Goal: Task Accomplishment & Management: Manage account settings

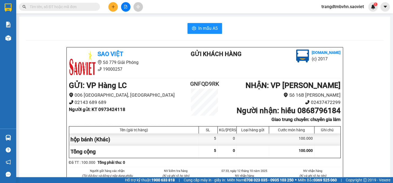
click at [60, 4] on input "text" at bounding box center [62, 7] width 64 height 6
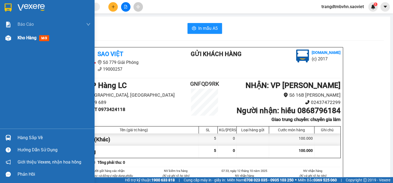
click at [19, 41] on div "Kho hàng mới" at bounding box center [54, 38] width 73 height 14
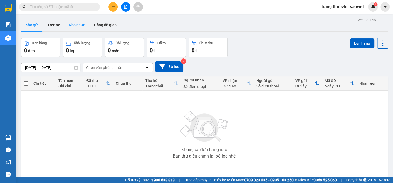
click at [72, 26] on button "Kho nhận" at bounding box center [77, 24] width 25 height 13
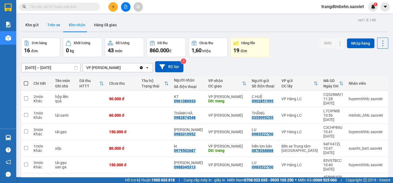
drag, startPoint x: 62, startPoint y: 29, endPoint x: 58, endPoint y: 29, distance: 4.6
click at [61, 29] on button "Trên xe" at bounding box center [54, 24] width 22 height 13
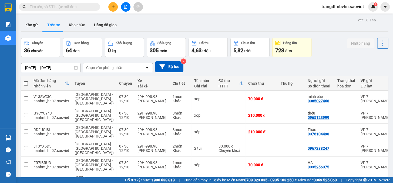
click at [105, 65] on div "Chọn văn phòng nhận" at bounding box center [114, 67] width 62 height 9
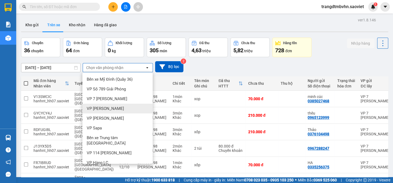
click at [108, 110] on span "VP [PERSON_NAME]" at bounding box center [105, 108] width 37 height 5
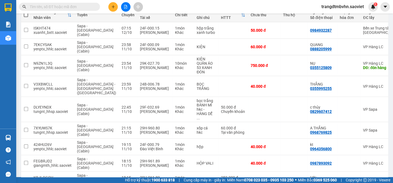
scroll to position [85, 0]
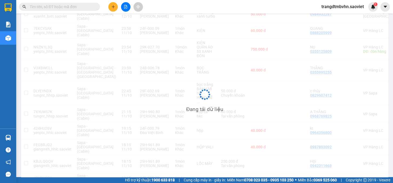
scroll to position [25, 0]
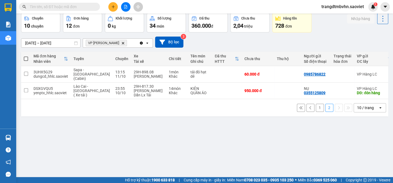
click at [323, 166] on div "ver 1.8.146 Kho gửi Trên xe Kho nhận Hàng đã giao Chuyến 10 chuyến Đơn hàng 12 …" at bounding box center [205, 83] width 372 height 183
click at [316, 105] on button "1" at bounding box center [320, 108] width 8 height 8
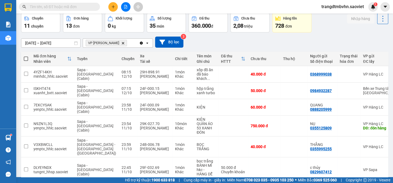
scroll to position [0, 0]
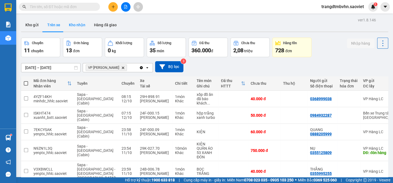
click at [78, 22] on button "Kho nhận" at bounding box center [77, 24] width 25 height 13
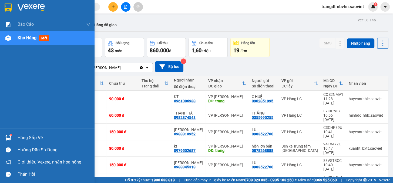
click at [37, 140] on div "Hàng sắp về" at bounding box center [54, 138] width 73 height 8
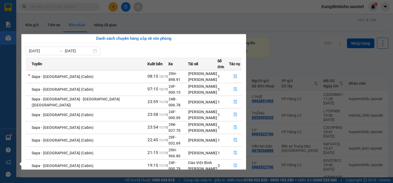
click at [246, 112] on div "Danh sách chuyến hàng sắp về văn phòng 06/10/2025 12/10/2025 Tuyến Xuất bến Xe …" at bounding box center [131, 101] width 229 height 135
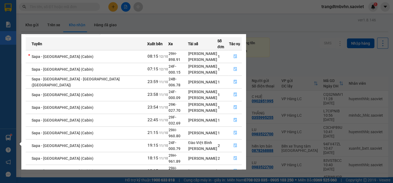
drag, startPoint x: 258, startPoint y: 120, endPoint x: 33, endPoint y: 72, distance: 229.8
click at [253, 120] on section "Kết quả tìm kiếm ( 0 ) Bộ lọc No Data trangdtmbvhn.saoviet 1 Báo cáo 1B. Chi ti…" at bounding box center [196, 91] width 393 height 183
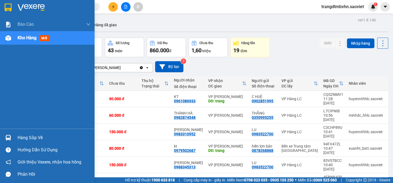
click at [21, 140] on div "Hàng sắp về" at bounding box center [54, 138] width 73 height 8
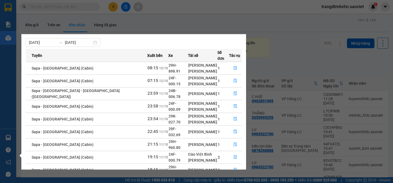
scroll to position [24, 0]
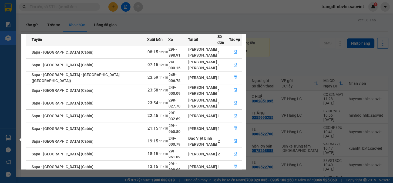
click at [232, 177] on link "2" at bounding box center [232, 180] width 6 height 6
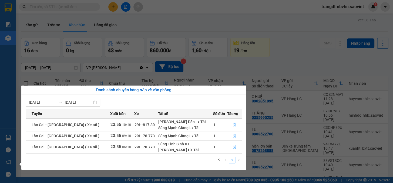
scroll to position [0, 0]
click at [225, 160] on link "1" at bounding box center [226, 160] width 6 height 6
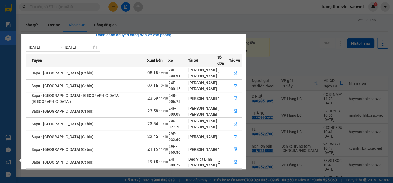
scroll to position [24, 0]
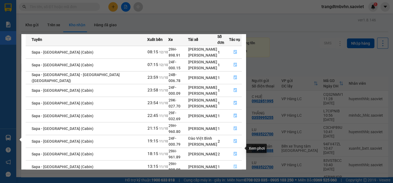
click at [236, 162] on button "button" at bounding box center [235, 166] width 12 height 9
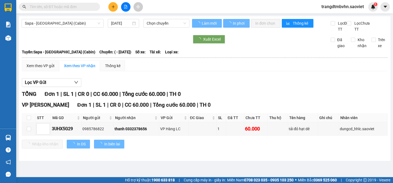
type input "11/10/2025"
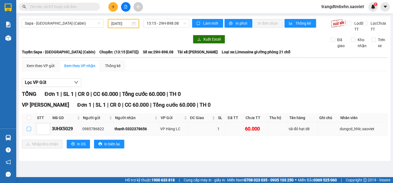
click at [29, 132] on label at bounding box center [29, 129] width 4 height 6
click at [29, 131] on input "checkbox" at bounding box center [29, 129] width 4 height 4
checkbox input "true"
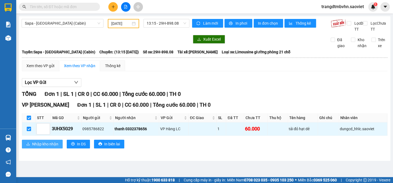
click at [33, 147] on span "Nhập kho nhận" at bounding box center [45, 144] width 26 height 6
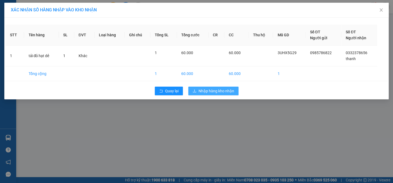
click at [217, 87] on button "Nhập hàng kho nhận" at bounding box center [213, 91] width 50 height 9
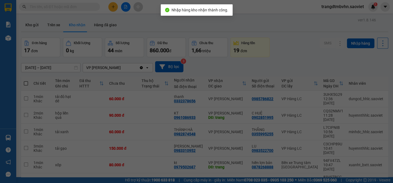
scroll to position [8, 0]
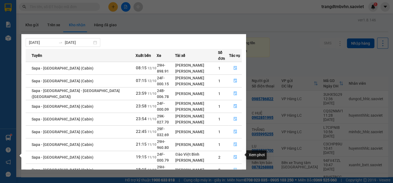
click at [232, 166] on button "button" at bounding box center [235, 170] width 12 height 9
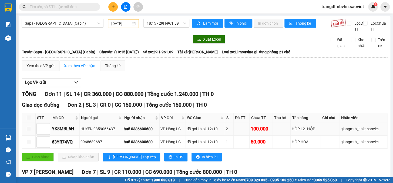
click at [296, 132] on div "HỘP L2+HỘP" at bounding box center [306, 129] width 28 height 6
click at [295, 145] on div "HỘP HOA" at bounding box center [306, 142] width 28 height 6
click at [284, 148] on td at bounding box center [282, 141] width 18 height 13
click at [222, 145] on div "đã gọi kh ok 12/10" at bounding box center [205, 142] width 37 height 6
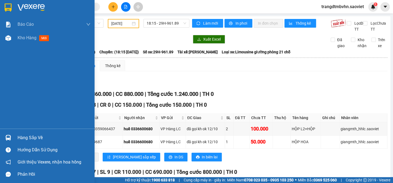
click at [15, 141] on div "Hàng sắp về" at bounding box center [47, 137] width 95 height 12
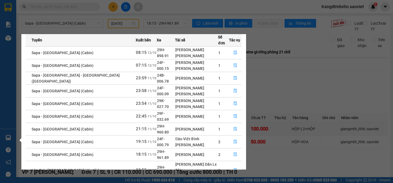
scroll to position [24, 0]
click at [234, 139] on icon "file-done" at bounding box center [235, 141] width 3 height 4
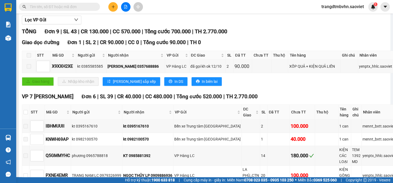
scroll to position [63, 0]
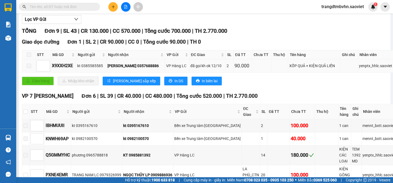
click at [138, 69] on div "MINH DUY 0357688886" at bounding box center [136, 66] width 57 height 6
copy div "0357688886"
click at [54, 5] on input "text" at bounding box center [62, 7] width 64 height 6
paste input "0357688886"
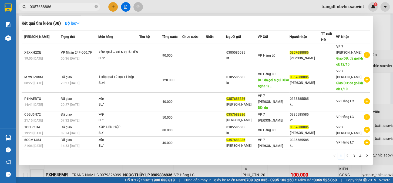
type input "0357688886"
click at [384, 61] on div at bounding box center [196, 91] width 393 height 183
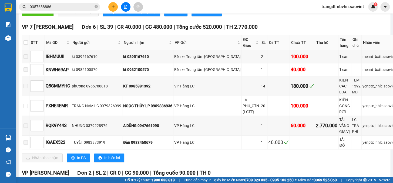
scroll to position [203, 0]
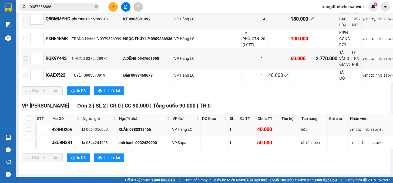
click at [312, 134] on td "hộp" at bounding box center [314, 129] width 28 height 13
click at [26, 127] on td at bounding box center [29, 129] width 14 height 13
click at [29, 127] on input "checkbox" at bounding box center [29, 129] width 4 height 4
checkbox input "true"
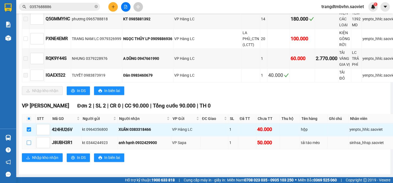
click at [29, 142] on input "checkbox" at bounding box center [29, 142] width 4 height 4
checkbox input "true"
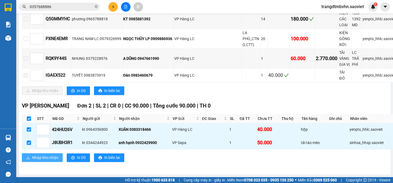
click at [42, 162] on button "Nhập kho nhận" at bounding box center [42, 157] width 41 height 9
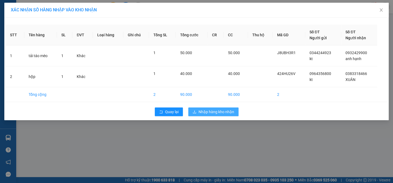
click at [226, 115] on button "Nhập hàng kho nhận" at bounding box center [213, 111] width 50 height 9
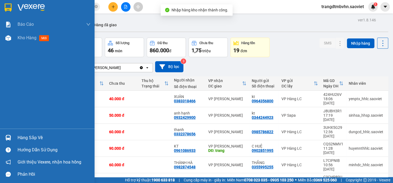
click at [9, 132] on div "Hàng sắp về" at bounding box center [47, 137] width 95 height 12
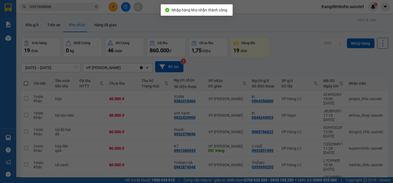
scroll to position [8, 0]
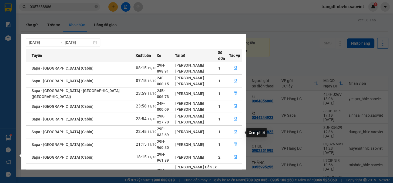
click at [234, 142] on icon "file-done" at bounding box center [235, 144] width 3 height 4
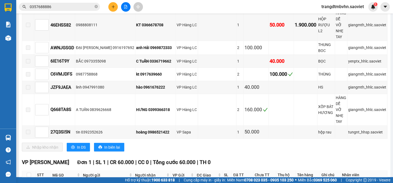
scroll to position [298, 0]
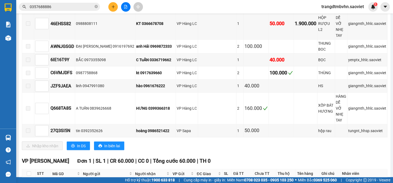
click at [31, 178] on td at bounding box center [29, 184] width 14 height 13
click at [27, 178] on td at bounding box center [29, 184] width 14 height 13
click at [27, 181] on label at bounding box center [29, 184] width 4 height 6
click at [27, 182] on input "checkbox" at bounding box center [29, 184] width 4 height 4
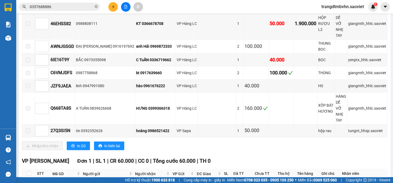
checkbox input "true"
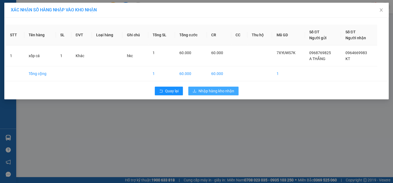
click at [222, 95] on button "Nhập hàng kho nhận" at bounding box center [213, 91] width 50 height 9
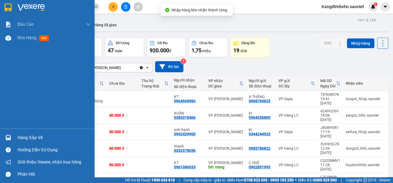
click at [16, 135] on div "Hàng sắp về" at bounding box center [47, 137] width 95 height 12
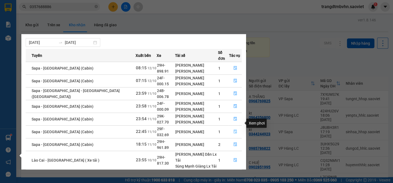
click at [233, 127] on button "button" at bounding box center [235, 131] width 12 height 9
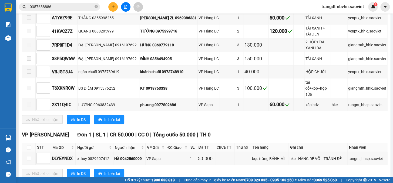
scroll to position [398, 0]
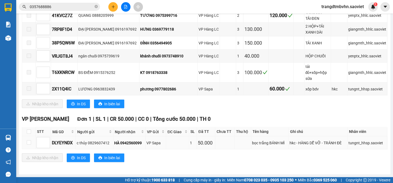
click at [260, 140] on div "bọc trắng BÁNH MÌ" at bounding box center [270, 143] width 36 height 6
click at [26, 143] on td at bounding box center [29, 142] width 14 height 13
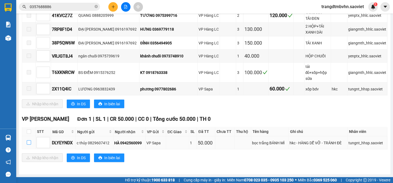
click at [27, 143] on input "checkbox" at bounding box center [29, 142] width 4 height 4
checkbox input "true"
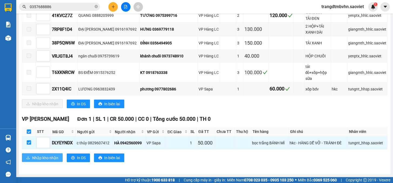
click at [47, 156] on span "Nhập kho nhận" at bounding box center [45, 157] width 26 height 6
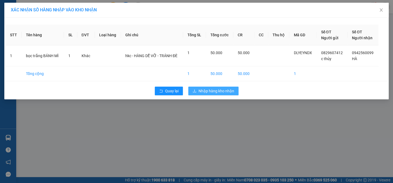
click at [218, 89] on span "Nhập hàng kho nhận" at bounding box center [217, 91] width 36 height 6
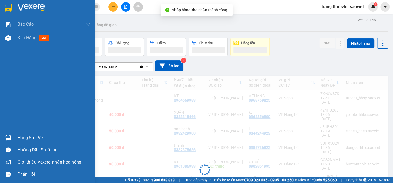
click at [10, 139] on img at bounding box center [8, 138] width 6 height 6
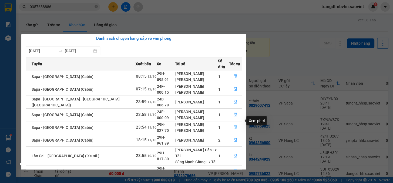
click at [234, 125] on icon "file-done" at bounding box center [235, 127] width 3 height 4
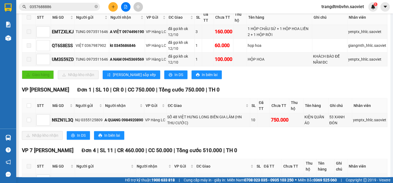
scroll to position [105, 0]
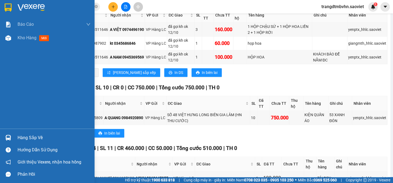
click at [23, 135] on div "Hàng sắp về" at bounding box center [54, 138] width 73 height 8
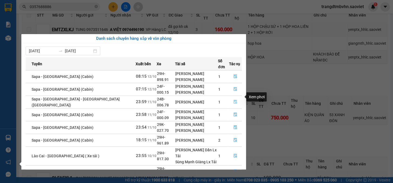
click at [235, 100] on button "button" at bounding box center [235, 102] width 12 height 9
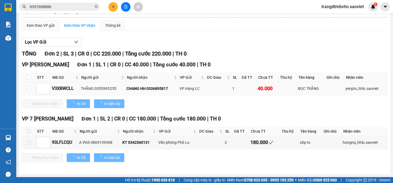
scroll to position [46, 0]
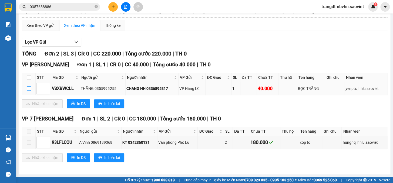
click at [28, 86] on label at bounding box center [29, 88] width 4 height 6
click at [28, 86] on input "checkbox" at bounding box center [29, 88] width 4 height 4
checkbox input "true"
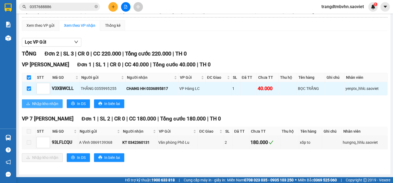
click at [44, 100] on button "Nhập kho nhận" at bounding box center [42, 103] width 41 height 9
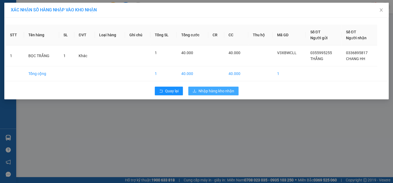
drag, startPoint x: 227, startPoint y: 89, endPoint x: 222, endPoint y: 87, distance: 5.8
click at [226, 90] on span "Nhập hàng kho nhận" at bounding box center [217, 91] width 36 height 6
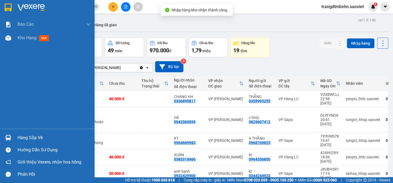
click at [12, 135] on div at bounding box center [8, 137] width 9 height 9
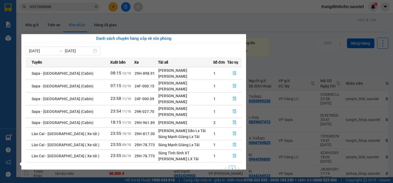
drag, startPoint x: 12, startPoint y: 135, endPoint x: 180, endPoint y: 107, distance: 170.0
click at [180, 107] on div "[PERSON_NAME]" at bounding box center [185, 108] width 54 height 6
click at [233, 85] on icon "file-done" at bounding box center [235, 86] width 4 height 4
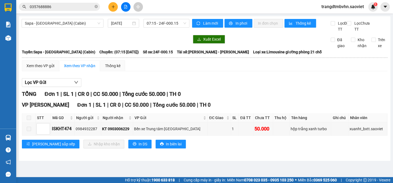
drag, startPoint x: 393, startPoint y: 75, endPoint x: 255, endPoint y: 101, distance: 140.6
click at [393, 94] on main "Sapa - Hà Nội (Cabin) 12/10/2025 07:15 - 24F-000.15 Làm mới In phơi In đơn chọn…" at bounding box center [196, 88] width 393 height 177
drag, startPoint x: 274, startPoint y: 130, endPoint x: 306, endPoint y: 135, distance: 32.3
click at [299, 134] on tr "ISKHT474 0984932287 KT 0903006229 Bến xe Trung tâm Lào Cai 1 50.000 hộp trắng x…" at bounding box center [205, 128] width 366 height 13
click at [314, 132] on div "hộp trắng xanh turbo" at bounding box center [311, 129] width 40 height 6
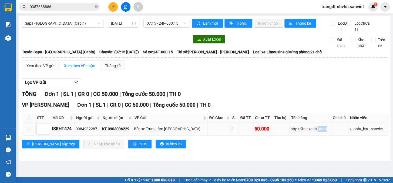
click at [314, 132] on div "hộp trắng xanh turbo" at bounding box center [311, 129] width 40 height 6
drag, startPoint x: 254, startPoint y: 138, endPoint x: 203, endPoint y: 137, distance: 51.1
click at [255, 133] on div "50.000" at bounding box center [264, 129] width 18 height 8
click at [30, 131] on span at bounding box center [29, 129] width 4 height 4
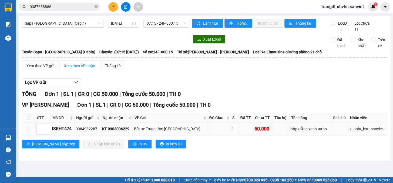
click at [28, 131] on span at bounding box center [29, 129] width 4 height 4
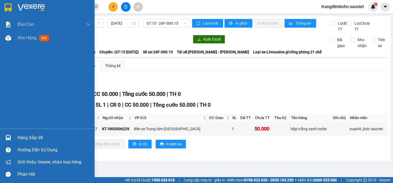
click at [6, 132] on div "Hàng sắp về" at bounding box center [47, 137] width 95 height 12
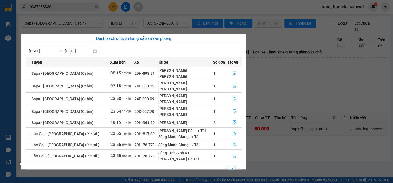
click at [172, 73] on div "Trịnh Văn Thái" at bounding box center [185, 76] width 54 height 6
click at [158, 85] on div "[PERSON_NAME]" at bounding box center [185, 83] width 54 height 6
click at [158, 93] on div "Nguyễn Văn Quyết" at bounding box center [185, 96] width 54 height 6
drag, startPoint x: 158, startPoint y: 98, endPoint x: 166, endPoint y: 98, distance: 7.3
click at [160, 99] on div "Nguyễn Thế Duy" at bounding box center [185, 102] width 54 height 6
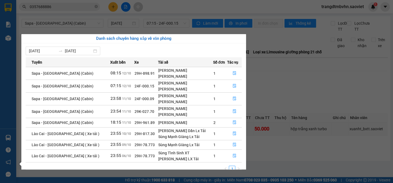
drag, startPoint x: 167, startPoint y: 98, endPoint x: 173, endPoint y: 100, distance: 5.5
click at [169, 99] on div "Nguyễn Thế Duy" at bounding box center [185, 102] width 54 height 6
click at [173, 100] on div "Nguyễn Thế Duy" at bounding box center [185, 102] width 54 height 6
click at [207, 102] on div "Nguyễn Thế Duy" at bounding box center [185, 102] width 54 height 6
click at [227, 100] on button "button" at bounding box center [234, 98] width 14 height 9
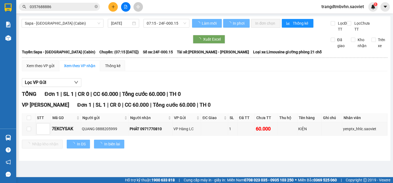
type input "[DATE]"
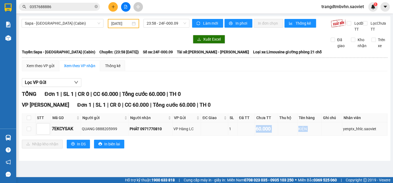
click at [323, 132] on tr "7EKCYSAK QUANG 0888205999 PHÁT 0971770810 VP Hàng LC 1 60.000 KIỆN yenptx_hhlc.…" at bounding box center [205, 128] width 366 height 13
click at [323, 132] on td at bounding box center [332, 128] width 21 height 13
click at [28, 131] on input "checkbox" at bounding box center [29, 129] width 4 height 4
checkbox input "true"
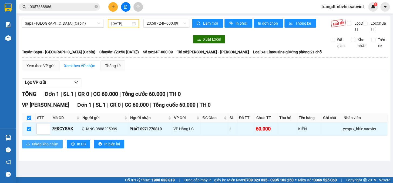
click at [52, 147] on span "Nhập kho nhận" at bounding box center [45, 144] width 26 height 6
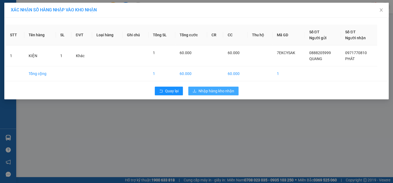
click at [228, 89] on span "Nhập hàng kho nhận" at bounding box center [217, 91] width 36 height 6
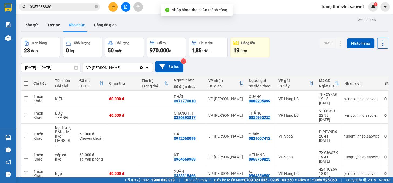
click at [59, 9] on input "0357688886" at bounding box center [62, 7] width 64 height 6
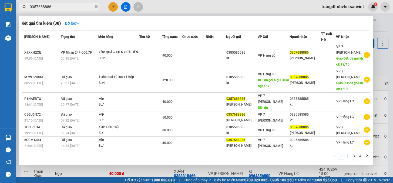
click at [59, 9] on input "0357688886" at bounding box center [62, 7] width 64 height 6
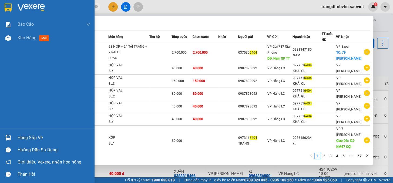
type input "6404"
click at [15, 139] on div "Hàng sắp về" at bounding box center [47, 137] width 95 height 12
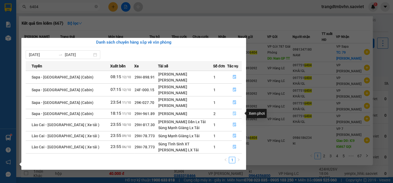
click at [235, 112] on icon "file-done" at bounding box center [235, 113] width 4 height 4
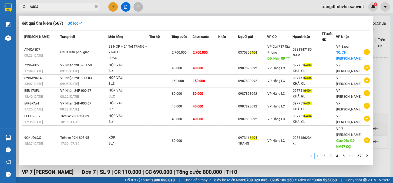
click at [393, 55] on div at bounding box center [196, 91] width 393 height 183
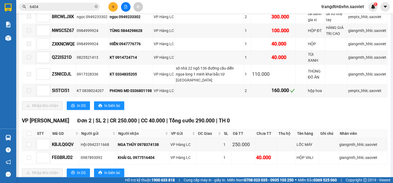
scroll to position [218, 0]
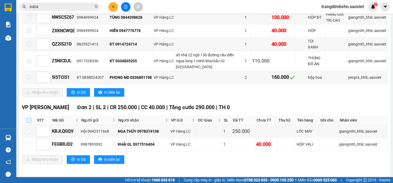
click at [27, 119] on th at bounding box center [29, 120] width 14 height 9
click at [28, 121] on label at bounding box center [29, 120] width 4 height 6
click at [28, 121] on input "checkbox" at bounding box center [29, 120] width 4 height 4
checkbox input "true"
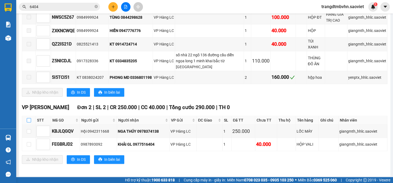
checkbox input "true"
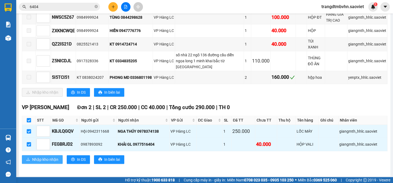
click at [38, 156] on span "Nhập kho nhận" at bounding box center [45, 159] width 26 height 6
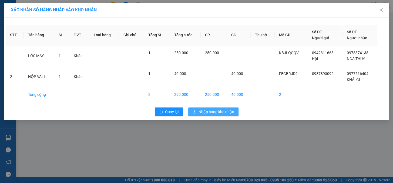
click at [213, 114] on button "Nhập hàng kho nhận" at bounding box center [213, 111] width 50 height 9
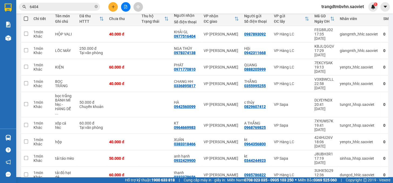
scroll to position [68, 0]
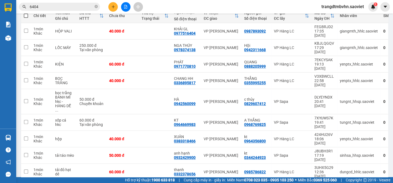
click at [27, 17] on span at bounding box center [26, 16] width 4 height 4
click at [26, 13] on input "checkbox" at bounding box center [26, 13] width 0 height 0
checkbox input "true"
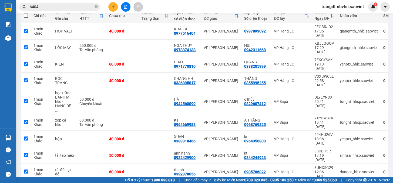
checkbox input "true"
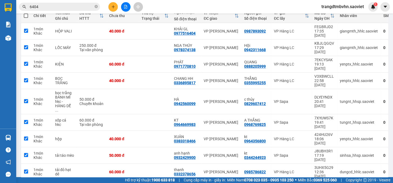
checkbox input "true"
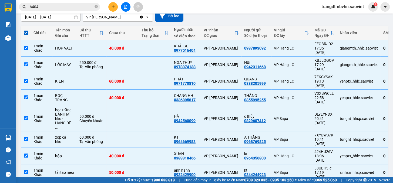
scroll to position [50, 0]
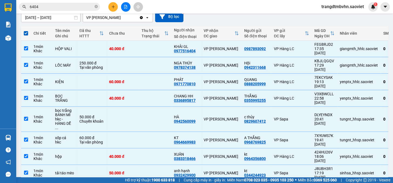
checkbox input "false"
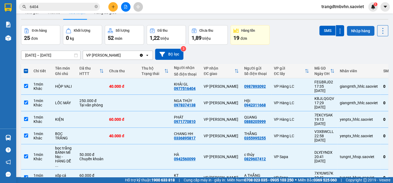
scroll to position [7, 0]
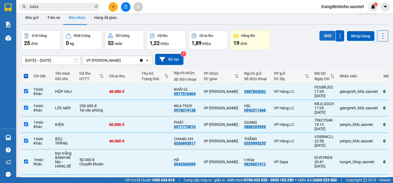
click at [328, 35] on button "SMS" at bounding box center [328, 36] width 16 height 10
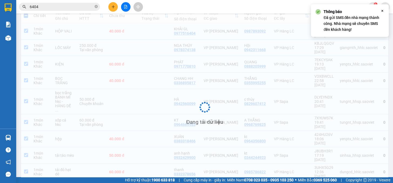
scroll to position [68, 0]
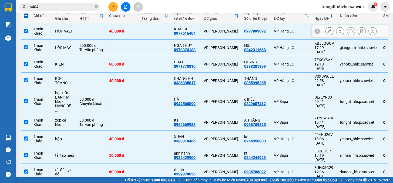
click at [181, 33] on div "0977516404" at bounding box center [185, 33] width 22 height 4
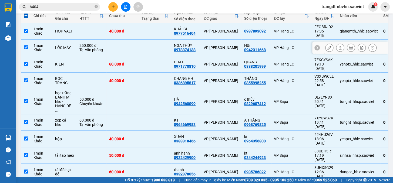
click at [180, 43] on div "NGA THÚY" at bounding box center [186, 45] width 24 height 4
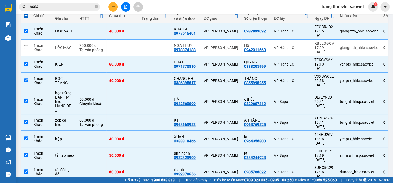
click at [26, 16] on span at bounding box center [26, 16] width 4 height 4
click at [26, 13] on input "checkbox" at bounding box center [26, 13] width 0 height 0
checkbox input "true"
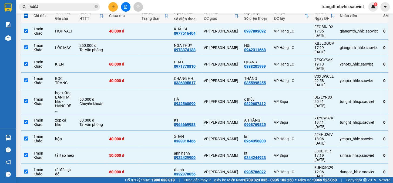
click at [26, 16] on span at bounding box center [26, 16] width 4 height 4
click at [26, 13] on input "checkbox" at bounding box center [26, 13] width 0 height 0
checkbox input "false"
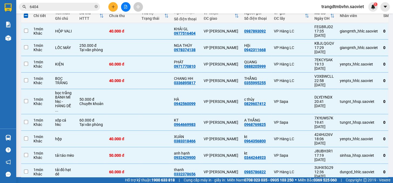
checkbox input "false"
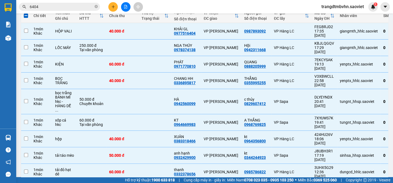
checkbox input "false"
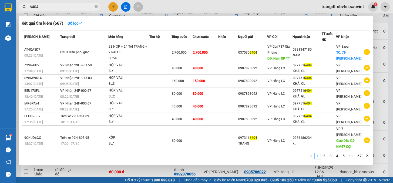
click at [61, 8] on input "6404" at bounding box center [62, 7] width 64 height 6
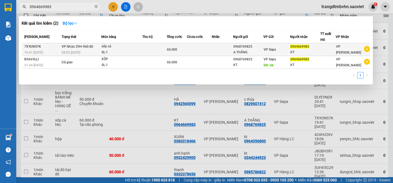
type input "0964669983"
click at [105, 46] on div "xốp cá" at bounding box center [122, 47] width 41 height 6
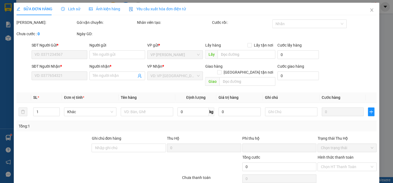
type input "0968769825"
type input "A THẮNG"
type input "0964669983"
type input "KT"
type input "0"
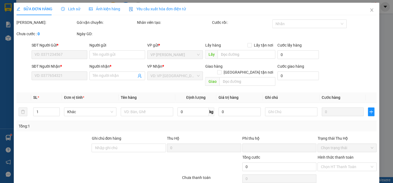
type input "60.000"
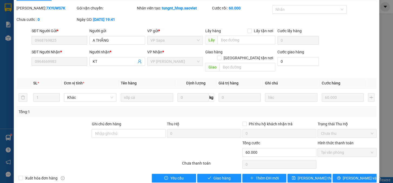
scroll to position [18, 0]
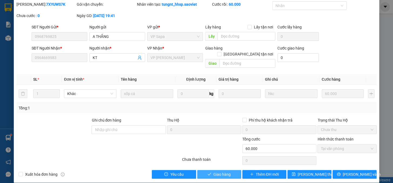
click at [218, 171] on span "Giao hàng" at bounding box center [222, 174] width 17 height 6
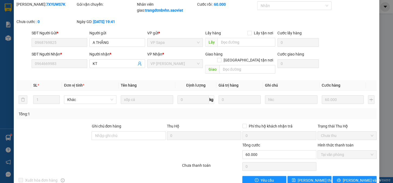
scroll to position [0, 0]
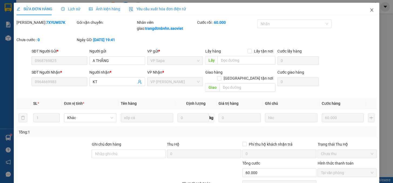
click at [365, 6] on span "Close" at bounding box center [372, 10] width 15 height 15
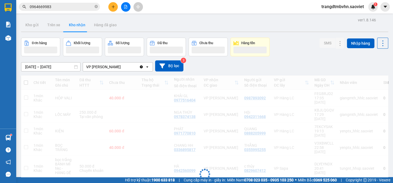
click at [48, 6] on input "0964669983" at bounding box center [62, 7] width 64 height 6
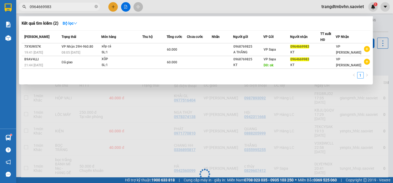
click at [48, 6] on input "0964669983" at bounding box center [62, 7] width 64 height 6
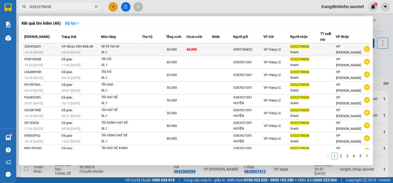
type input "0332378656"
click at [260, 48] on div "0985786822" at bounding box center [249, 50] width 30 height 6
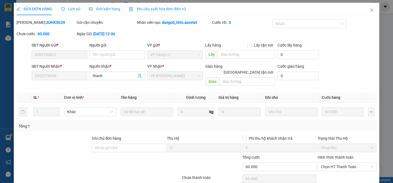
type input "0985786822"
type input "0332378656"
type input "thanh"
type input "0"
type input "60.000"
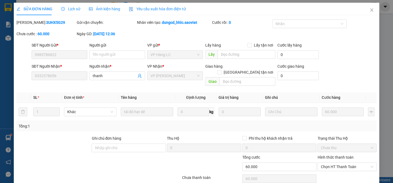
click at [338, 163] on span "Chọn HT Thanh Toán" at bounding box center [347, 167] width 53 height 8
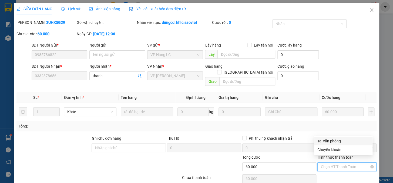
click at [333, 163] on span "Chọn HT Thanh Toán" at bounding box center [347, 167] width 53 height 8
click at [335, 143] on div "Tại văn phòng" at bounding box center [344, 141] width 52 height 6
type input "0"
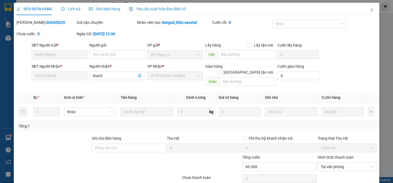
scroll to position [18, 0]
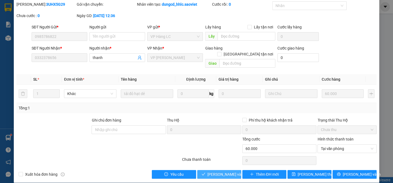
click at [212, 171] on span "[PERSON_NAME] và Giao hàng" at bounding box center [234, 174] width 52 height 6
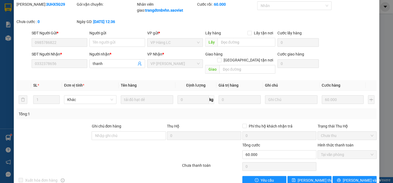
click at [43, 14] on div "Mã ĐH: 3UHX5G29" at bounding box center [46, 9] width 60 height 17
click at [40, 2] on div "Kết quả tìm kiếm ( 46 ) Bộ lọc Mã ĐH Trạng thái Món hàng Thu hộ Tổng cước Chưa …" at bounding box center [52, 6] width 105 height 9
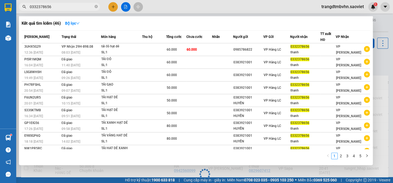
click at [52, 4] on input "0332378656" at bounding box center [62, 7] width 64 height 6
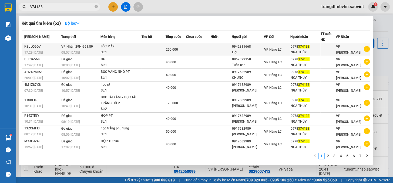
type input "374138"
click at [211, 49] on td at bounding box center [198, 49] width 25 height 13
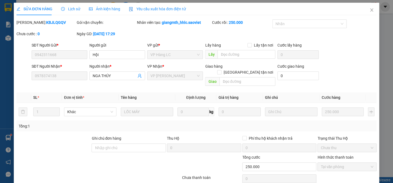
type input "0942311668"
type input "Hội"
type input "0978374138"
type input "NGA THÚY"
type input "0"
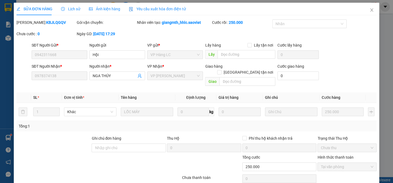
type input "250.000"
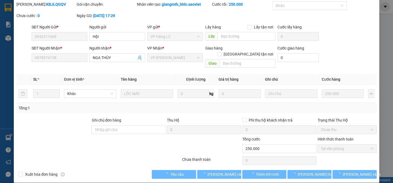
click at [224, 140] on div at bounding box center [212, 145] width 60 height 19
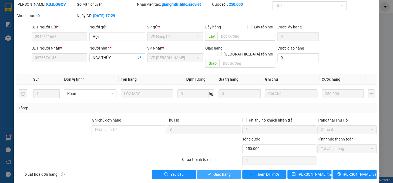
click at [216, 171] on span "Giao hàng" at bounding box center [222, 174] width 17 height 6
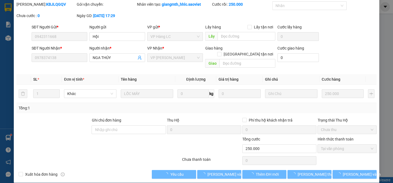
click at [219, 155] on div "Chưa thanh toán 0 Chọn HT Thanh Toán" at bounding box center [197, 160] width 362 height 11
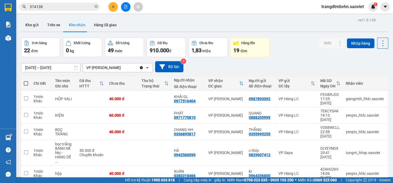
click at [62, 9] on input "374138" at bounding box center [62, 7] width 64 height 6
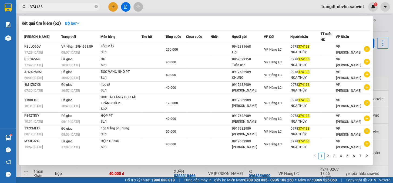
click at [62, 9] on input "374138" at bounding box center [62, 7] width 64 height 6
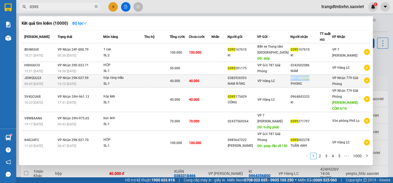
copy div "097142 0395"
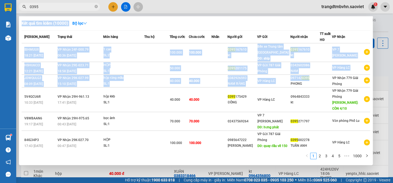
drag, startPoint x: 314, startPoint y: 78, endPoint x: 56, endPoint y: 12, distance: 266.4
click at [0, 7] on div "Kết quả tìm kiếm ( 10000 ) Bộ lọc Mã ĐH Trạng thái Món hàng Thu hộ Tổng cước Ch…" at bounding box center [0, 7] width 0 height 0
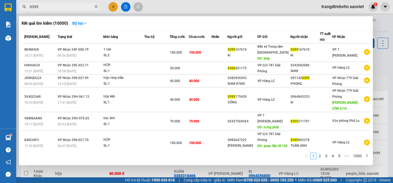
click at [53, 9] on input "0395" at bounding box center [62, 7] width 64 height 6
paste input "097142"
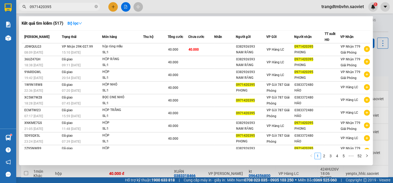
click at [61, 9] on input "0971420395" at bounding box center [62, 7] width 64 height 6
click at [65, 12] on div at bounding box center [196, 91] width 393 height 183
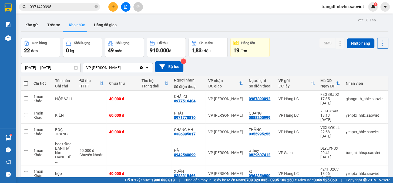
click at [65, 10] on span "0971420395" at bounding box center [59, 7] width 81 height 8
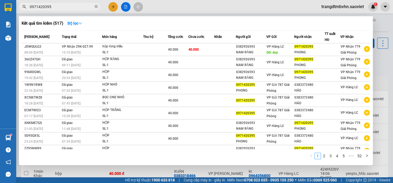
click at [65, 10] on span "0971420395" at bounding box center [59, 7] width 81 height 8
click at [66, 7] on input "0971420395" at bounding box center [62, 7] width 64 height 6
click at [214, 28] on div "Kết quả tìm kiếm ( 517 ) Bộ lọc Mã ĐH Trạng thái Món hàng Thu hộ Tổng cước Chưa…" at bounding box center [196, 90] width 354 height 149
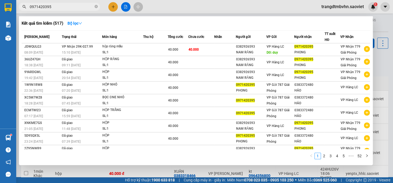
click at [381, 85] on div at bounding box center [196, 91] width 393 height 183
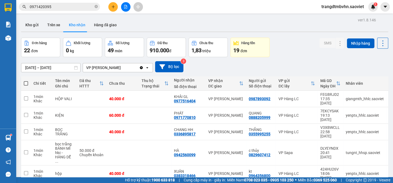
click at [278, 32] on div "Kho gửi Trên xe Kho nhận Hàng đã giao" at bounding box center [205, 25] width 368 height 14
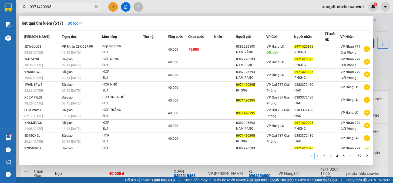
click at [51, 4] on input "0971420395" at bounding box center [62, 7] width 64 height 6
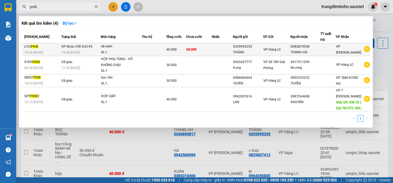
type input "pnib"
click at [224, 47] on td at bounding box center [222, 49] width 21 height 13
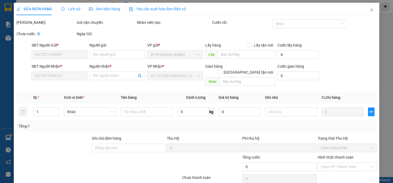
type input "0355995255"
type input "THẮNG"
type input "0982874548"
type input "THÀNH HÀ"
type input "0"
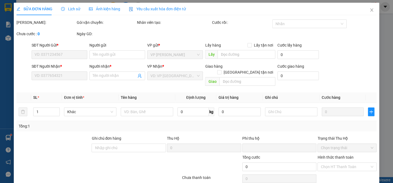
type input "60.000"
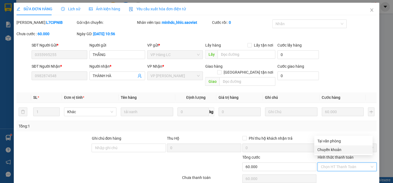
drag, startPoint x: 330, startPoint y: 152, endPoint x: 363, endPoint y: 142, distance: 34.8
click at [330, 152] on div "Chuyển khoản" at bounding box center [344, 150] width 52 height 6
type input "0"
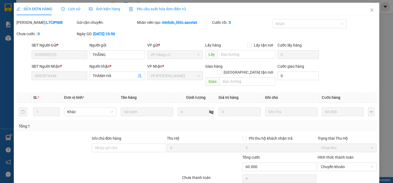
scroll to position [18, 0]
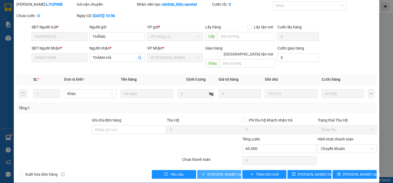
click at [211, 171] on span "[PERSON_NAME] và Giao hàng" at bounding box center [234, 174] width 52 height 6
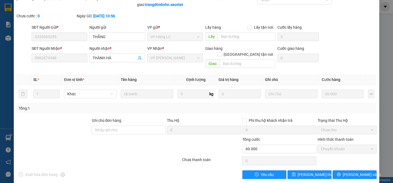
scroll to position [24, 0]
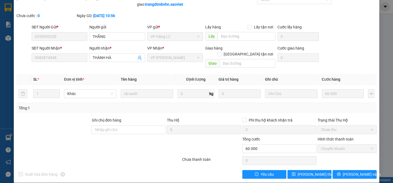
click at [125, 105] on div "Tổng: 1" at bounding box center [86, 108] width 134 height 6
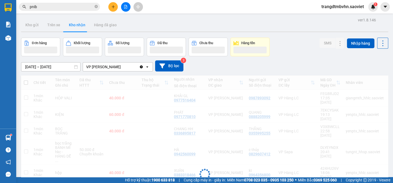
click at [46, 6] on input "pnib" at bounding box center [62, 7] width 64 height 6
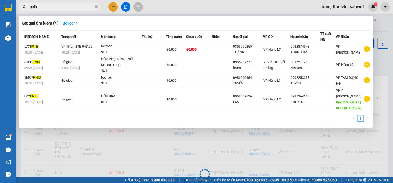
click at [46, 6] on input "pnib" at bounding box center [62, 7] width 64 height 6
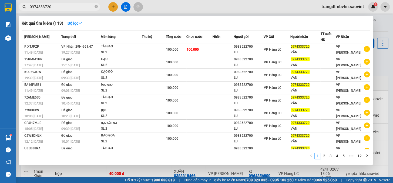
type input "0974333720"
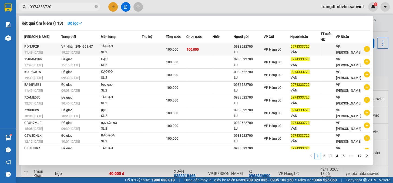
click at [232, 45] on td at bounding box center [223, 49] width 21 height 13
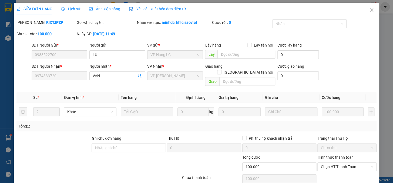
type input "0983522700"
type input "LU"
type input "0974333720"
type input "VÂN"
type input "0"
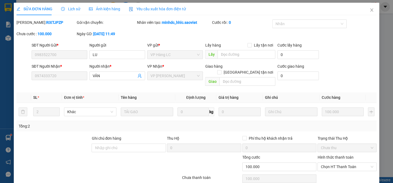
type input "100.000"
click at [338, 165] on div "Chọn HT Thanh Toán" at bounding box center [347, 166] width 59 height 9
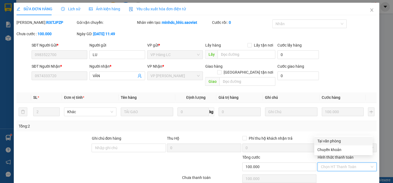
click at [332, 140] on div "Tại văn phòng" at bounding box center [344, 141] width 52 height 6
type input "0"
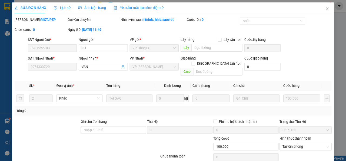
scroll to position [18, 0]
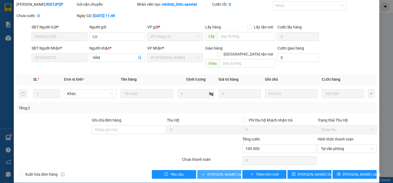
click at [231, 171] on span "[PERSON_NAME] và Giao hàng" at bounding box center [234, 174] width 52 height 6
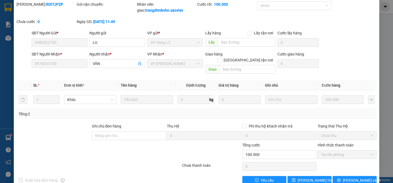
click at [59, 17] on div "Mã ĐH: RIXTJPZP" at bounding box center [46, 9] width 60 height 17
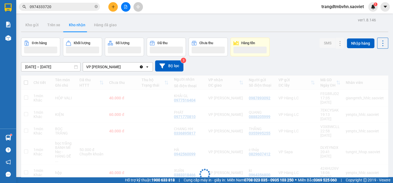
click at [54, 9] on input "0974333720" at bounding box center [62, 7] width 64 height 6
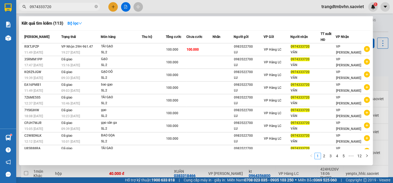
click at [107, 8] on div at bounding box center [196, 91] width 393 height 183
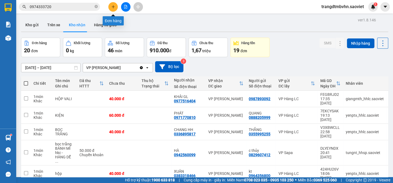
click at [111, 6] on icon "plus" at bounding box center [113, 7] width 4 height 4
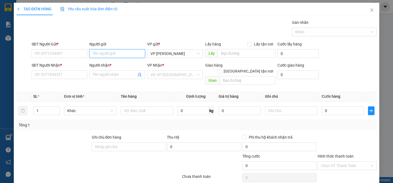
click at [116, 57] on input "Người gửi" at bounding box center [118, 53] width 56 height 9
click at [75, 55] on input "SĐT Người Gửi *" at bounding box center [60, 53] width 56 height 9
click at [75, 54] on input "SĐT Người Gửi *" at bounding box center [60, 53] width 56 height 9
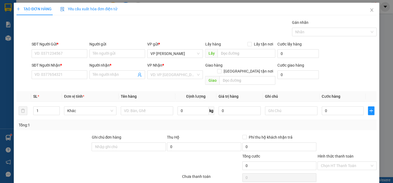
click at [112, 42] on div "Người gửi" at bounding box center [118, 44] width 56 height 6
click at [112, 49] on input "Người gửi" at bounding box center [118, 53] width 56 height 9
click at [74, 53] on input "SĐT Người Gửi *" at bounding box center [60, 53] width 56 height 9
drag, startPoint x: 74, startPoint y: 53, endPoint x: 80, endPoint y: 54, distance: 6.1
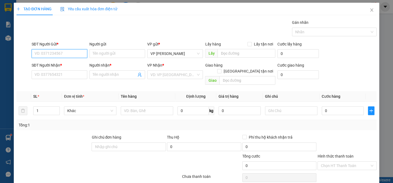
click at [74, 53] on input "SĐT Người Gửi *" at bounding box center [60, 53] width 56 height 9
click at [127, 54] on input "Người gửi" at bounding box center [118, 53] width 56 height 9
type input "vaan"
click at [113, 48] on div "Người gửi" at bounding box center [118, 45] width 56 height 8
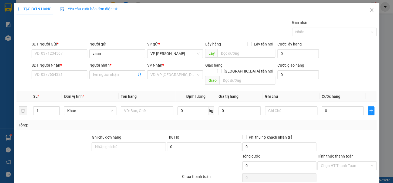
click at [113, 48] on div "Người gửi" at bounding box center [118, 45] width 56 height 8
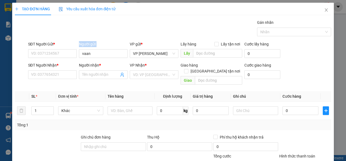
click at [113, 48] on div "Người gửi" at bounding box center [103, 45] width 49 height 8
click at [94, 51] on input "vaan" at bounding box center [103, 53] width 49 height 9
type input "VAN"
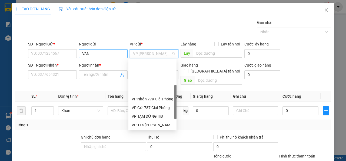
scroll to position [43, 0]
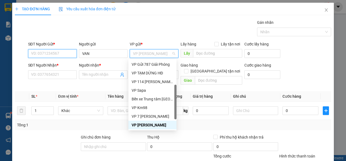
click at [49, 54] on input "SĐT Người Gửi *" at bounding box center [52, 53] width 49 height 9
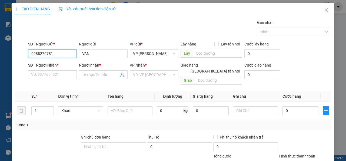
click at [51, 54] on input "0988276781" at bounding box center [52, 53] width 49 height 9
type input "0988276781"
click at [54, 69] on div "SĐT Người Nhận *" at bounding box center [52, 66] width 49 height 8
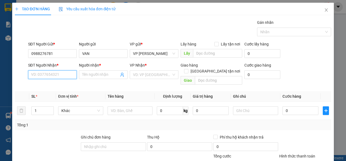
click at [54, 70] on input "SĐT Người Nhận *" at bounding box center [52, 74] width 49 height 9
paste input "0988276781"
type input "0988276781"
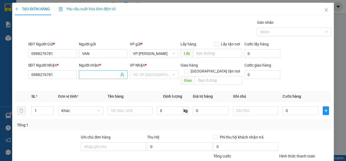
click at [101, 75] on input "Người nhận *" at bounding box center [100, 75] width 37 height 6
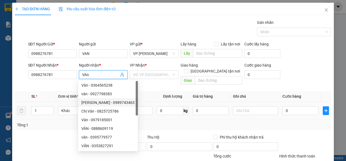
type input "VAn"
click at [148, 102] on td at bounding box center [129, 111] width 49 height 18
click at [143, 107] on input "text" at bounding box center [130, 110] width 45 height 9
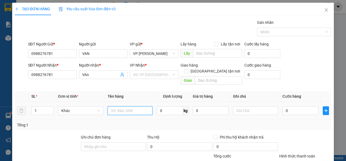
click at [143, 108] on input "text" at bounding box center [130, 110] width 45 height 9
type input "sot cho"
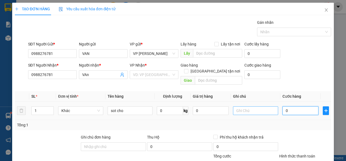
type input "1"
type input "10"
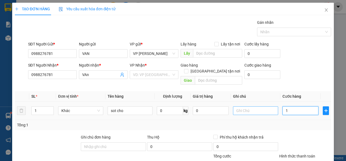
type input "10"
type input "100"
type input "1.000"
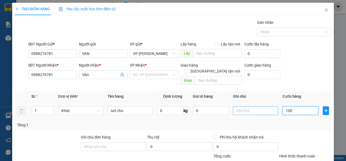
type input "1.000"
type input "10.000"
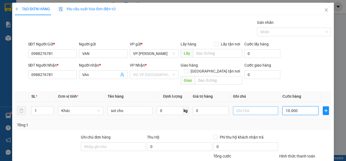
type input "100.000"
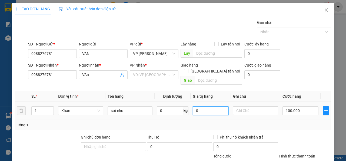
click at [204, 108] on input "0" at bounding box center [211, 110] width 36 height 9
drag, startPoint x: 211, startPoint y: 111, endPoint x: 223, endPoint y: 111, distance: 12.4
click at [211, 111] on td "0" at bounding box center [211, 111] width 40 height 18
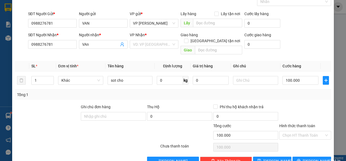
scroll to position [39, 0]
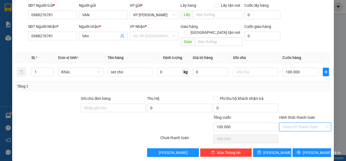
click at [297, 123] on input "Hình thức thanh toán" at bounding box center [304, 127] width 42 height 8
click at [293, 101] on div at bounding box center [305, 104] width 53 height 19
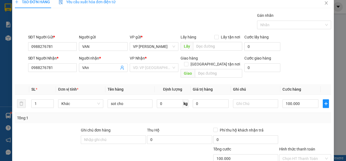
scroll to position [0, 0]
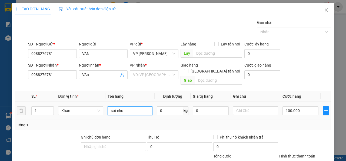
click at [132, 106] on input "sot cho" at bounding box center [130, 110] width 45 height 9
type input "sot cho + can ruou 20l"
click at [36, 102] on td "1" at bounding box center [42, 111] width 27 height 18
click at [38, 107] on input "1" at bounding box center [43, 111] width 22 height 8
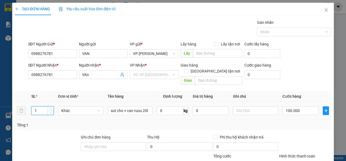
click at [38, 107] on input "1" at bounding box center [43, 111] width 22 height 8
type input "2"
click at [294, 105] on div "100.000" at bounding box center [301, 110] width 36 height 11
click at [299, 106] on input "100.000" at bounding box center [301, 110] width 36 height 9
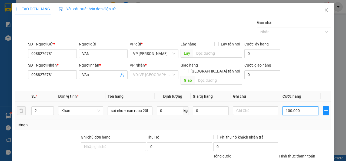
type input "1"
type input "16"
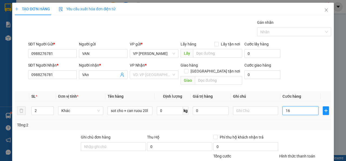
type input "16"
type input "160"
type input "1.600"
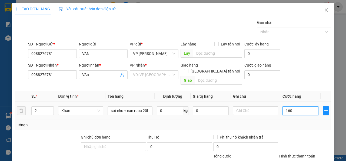
type input "1.600"
type input "16.000"
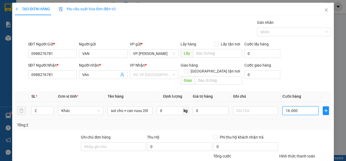
type input "1.600"
type input "160"
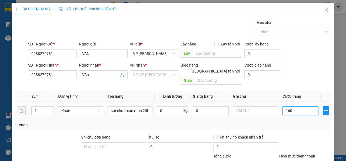
type input "160"
type input "160.000"
click at [297, 122] on div "Tổng: 2" at bounding box center [173, 125] width 312 height 6
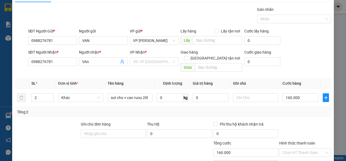
scroll to position [13, 0]
click at [156, 61] on input "search" at bounding box center [152, 61] width 38 height 8
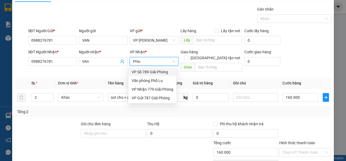
type input "PHoo"
type input "pho"
click at [158, 80] on div "Văn phòng Phố Lu" at bounding box center [153, 81] width 42 height 6
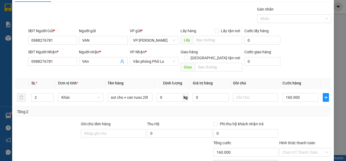
click at [295, 49] on div "SĐT Người Nhận * 0988276781 Người nhận * VAn VP Nhận * Văn phòng Phố Lu Giao hà…" at bounding box center [179, 61] width 305 height 25
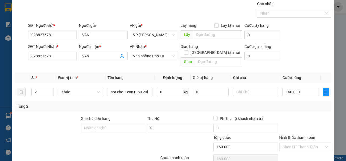
scroll to position [39, 0]
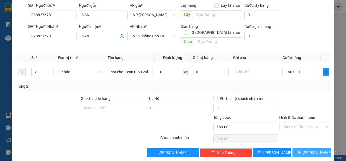
click at [302, 148] on button "[PERSON_NAME] và In" at bounding box center [312, 152] width 39 height 9
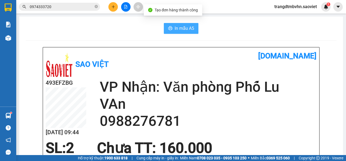
click at [181, 28] on span "In mẫu A5" at bounding box center [184, 28] width 19 height 7
click at [182, 24] on button "In mẫu A5" at bounding box center [181, 28] width 35 height 11
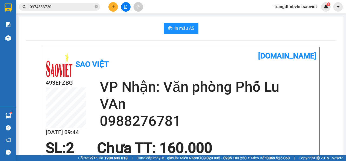
click at [269, 103] on h2 "VAn" at bounding box center [208, 103] width 217 height 17
click at [178, 83] on h2 "VP Nhận: Văn phòng Phố Lu" at bounding box center [208, 86] width 217 height 17
click at [203, 114] on h2 "0988276781" at bounding box center [208, 121] width 217 height 17
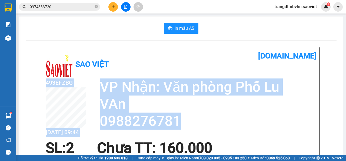
drag, startPoint x: 188, startPoint y: 120, endPoint x: 123, endPoint y: 123, distance: 65.0
click at [100, 124] on h2 "0988276781" at bounding box center [208, 121] width 217 height 17
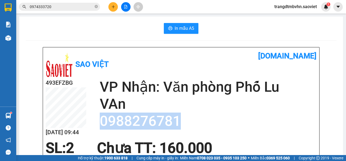
click at [126, 123] on h2 "0988276781" at bounding box center [208, 121] width 217 height 17
click at [133, 122] on h2 "0988276781" at bounding box center [208, 121] width 217 height 17
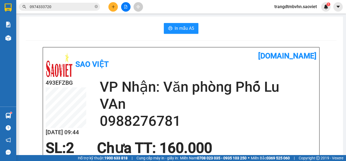
click at [222, 109] on h2 "VAn" at bounding box center [208, 103] width 217 height 17
click at [191, 119] on h2 "0988276781" at bounding box center [208, 121] width 217 height 17
click at [122, 103] on h2 "VAn" at bounding box center [208, 103] width 217 height 17
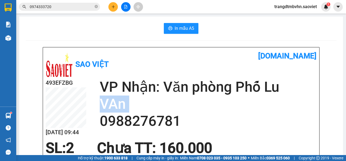
click at [129, 103] on h2 "VAn" at bounding box center [208, 103] width 217 height 17
click at [118, 102] on h2 "VAn" at bounding box center [208, 103] width 217 height 17
click at [135, 102] on h2 "VAn" at bounding box center [208, 103] width 217 height 17
click at [177, 103] on h2 "VAn" at bounding box center [208, 103] width 217 height 17
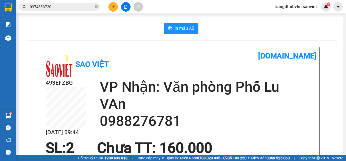
click at [320, 32] on div "In mẫu A5" at bounding box center [181, 28] width 311 height 11
click at [277, 52] on b "[DOMAIN_NAME]" at bounding box center [287, 55] width 58 height 9
click at [263, 53] on h1 "[DOMAIN_NAME]" at bounding box center [248, 56] width 135 height 12
drag, startPoint x: 270, startPoint y: 53, endPoint x: 316, endPoint y: 51, distance: 45.5
click at [316, 51] on div "Sao Việt vexere.com 493EFZBG 12/10 09:44 VP Nhận: Văn phòng Phố Lu VAn 09882767…" at bounding box center [181, 132] width 276 height 171
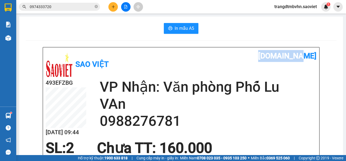
click at [316, 50] on div "Sao Việt vexere.com 493EFZBG 12/10 09:44 VP Nhận: Văn phòng Phố Lu VAn 09882767…" at bounding box center [181, 132] width 276 height 171
click at [311, 53] on b "[DOMAIN_NAME]" at bounding box center [287, 55] width 58 height 9
click at [307, 52] on b "[DOMAIN_NAME]" at bounding box center [287, 55] width 58 height 9
click at [315, 47] on div "Sao Việt vexere.com 493EFZBG 12/10 09:44 VP Nhận: Văn phòng Phố Lu VAn 09882767…" at bounding box center [181, 132] width 276 height 171
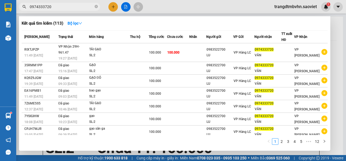
click at [53, 5] on input "0974333720" at bounding box center [62, 7] width 64 height 6
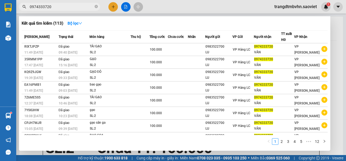
click at [176, 153] on div at bounding box center [173, 80] width 346 height 161
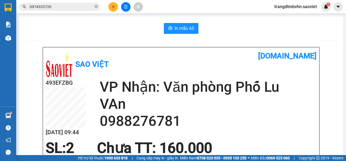
click at [173, 128] on h2 "0988276781" at bounding box center [208, 121] width 217 height 17
click at [173, 127] on h2 "0988276781" at bounding box center [208, 121] width 217 height 17
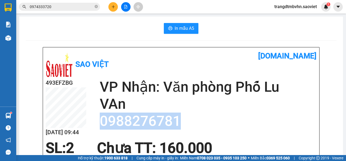
click at [173, 127] on h2 "0988276781" at bounding box center [208, 121] width 217 height 17
click at [174, 121] on h2 "0988276781" at bounding box center [208, 121] width 217 height 17
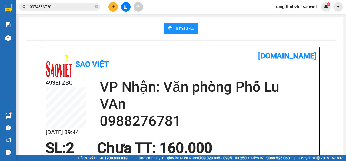
drag, startPoint x: 213, startPoint y: 113, endPoint x: 35, endPoint y: 138, distance: 179.8
click at [154, 119] on h2 "0988276781" at bounding box center [208, 121] width 217 height 17
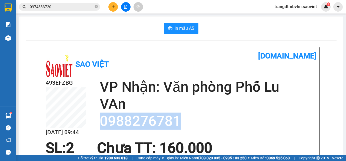
drag, startPoint x: 181, startPoint y: 117, endPoint x: 101, endPoint y: 125, distance: 80.9
click at [100, 125] on h2 "0988276781" at bounding box center [208, 121] width 217 height 17
click at [180, 115] on h2 "0988276781" at bounding box center [208, 121] width 217 height 17
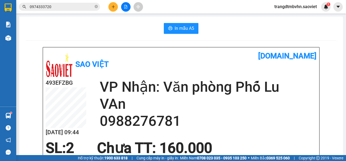
click at [62, 6] on input "0974333720" at bounding box center [62, 7] width 64 height 6
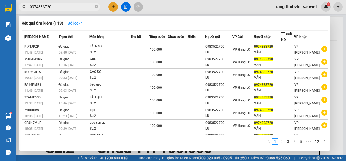
click at [62, 6] on input "0974333720" at bounding box center [62, 7] width 64 height 6
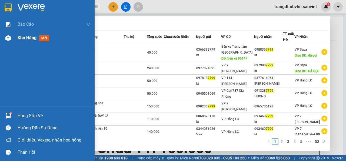
type input "7799"
click at [19, 37] on span "Kho hàng" at bounding box center [27, 37] width 19 height 5
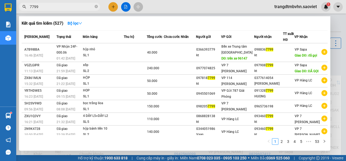
click at [171, 155] on div at bounding box center [173, 80] width 346 height 161
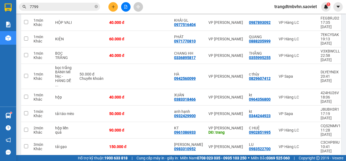
scroll to position [102, 0]
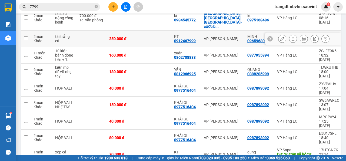
click at [279, 37] on button at bounding box center [283, 38] width 8 height 9
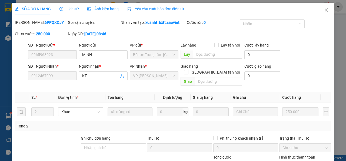
type input "0965963023"
type input "MINH"
type input "0912467999"
type input "KT"
type input "0"
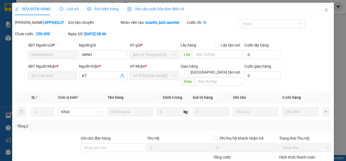
type input "250.000"
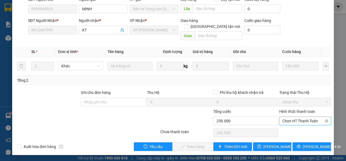
click at [283, 123] on span "Chọn HT Thanh Toán" at bounding box center [305, 121] width 45 height 8
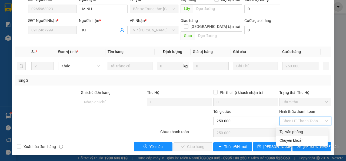
click at [282, 128] on div "Tại văn phòng" at bounding box center [301, 131] width 51 height 9
type input "0"
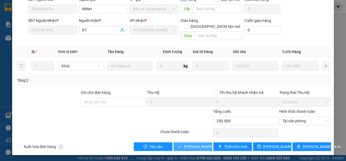
click at [190, 144] on span "[PERSON_NAME] và Giao hàng" at bounding box center [210, 147] width 52 height 6
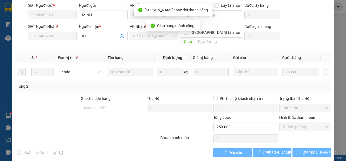
scroll to position [52, 0]
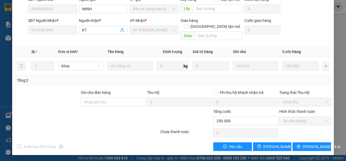
click at [134, 91] on div "Ghi chú đơn hàng" at bounding box center [113, 94] width 65 height 8
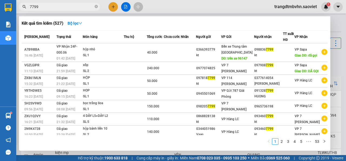
click at [38, 5] on input "7799" at bounding box center [62, 7] width 64 height 6
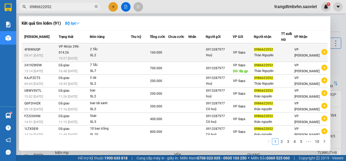
type input "0986622052"
click at [131, 44] on td at bounding box center [140, 52] width 19 height 19
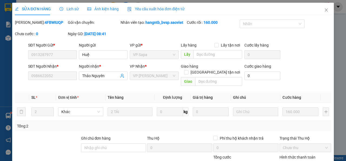
type input "0913287977"
type input "Huệ"
type input "0986622052"
type input "Thảo Nguyên"
type input "0"
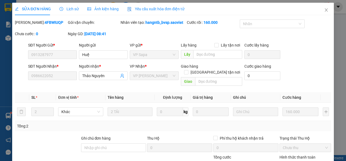
type input "160.000"
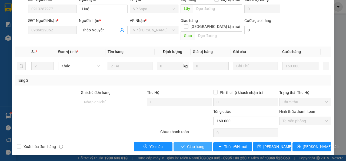
click at [196, 148] on span "Giao hàng" at bounding box center [195, 147] width 17 height 6
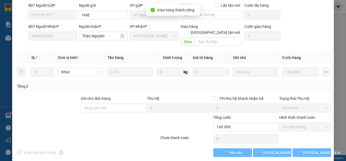
scroll to position [52, 0]
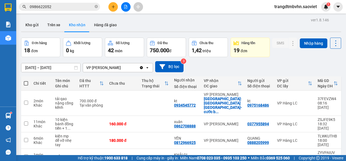
drag, startPoint x: 107, startPoint y: 3, endPoint x: 110, endPoint y: 5, distance: 3.6
click at [108, 4] on div at bounding box center [125, 6] width 41 height 9
click at [111, 6] on button at bounding box center [112, 6] width 9 height 9
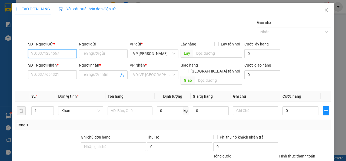
click at [65, 51] on input "SĐT Người Gửi *" at bounding box center [52, 53] width 49 height 9
type input "0858222999"
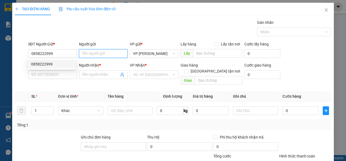
click at [104, 54] on input "Người gửi" at bounding box center [103, 53] width 49 height 9
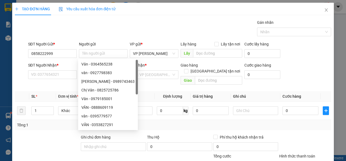
click at [53, 69] on div "SĐT Người Nhận *" at bounding box center [52, 66] width 49 height 8
drag, startPoint x: 52, startPoint y: 70, endPoint x: 50, endPoint y: 73, distance: 3.8
click at [51, 72] on div "SĐT Người Nhận * VD: 0377654321" at bounding box center [52, 71] width 49 height 19
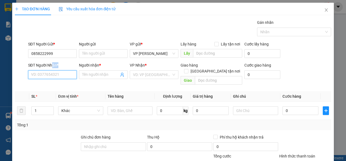
click at [49, 74] on input "SĐT Người Nhận *" at bounding box center [52, 74] width 49 height 9
click at [59, 86] on div "0947735885 - TRANG" at bounding box center [52, 85] width 42 height 6
type input "0947735885"
type input "TRANG"
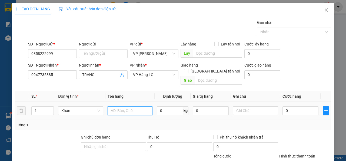
click at [124, 106] on input "text" at bounding box center [130, 110] width 45 height 9
click at [126, 106] on input "Kieen" at bounding box center [130, 110] width 45 height 9
type input "Kieenj"
type input "kiện quả"
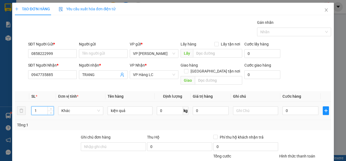
click at [42, 107] on input "1" at bounding box center [43, 111] width 22 height 8
type input "3"
click at [280, 106] on td "0" at bounding box center [300, 111] width 40 height 18
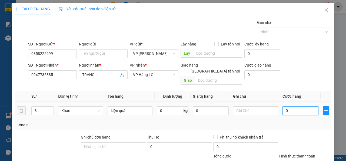
click at [289, 106] on input "0" at bounding box center [301, 110] width 36 height 9
type input "1"
type input "15"
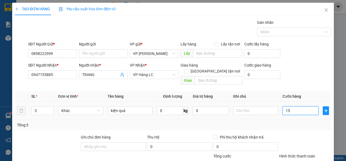
type input "15"
type input "150"
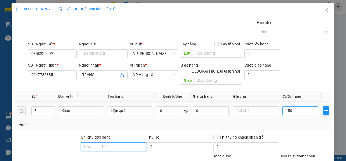
type input "150.000"
click at [282, 120] on div "Tổng: 3" at bounding box center [173, 125] width 316 height 10
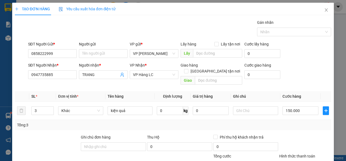
click at [108, 91] on th "Tên hàng" at bounding box center [129, 96] width 49 height 11
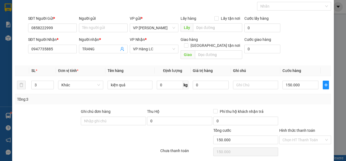
scroll to position [39, 0]
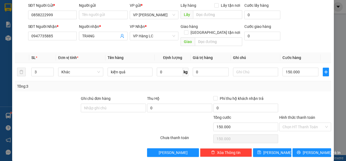
click at [297, 133] on div "Chọn HT Thanh Toán" at bounding box center [305, 138] width 53 height 11
click at [306, 150] on span "[PERSON_NAME] và In" at bounding box center [322, 153] width 38 height 6
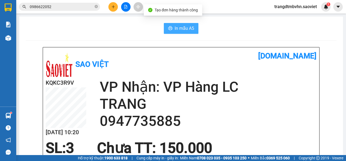
click at [182, 26] on span "In mẫu A5" at bounding box center [184, 28] width 19 height 7
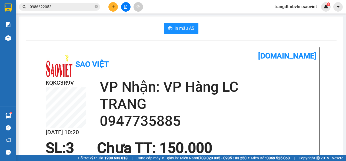
drag, startPoint x: 172, startPoint y: 30, endPoint x: 230, endPoint y: 39, distance: 58.6
click at [172, 30] on button "In mẫu A5" at bounding box center [181, 28] width 35 height 11
click at [114, 9] on button at bounding box center [112, 6] width 9 height 9
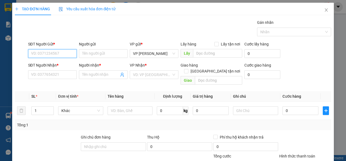
click at [56, 51] on input "SĐT Người Gửi *" at bounding box center [52, 53] width 49 height 9
type input "0822288882"
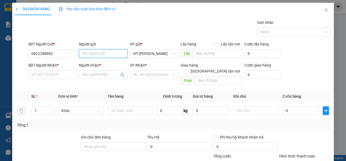
click at [95, 51] on input "Người gửi" at bounding box center [103, 53] width 49 height 9
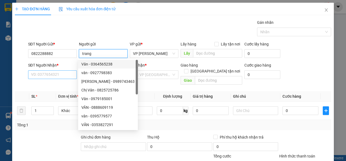
type input "trang"
click at [50, 74] on input "SĐT Người Nhận *" at bounding box center [52, 74] width 49 height 9
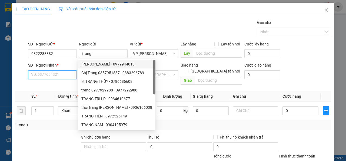
click at [51, 73] on input "SĐT Người Nhận *" at bounding box center [52, 74] width 49 height 9
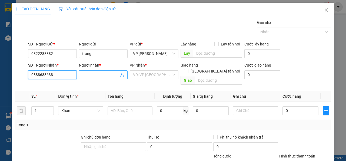
type input "0888683638"
click at [107, 72] on input "Người nhận *" at bounding box center [100, 75] width 37 height 6
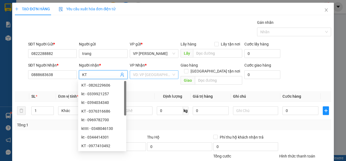
type input "KT"
click at [151, 76] on input "search" at bounding box center [152, 75] width 38 height 8
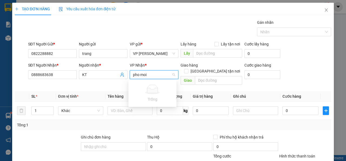
type input "pho"
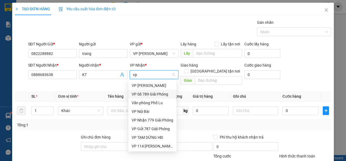
type input "l"
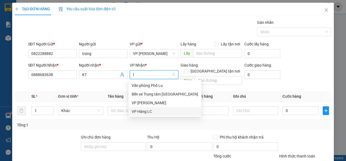
click at [150, 114] on div "VP Hàng LC" at bounding box center [164, 111] width 73 height 9
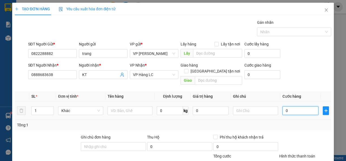
click at [288, 108] on input "0" at bounding box center [301, 110] width 36 height 9
type input "6"
type input "60"
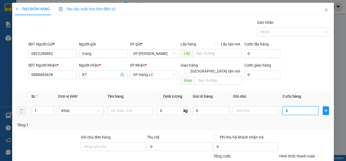
type input "60"
type input "60.000"
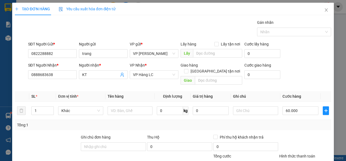
click at [299, 80] on div "SĐT Người Nhận * 0888683638 Người nhận * KT VP Nhận * VP Hàng LC Giao hàng Giao…" at bounding box center [179, 74] width 305 height 25
click at [118, 122] on div "Tổng: 1" at bounding box center [75, 125] width 117 height 6
click at [121, 107] on input "text" at bounding box center [130, 110] width 45 height 9
type input "Tải Xanh"
click at [308, 136] on div at bounding box center [305, 143] width 53 height 19
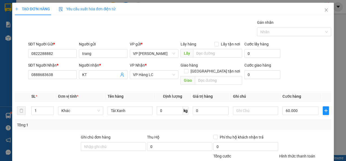
click at [306, 153] on div "Hình thức thanh toán" at bounding box center [305, 157] width 52 height 8
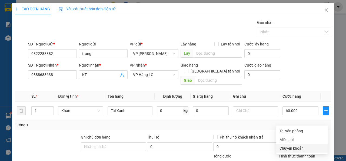
click at [300, 151] on div "Chuyển khoản" at bounding box center [302, 148] width 45 height 6
type input "0"
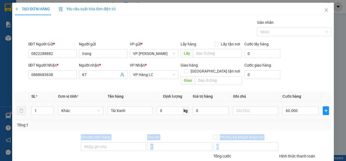
drag, startPoint x: 305, startPoint y: 138, endPoint x: 312, endPoint y: 113, distance: 25.8
click at [305, 117] on div "Transit Pickup Surcharge Ids Transit Deliver Surcharge Ids Transit Deliver Surc…" at bounding box center [173, 107] width 316 height 176
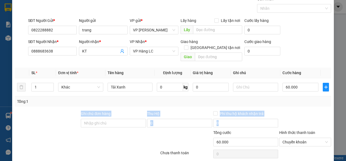
scroll to position [32, 0]
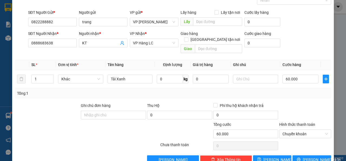
click at [310, 144] on div at bounding box center [305, 145] width 53 height 11
click at [305, 157] on span "[PERSON_NAME] và In" at bounding box center [322, 160] width 38 height 6
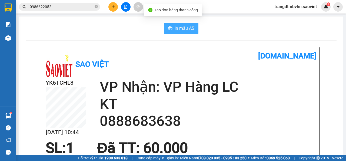
click at [189, 31] on span "In mẫu A5" at bounding box center [184, 28] width 19 height 7
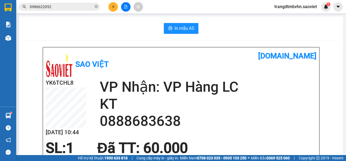
click at [259, 134] on div "YK6TCHL8 12/10 10:44 VP Nhận: VP Hàng LC KT 0888683638" at bounding box center [181, 108] width 271 height 61
click at [60, 10] on span "0986622052" at bounding box center [59, 7] width 81 height 8
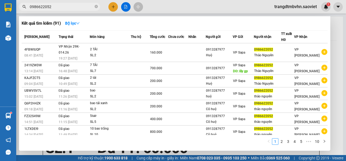
click at [62, 9] on input "0986622052" at bounding box center [62, 7] width 64 height 6
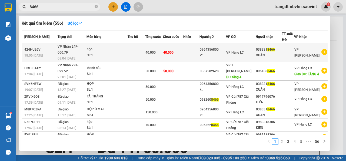
type input "8466"
click at [197, 52] on td at bounding box center [191, 52] width 16 height 19
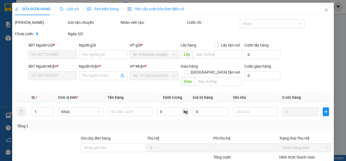
type input "0964356800"
type input "kt"
type input "0383318466"
type input "XUÂN"
type input "0"
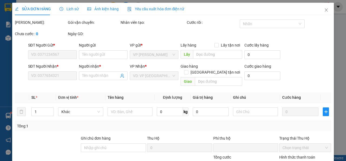
type input "40.000"
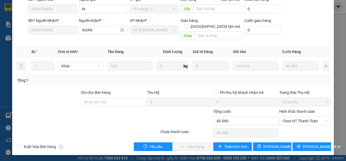
scroll to position [24, 0]
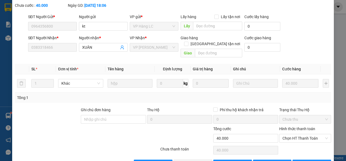
click at [306, 125] on form "Ghi chú đơn hàng Thu Hộ 0 Phí thu hộ khách nhận trả 0 Trạng thái Thu Hộ Chưa th…" at bounding box center [173, 126] width 316 height 38
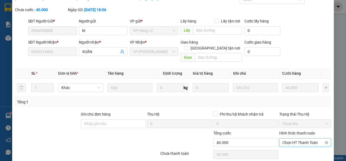
click at [302, 142] on span "Chọn HT Thanh Toán" at bounding box center [305, 142] width 45 height 8
click at [298, 132] on div "Chuyển khoản" at bounding box center [302, 132] width 45 height 6
type input "0"
click at [199, 146] on div at bounding box center [186, 139] width 53 height 19
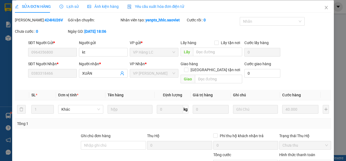
scroll to position [46, 0]
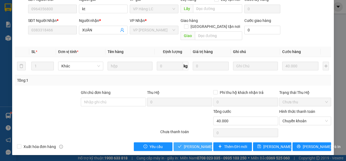
click at [185, 147] on span "[PERSON_NAME] và Giao hàng" at bounding box center [210, 147] width 52 height 6
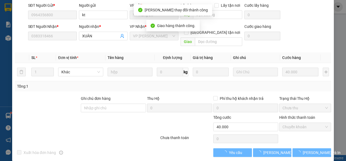
scroll to position [52, 0]
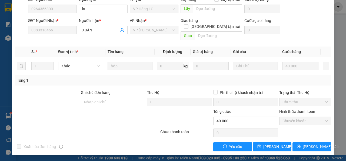
drag, startPoint x: 253, startPoint y: 131, endPoint x: 250, endPoint y: 132, distance: 3.2
drag, startPoint x: 250, startPoint y: 132, endPoint x: 158, endPoint y: 51, distance: 122.5
click at [149, 54] on th "Tên hàng" at bounding box center [129, 52] width 49 height 11
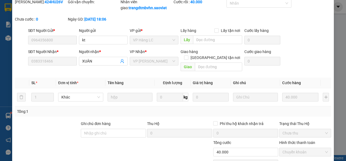
scroll to position [8, 0]
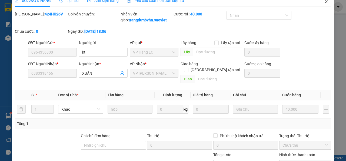
drag, startPoint x: 324, startPoint y: 9, endPoint x: 325, endPoint y: 7, distance: 2.9
click at [324, 9] on div "SỬA ĐƠN HÀNG Lịch sử Ảnh kiện hàng Yêu cầu xuất hóa đơn điện tử Total Paid Fee …" at bounding box center [173, 96] width 322 height 204
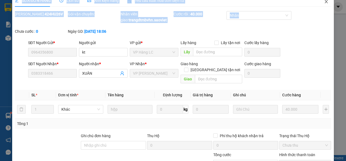
click at [326, 4] on span "Close" at bounding box center [326, 1] width 15 height 15
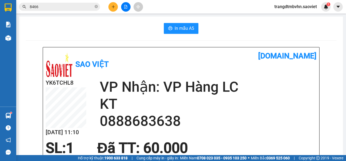
click at [109, 8] on button at bounding box center [112, 6] width 9 height 9
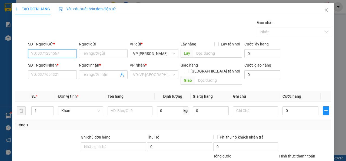
click at [62, 55] on input "SĐT Người Gửi *" at bounding box center [52, 53] width 49 height 9
click at [63, 51] on input "SĐT Người Gửi *" at bounding box center [52, 53] width 49 height 9
type input "0963512338"
click at [54, 64] on div "0963512338 - KT" at bounding box center [52, 64] width 42 height 6
type input "KT"
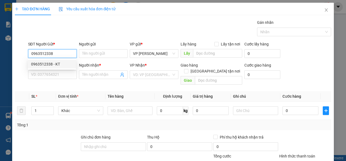
type input "0968202386"
type input "KT"
checkbox input "true"
type input "s 488A ngô quyền kim tân lc"
type input "200.000"
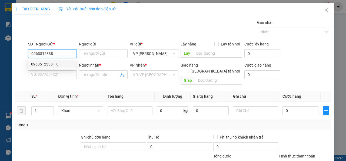
type input "200.000"
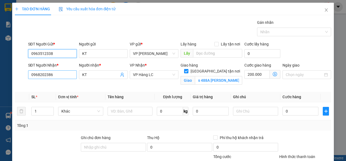
type input "0963512338"
click at [64, 78] on input "0968202386" at bounding box center [52, 74] width 49 height 9
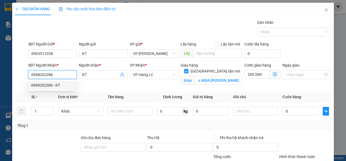
click at [65, 78] on input "0968202386" at bounding box center [52, 74] width 49 height 9
type input "0968202386"
click at [56, 85] on div "0968202386 - KT" at bounding box center [52, 85] width 42 height 6
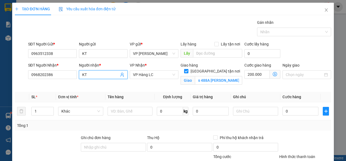
click at [98, 75] on input "KT" at bounding box center [100, 75] width 37 height 6
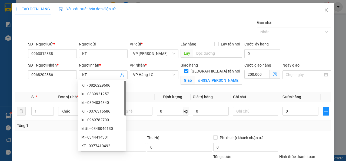
click at [215, 87] on div "Giao hàng Giao tận nơi Giao s 488A ngô quyền kim tân lc" at bounding box center [212, 74] width 64 height 25
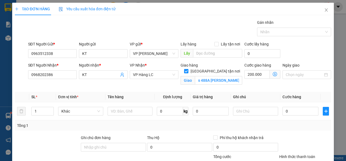
click at [262, 91] on div "Transit Pickup Surcharge Ids Transit Deliver Surcharge Ids Transit Deliver Surc…" at bounding box center [173, 107] width 316 height 177
click at [295, 114] on input "0" at bounding box center [301, 111] width 36 height 9
click at [249, 71] on input "200.000" at bounding box center [256, 74] width 25 height 9
click at [225, 76] on input "s 488A ngô quyền kim tân lc" at bounding box center [218, 80] width 47 height 9
click at [54, 76] on input "0968202386" at bounding box center [52, 74] width 49 height 9
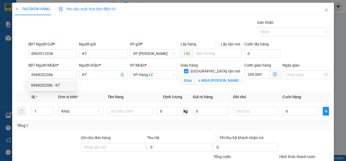
click at [62, 65] on div "SĐT Người Nhận *" at bounding box center [52, 65] width 49 height 6
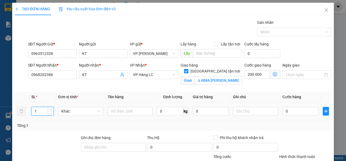
click at [47, 109] on input "1" at bounding box center [43, 111] width 22 height 8
click at [45, 110] on input "1" at bounding box center [43, 111] width 22 height 8
type input "2"
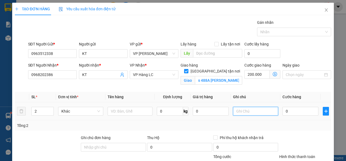
click at [252, 115] on input "text" at bounding box center [255, 111] width 45 height 9
click at [285, 112] on input "0" at bounding box center [301, 111] width 36 height 9
type input "1"
type input "200.001"
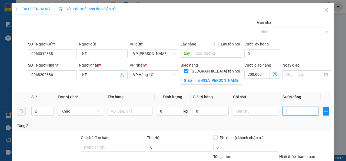
type input "15"
type input "200.015"
type input "150"
type input "200.150"
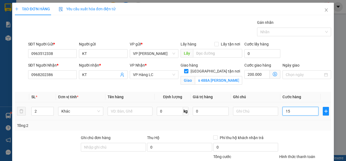
type input "200.150"
type input "150.000"
type input "350.000"
click at [302, 130] on div "Transit Pickup Surcharge Ids Transit Deliver Surcharge Ids Transit Deliver Surc…" at bounding box center [173, 107] width 316 height 177
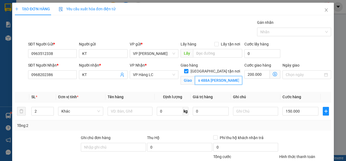
click at [204, 76] on input "s 488A ngô quyền kim tân lc" at bounding box center [218, 80] width 47 height 9
click at [205, 76] on input "s 488A ngô quyền kim tân lc" at bounding box center [218, 80] width 47 height 9
click at [207, 76] on input "s 488A ngô quyền kim tân lc" at bounding box center [218, 80] width 47 height 9
type input "336 ngô quyền kim tân lc"
click at [223, 78] on div "Giao 336 ngô quyền kim tân lc" at bounding box center [211, 80] width 61 height 9
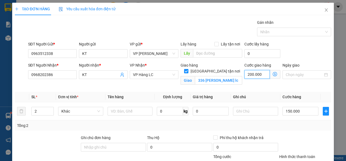
click at [254, 74] on input "200.000" at bounding box center [256, 74] width 25 height 9
type input "150.007"
type input "7"
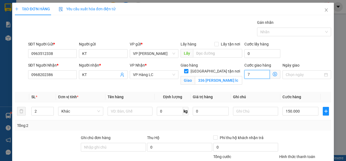
type input "150.070"
type input "70"
type input "220.000"
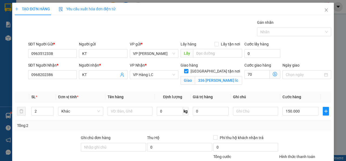
type input "70.000"
click at [250, 87] on div "Transit Pickup Surcharge Ids Transit Deliver Surcharge Ids Transit Deliver Surc…" at bounding box center [173, 107] width 316 height 177
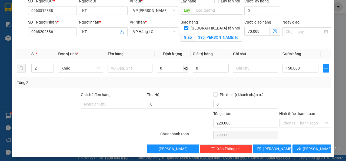
scroll to position [43, 0]
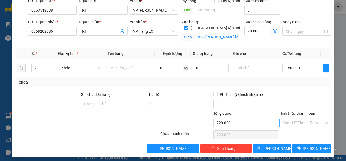
click at [295, 122] on input "Hình thức thanh toán" at bounding box center [304, 123] width 42 height 8
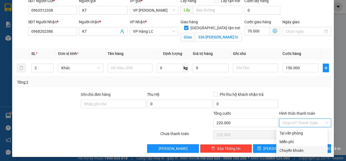
click at [287, 150] on div "Chuyển khoản" at bounding box center [302, 150] width 45 height 6
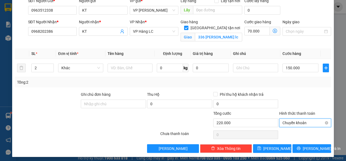
click at [292, 119] on span "Chuyển khoản" at bounding box center [305, 123] width 45 height 8
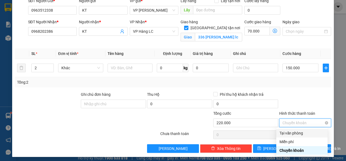
click at [294, 123] on span "Chuyển khoản" at bounding box center [305, 123] width 45 height 8
type input "220.000"
click at [309, 102] on div at bounding box center [305, 100] width 53 height 19
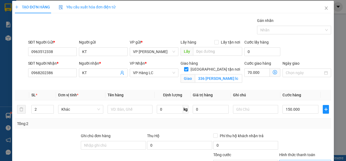
scroll to position [0, 0]
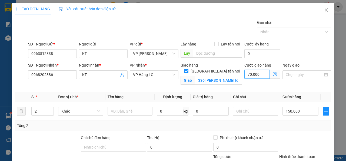
click at [251, 74] on input "70.000" at bounding box center [256, 74] width 25 height 9
click at [244, 88] on div "Transit Pickup Surcharge Ids Transit Deliver Surcharge Ids Transit Deliver Surc…" at bounding box center [173, 107] width 316 height 177
click at [219, 76] on input "336 ngô quyền kim tân lc" at bounding box center [218, 80] width 47 height 9
type input "LH ship"
click at [257, 75] on input "70.000" at bounding box center [256, 74] width 25 height 9
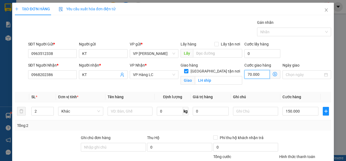
click at [257, 75] on input "70.000" at bounding box center [256, 74] width 25 height 9
type input "150.000"
type input "0"
click at [257, 90] on div "Transit Pickup Surcharge Ids Transit Deliver Surcharge Ids Transit Deliver Surc…" at bounding box center [173, 107] width 316 height 177
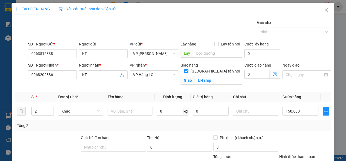
click at [188, 69] on span at bounding box center [186, 71] width 4 height 4
click at [188, 69] on input "[GEOGRAPHIC_DATA] tận nơi" at bounding box center [186, 71] width 4 height 4
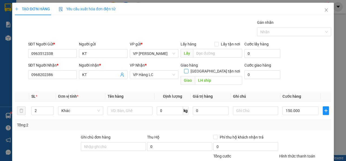
click at [188, 69] on input "[GEOGRAPHIC_DATA] tận nơi" at bounding box center [186, 71] width 4 height 4
checkbox input "true"
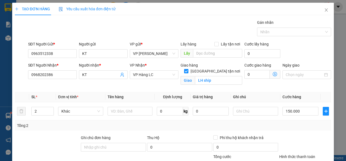
click at [235, 88] on div "Transit Pickup Surcharge Ids Transit Deliver Surcharge Ids Transit Deliver Surc…" at bounding box center [173, 107] width 316 height 177
click at [293, 125] on div "Tổng: 2" at bounding box center [173, 126] width 312 height 6
click at [123, 109] on input "text" at bounding box center [130, 111] width 45 height 9
type input "2 thùng"
click at [148, 123] on div "Tổng: 2" at bounding box center [173, 126] width 312 height 6
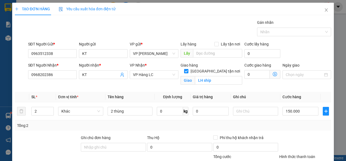
scroll to position [45, 0]
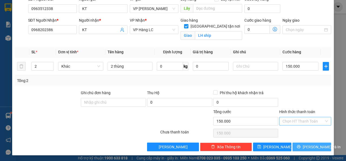
click at [304, 144] on span "[PERSON_NAME] và In" at bounding box center [322, 147] width 38 height 6
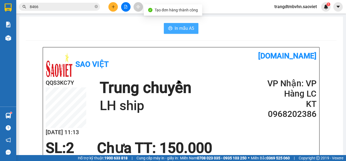
click at [183, 28] on span "In mẫu A5" at bounding box center [184, 28] width 19 height 7
click at [175, 26] on span "In mẫu A5" at bounding box center [184, 28] width 19 height 7
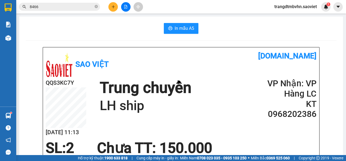
click at [263, 95] on h2 "VP Nhận: VP Hàng LC" at bounding box center [284, 88] width 65 height 21
click at [115, 8] on button at bounding box center [112, 6] width 9 height 9
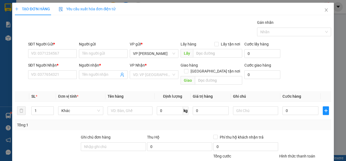
click at [65, 46] on div "SĐT Người Gửi *" at bounding box center [52, 44] width 49 height 6
click at [65, 49] on input "SĐT Người Gửi *" at bounding box center [52, 53] width 49 height 9
click at [54, 59] on div "SĐT Người Gửi * VD: 0371234567" at bounding box center [52, 50] width 49 height 19
click at [55, 57] on input "SĐT Người Gửi *" at bounding box center [52, 53] width 49 height 9
drag, startPoint x: 55, startPoint y: 57, endPoint x: 253, endPoint y: 3, distance: 205.3
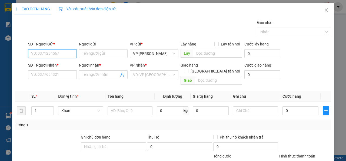
click at [62, 55] on input "SĐT Người Gửi *" at bounding box center [52, 53] width 49 height 9
click at [319, 12] on span "Close" at bounding box center [326, 10] width 15 height 15
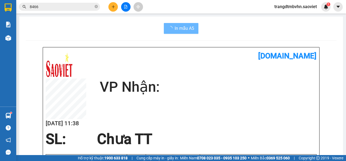
click at [81, 6] on input "8466" at bounding box center [62, 7] width 64 height 6
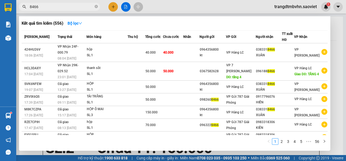
click at [81, 6] on input "8466" at bounding box center [62, 7] width 64 height 6
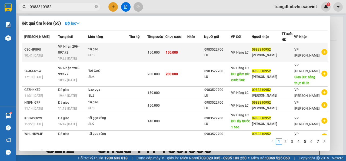
type input "0983310952"
click at [190, 45] on td at bounding box center [195, 52] width 17 height 19
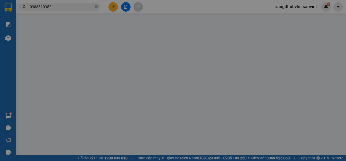
type input "0983522700"
type input "LU"
type input "0983310952"
type input "phạm hải"
type input "0"
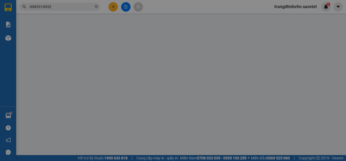
type input "150.000"
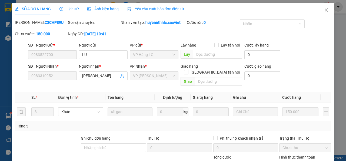
scroll to position [46, 0]
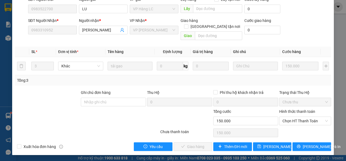
click at [305, 125] on div "Hình thức thanh toán Chọn HT Thanh Toán" at bounding box center [305, 117] width 52 height 19
click at [301, 122] on span "Chọn HT Thanh Toán" at bounding box center [305, 121] width 45 height 8
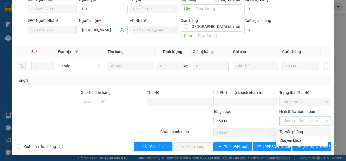
click at [299, 133] on div "Tại văn phòng" at bounding box center [302, 132] width 45 height 6
type input "0"
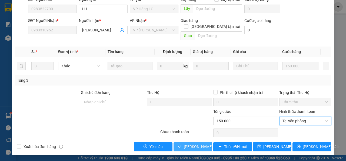
click at [174, 147] on button "[PERSON_NAME] và Giao hàng" at bounding box center [193, 146] width 39 height 9
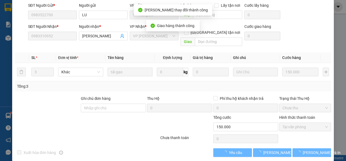
scroll to position [52, 0]
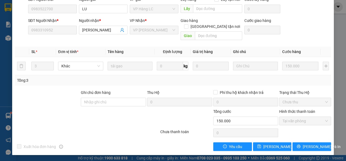
click at [42, 32] on input "0983310952" at bounding box center [52, 30] width 49 height 9
click at [324, 11] on div "SĐT Người Gửi * 0983522700 Người gửi LU VP gửi * VP Hàng LC Lấy hàng Lấy tận nơ…" at bounding box center [179, 5] width 305 height 19
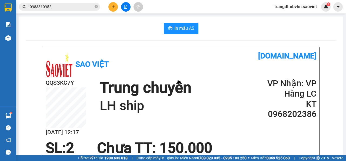
click at [57, 9] on input "0983310952" at bounding box center [62, 7] width 64 height 6
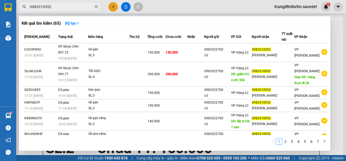
click at [57, 9] on input "0983310952" at bounding box center [62, 7] width 64 height 6
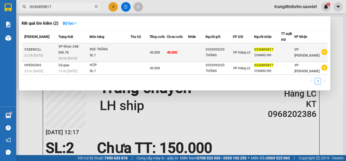
type input "0336895817"
click at [132, 43] on td at bounding box center [140, 52] width 19 height 19
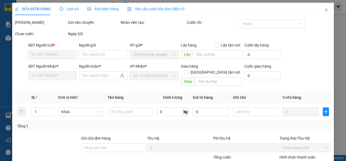
type input "0355995255"
type input "THẮNG"
type input "0336895817"
type input "CHANG HH"
type input "0"
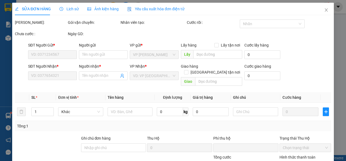
type input "40.000"
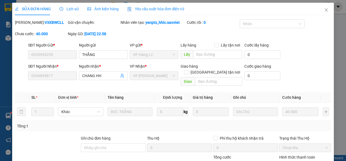
scroll to position [46, 0]
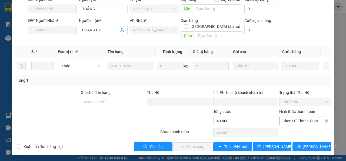
click at [299, 120] on span "Chọn HT Thanh Toán" at bounding box center [305, 121] width 45 height 8
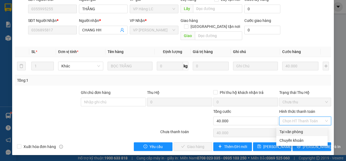
click at [293, 133] on div "Tại văn phòng" at bounding box center [302, 132] width 45 height 6
type input "0"
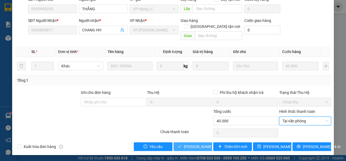
click at [198, 143] on button "[PERSON_NAME] và Giao hàng" at bounding box center [193, 146] width 39 height 9
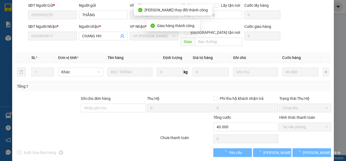
click at [190, 137] on div "Chưa thanh toán" at bounding box center [186, 139] width 53 height 9
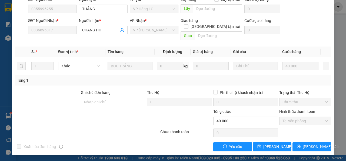
click at [234, 79] on div "Tổng: 1" at bounding box center [173, 80] width 312 height 6
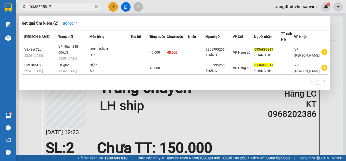
click at [62, 10] on span "0336895817" at bounding box center [59, 7] width 81 height 8
click at [64, 10] on span "0336895817" at bounding box center [59, 7] width 81 height 8
click at [66, 8] on input "0336895817" at bounding box center [62, 7] width 64 height 6
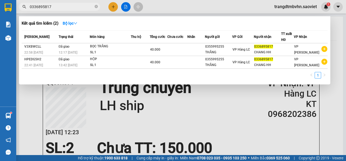
click at [113, 11] on div at bounding box center [173, 80] width 346 height 161
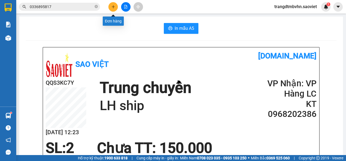
click at [112, 8] on icon "plus" at bounding box center [113, 7] width 4 height 4
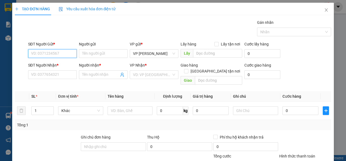
click at [39, 54] on input "SĐT Người Gửi *" at bounding box center [52, 53] width 49 height 9
type input "0983253112"
click at [56, 67] on div "0983253112 - Dương" at bounding box center [52, 64] width 42 height 6
type input "Dương"
type input "0858342222"
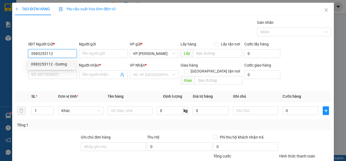
type input "QUANG"
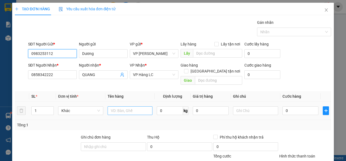
type input "0983253112"
click at [125, 107] on input "text" at bounding box center [130, 110] width 45 height 9
type input "J"
type input "Hoop"
type input "Hộp vàng"
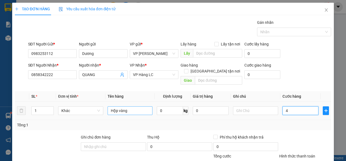
type input "41"
type input "4"
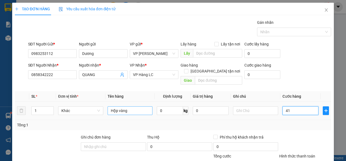
type input "4"
type input "40"
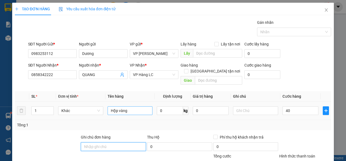
type input "40.000"
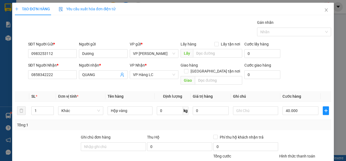
click at [292, 134] on div at bounding box center [305, 143] width 53 height 19
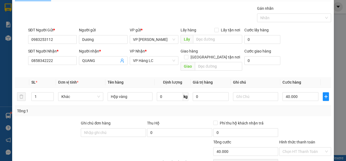
scroll to position [22, 0]
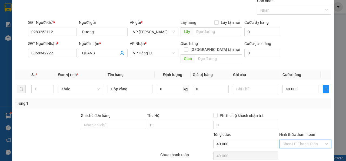
click at [301, 140] on input "Hình thức thanh toán" at bounding box center [304, 144] width 42 height 8
click at [307, 103] on div "Transit Pickup Surcharge Ids Transit Deliver Surcharge Ids Transit Deliver Surc…" at bounding box center [173, 86] width 316 height 176
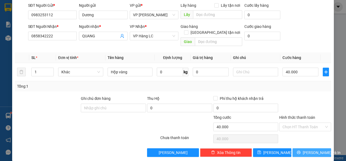
click at [311, 150] on span "[PERSON_NAME] và In" at bounding box center [322, 153] width 38 height 6
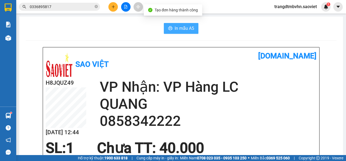
click at [190, 24] on button "In mẫu A5" at bounding box center [181, 28] width 35 height 11
drag, startPoint x: 188, startPoint y: 19, endPoint x: 179, endPoint y: 32, distance: 16.1
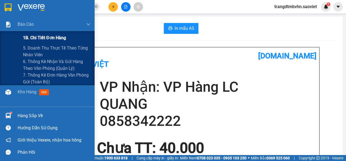
click at [49, 41] on div "1B. Chi tiết đơn hàng" at bounding box center [57, 38] width 68 height 14
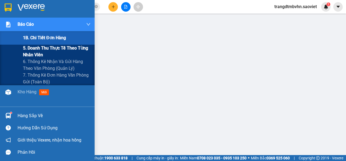
click at [46, 51] on span "5. Doanh thu thực tế theo từng nhân viên" at bounding box center [57, 52] width 68 height 14
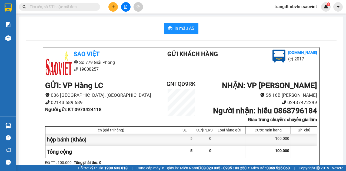
click at [87, 5] on input "text" at bounding box center [62, 7] width 64 height 6
paste input "0968202386"
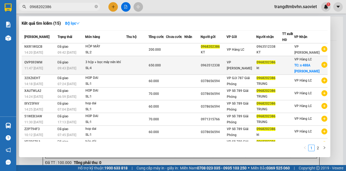
type input "0968202386"
click at [152, 75] on td "650.000" at bounding box center [157, 65] width 18 height 19
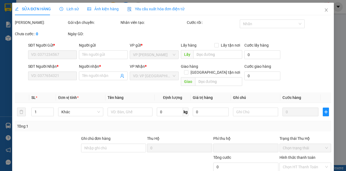
type input "0963512338"
type input "0968202386"
type input "kt"
checkbox input "true"
type input "s 488A ngô quyền kim tân lc"
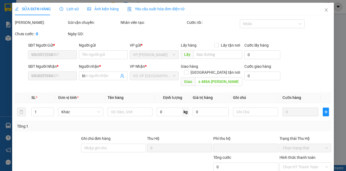
type input "200.000"
type input "0"
type input "650.000"
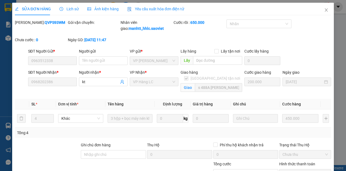
click at [291, 63] on div "SĐT Người Gửi * 0963512338 Người gửi Tên người gửi VP gửi * VP Gia Lâm Lấy hàng…" at bounding box center [179, 57] width 305 height 19
drag, startPoint x: 102, startPoint y: 54, endPoint x: 161, endPoint y: 66, distance: 59.9
click at [102, 54] on div "Người gửi" at bounding box center [103, 51] width 49 height 6
click at [102, 56] on input "Người gửi" at bounding box center [103, 60] width 49 height 9
click at [222, 95] on div "Giao hàng [GEOGRAPHIC_DATA] tận nơi Giao s 488A [PERSON_NAME]" at bounding box center [212, 81] width 64 height 25
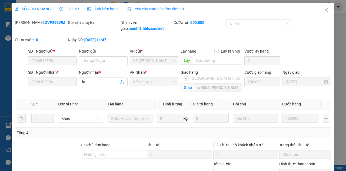
click at [252, 86] on input "200.000" at bounding box center [262, 81] width 36 height 9
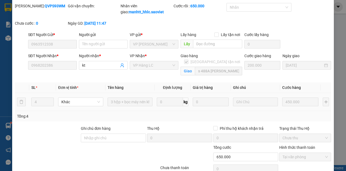
scroll to position [22, 0]
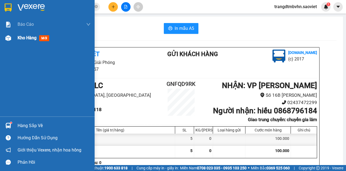
click at [18, 41] on div "Kho hàng mới" at bounding box center [54, 38] width 73 height 14
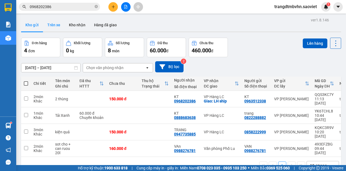
click at [49, 21] on button "Trên xe" at bounding box center [54, 24] width 22 height 13
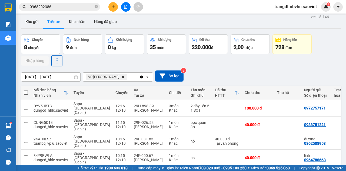
scroll to position [5, 0]
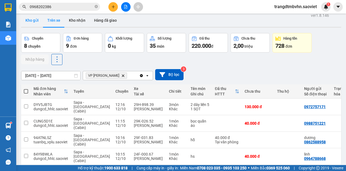
click at [31, 26] on button "Kho gửi" at bounding box center [32, 20] width 22 height 13
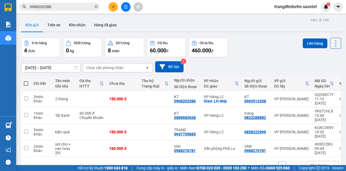
scroll to position [5, 0]
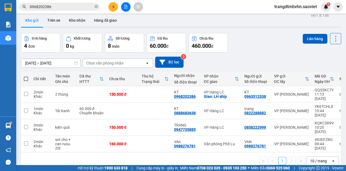
click at [244, 44] on div "Đơn hàng 4 đơn Khối lượng 0 kg Số lượng 8 món Đã thu 60.000 đ Chưa thu 460.000 …" at bounding box center [181, 42] width 320 height 19
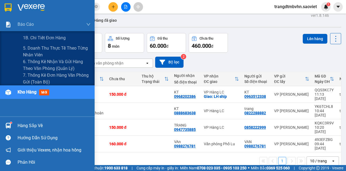
drag, startPoint x: 40, startPoint y: 22, endPoint x: 120, endPoint y: 10, distance: 80.7
click at [41, 22] on div "Báo cáo" at bounding box center [54, 25] width 73 height 14
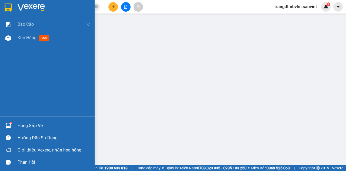
drag, startPoint x: 14, startPoint y: 33, endPoint x: 66, endPoint y: 57, distance: 57.0
click at [15, 33] on div "Kho hàng mới" at bounding box center [47, 38] width 95 height 14
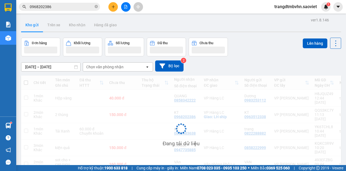
click at [48, 26] on button "Trên xe" at bounding box center [54, 24] width 22 height 13
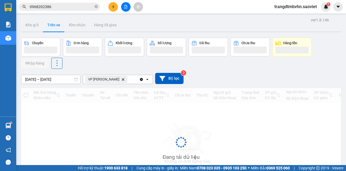
click at [48, 26] on button "Trên xe" at bounding box center [54, 24] width 22 height 13
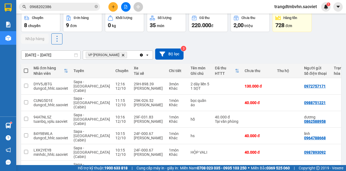
scroll to position [27, 0]
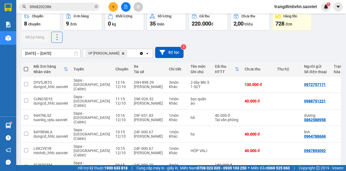
click at [52, 7] on input "0968202386" at bounding box center [62, 7] width 64 height 6
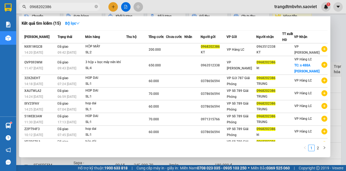
click at [52, 7] on input "0968202386" at bounding box center [62, 7] width 64 height 6
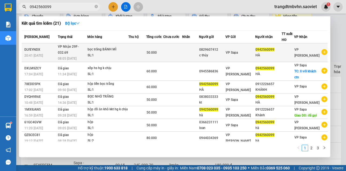
type input "0942560099"
click at [181, 53] on td at bounding box center [172, 52] width 19 height 19
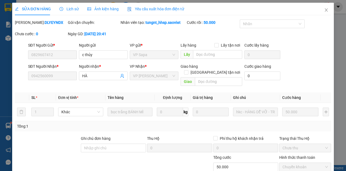
type input "0829607412"
type input "c thủy"
type input "0942560099"
type input "HÀ"
type input "0"
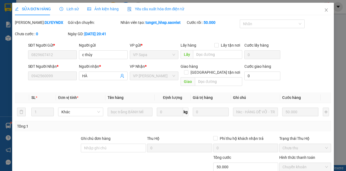
type input "50.000"
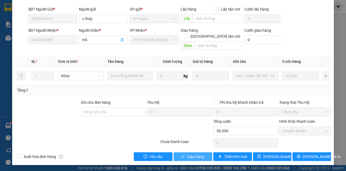
click at [190, 157] on span "Giao hàng" at bounding box center [195, 156] width 17 height 6
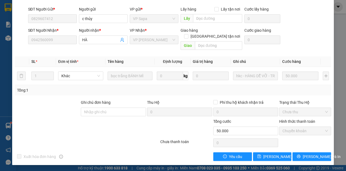
scroll to position [0, 0]
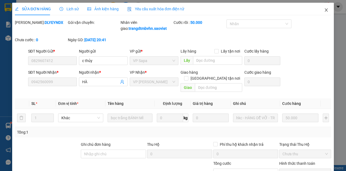
click at [324, 6] on span "Close" at bounding box center [326, 10] width 15 height 15
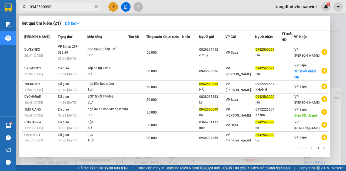
click at [49, 7] on input "0942560099" at bounding box center [62, 7] width 64 height 6
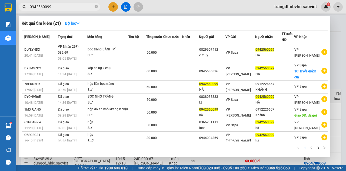
click input "0942560099"
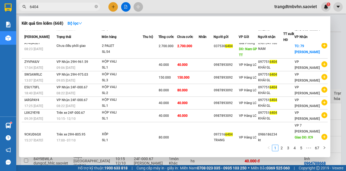
scroll to position [23, 0]
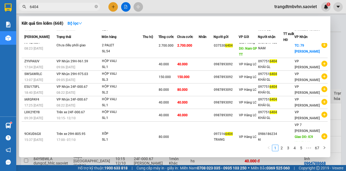
type input "6404"
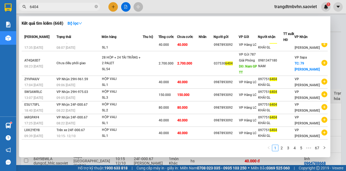
scroll to position [0, 0]
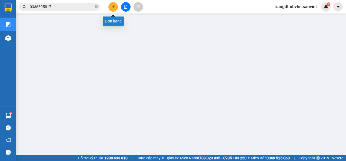
click at [109, 9] on button at bounding box center [112, 6] width 9 height 9
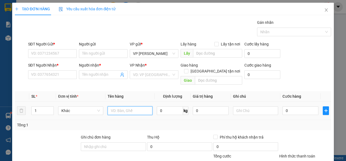
click at [137, 106] on input "text" at bounding box center [130, 110] width 45 height 9
drag, startPoint x: 44, startPoint y: 45, endPoint x: 45, endPoint y: 47, distance: 3.1
click at [45, 47] on div "SĐT Người Gửi *" at bounding box center [52, 44] width 49 height 6
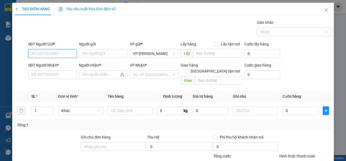
click at [45, 49] on input "SĐT Người Gửi *" at bounding box center [52, 53] width 49 height 9
click at [46, 48] on div "SĐT Người Gửi *" at bounding box center [52, 45] width 49 height 8
click at [51, 54] on input "SĐT Người Gửi *" at bounding box center [52, 53] width 49 height 9
type input "0913582439"
click at [63, 65] on div "0913582439 - Nga thúy" at bounding box center [52, 64] width 42 height 6
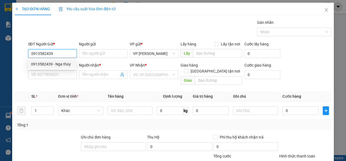
type input "Nga thúy"
type input "0869099358"
type input "Tuấn anh"
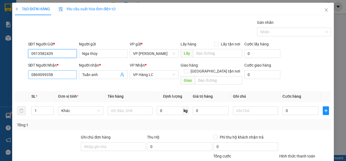
type input "0913582439"
click at [69, 75] on input "0869099358" at bounding box center [52, 74] width 49 height 9
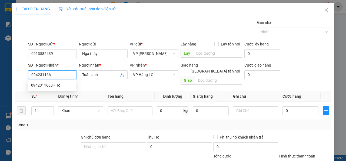
type input "0942311668"
click at [63, 84] on div "0942311668 - Hội" at bounding box center [52, 85] width 42 height 6
type input "Hội"
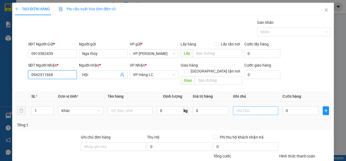
type input "0942311668"
click at [260, 106] on input "text" at bounding box center [255, 110] width 45 height 9
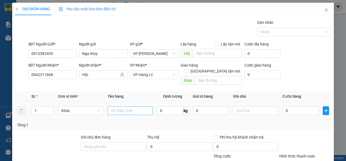
drag, startPoint x: 81, startPoint y: 109, endPoint x: 118, endPoint y: 106, distance: 36.9
click at [85, 109] on div "Khác" at bounding box center [80, 110] width 45 height 11
click at [120, 106] on input "text" at bounding box center [130, 110] width 45 height 9
click at [51, 111] on span "down" at bounding box center [50, 112] width 3 height 3
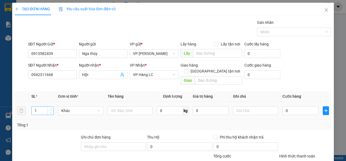
click at [43, 107] on input "1" at bounding box center [43, 111] width 22 height 8
type input "2"
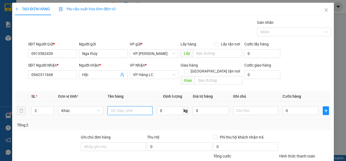
click at [140, 106] on input "text" at bounding box center [130, 110] width 45 height 9
type input "lốc máy + tấp dẹp liền"
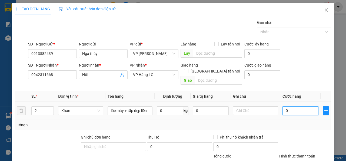
click at [297, 106] on input "0" at bounding box center [301, 110] width 36 height 9
type input "32"
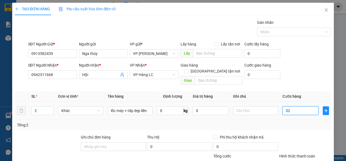
type input "3"
type input "30"
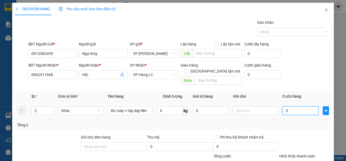
type input "30"
type input "300"
type input "300.000"
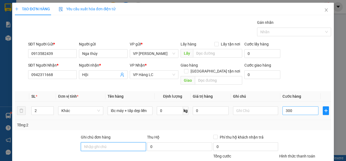
type input "300.000"
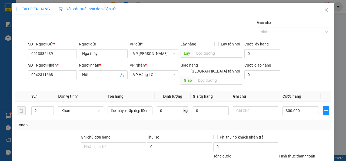
click at [299, 137] on div at bounding box center [305, 143] width 53 height 19
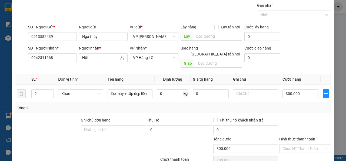
scroll to position [39, 0]
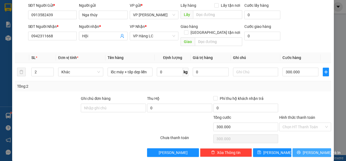
click at [310, 150] on span "[PERSON_NAME] và In" at bounding box center [322, 153] width 38 height 6
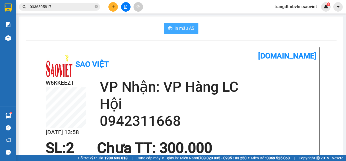
click at [193, 25] on button "In mẫu A5" at bounding box center [181, 28] width 35 height 11
click at [174, 25] on button "In mẫu A5" at bounding box center [181, 28] width 35 height 11
click at [115, 6] on icon "plus" at bounding box center [113, 7] width 4 height 4
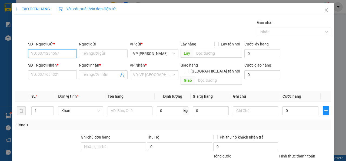
click at [44, 52] on input "SĐT Người Gửi *" at bounding box center [52, 53] width 49 height 9
type input "0975316462"
type input "0941158901"
type input "[PERSON_NAME]"
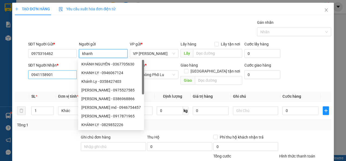
type input "khanh"
click at [42, 75] on input "0941158901" at bounding box center [52, 74] width 49 height 9
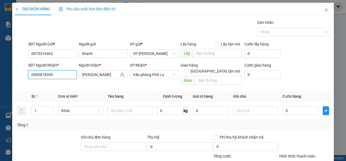
type input "0985878399"
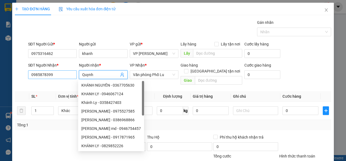
type input "Quynh"
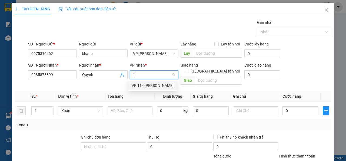
click at [142, 71] on input "1" at bounding box center [152, 75] width 38 height 8
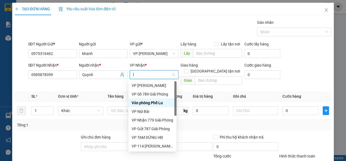
type input "lc"
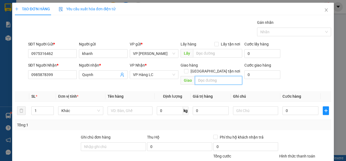
click at [223, 76] on input "text" at bounding box center [218, 80] width 47 height 9
click at [209, 82] on div "Transit Pickup Surcharge Ids Transit Deliver Surcharge Ids Transit Deliver Surc…" at bounding box center [173, 107] width 316 height 176
click at [216, 76] on input "150" at bounding box center [218, 80] width 47 height 9
type input "KM 150"
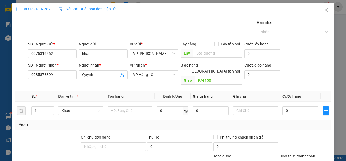
click at [149, 122] on div "Tổng: 1" at bounding box center [173, 125] width 312 height 6
click at [133, 109] on div at bounding box center [130, 110] width 45 height 11
click at [132, 106] on input "text" at bounding box center [130, 110] width 45 height 9
type input "Bọc tải xanh"
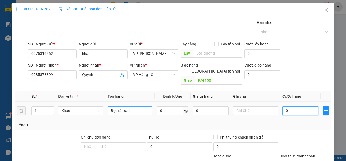
type input "7"
type input "70"
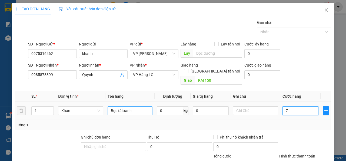
type input "70"
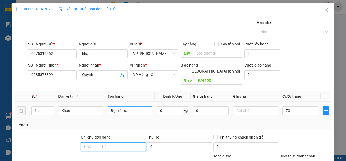
type input "70.000"
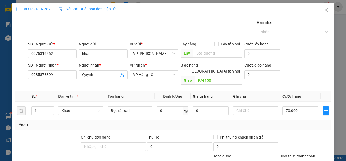
click at [304, 135] on div at bounding box center [305, 143] width 53 height 19
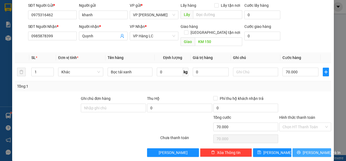
click at [306, 150] on span "[PERSON_NAME] và In" at bounding box center [322, 153] width 38 height 6
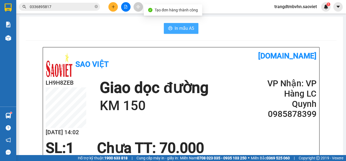
click at [177, 29] on span "In mẫu A5" at bounding box center [184, 28] width 19 height 7
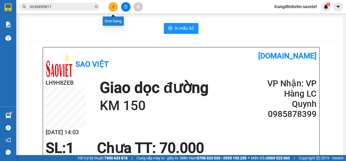
click at [113, 11] on button at bounding box center [112, 6] width 9 height 9
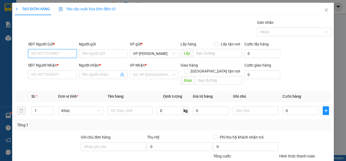
click at [55, 56] on input "SĐT Người Gửi *" at bounding box center [52, 53] width 49 height 9
type input "0868978898"
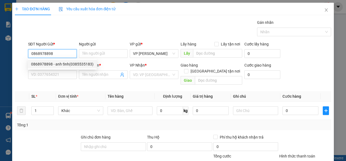
click at [77, 65] on div "0868978898 - anh tỉnh(0385535183)" at bounding box center [62, 64] width 62 height 6
type input "anh tỉnh(0385535183)"
type input "0981991055"
type input "Bác sỹ Nam"
type input "km 224"
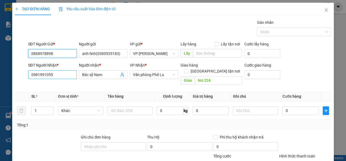
type input "0868978898"
click at [62, 77] on input "0981991055" at bounding box center [52, 74] width 49 height 9
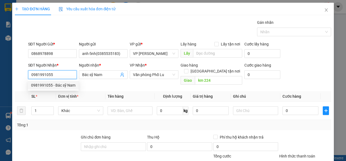
click at [62, 77] on input "0981991055" at bounding box center [52, 74] width 49 height 9
click at [214, 84] on div "Transit Pickup Surcharge Ids Transit Deliver Surcharge Ids Transit Deliver Surc…" at bounding box center [173, 107] width 316 height 176
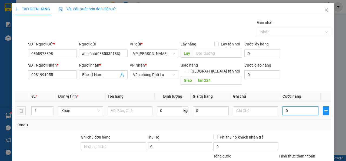
click at [297, 108] on input "0" at bounding box center [301, 110] width 36 height 9
type input "4"
type input "40"
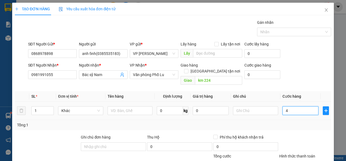
type input "40"
drag, startPoint x: 283, startPoint y: 116, endPoint x: 299, endPoint y: 105, distance: 19.1
click at [286, 120] on div "Tổng: 1" at bounding box center [173, 125] width 316 height 10
type input "40.000"
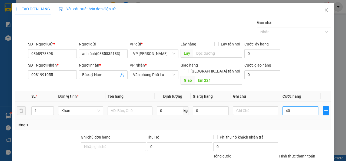
type input "40.000"
click at [299, 106] on input "40.000" at bounding box center [301, 110] width 36 height 9
type input "5"
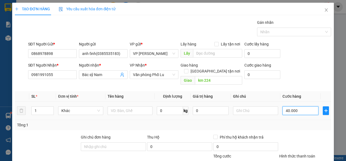
type input "5"
type input "50"
type input "50.000"
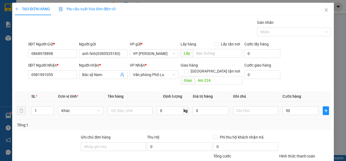
type input "50.000"
click at [280, 113] on td "50.000" at bounding box center [300, 111] width 40 height 18
click at [295, 106] on input "50.000" at bounding box center [301, 110] width 36 height 9
click at [287, 123] on div "Tổng: 1" at bounding box center [173, 125] width 316 height 10
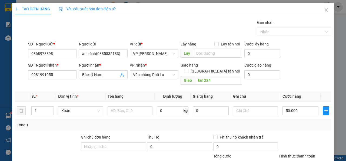
scroll to position [39, 0]
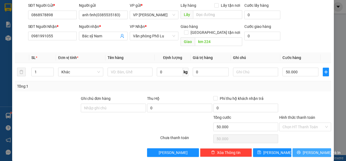
click at [313, 150] on span "[PERSON_NAME] và In" at bounding box center [322, 153] width 38 height 6
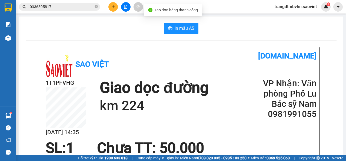
click at [197, 64] on div "Sao Việt [DOMAIN_NAME]" at bounding box center [181, 64] width 271 height 28
click at [149, 89] on h1 "Giao dọc đường" at bounding box center [154, 87] width 109 height 19
click at [191, 74] on div "Sao Việt [DOMAIN_NAME]" at bounding box center [181, 64] width 271 height 28
drag, startPoint x: 181, startPoint y: 81, endPoint x: 214, endPoint y: 97, distance: 37.3
click at [190, 88] on h1 "Giao dọc đường" at bounding box center [154, 87] width 109 height 19
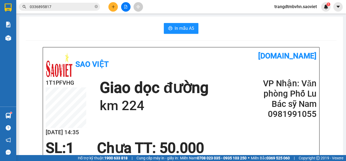
click at [301, 107] on h2 "Bác sỹ Nam" at bounding box center [284, 104] width 65 height 10
click at [296, 111] on h2 "0981991055" at bounding box center [284, 114] width 65 height 10
copy h2 "0981991055"
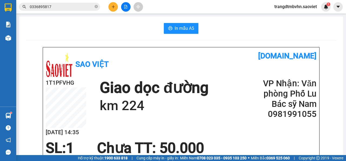
click at [170, 161] on html "Kết quả tìm kiếm ( 2 ) Bộ lọc Mã ĐH Trạng thái Món hàng Thu hộ Tổng cước Chưa c…" at bounding box center [173, 80] width 346 height 161
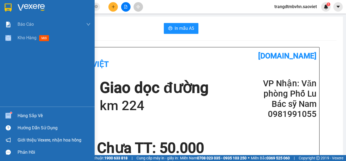
drag, startPoint x: 14, startPoint y: 40, endPoint x: 34, endPoint y: 120, distance: 82.4
click at [35, 43] on div "Kho hàng mới" at bounding box center [47, 38] width 95 height 14
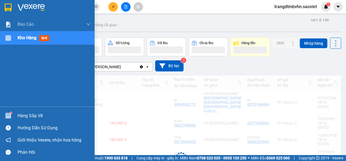
drag, startPoint x: 30, startPoint y: 114, endPoint x: 26, endPoint y: 117, distance: 5.1
click at [29, 114] on div "Hàng sắp về" at bounding box center [54, 116] width 73 height 8
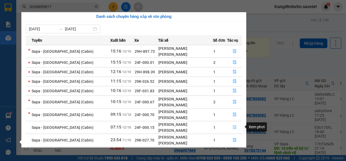
click at [229, 128] on button "button" at bounding box center [234, 127] width 14 height 9
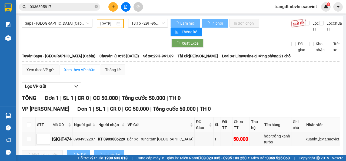
type input "[DATE]"
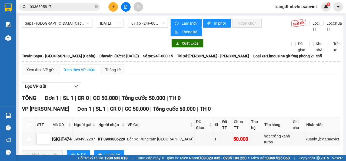
scroll to position [13, 0]
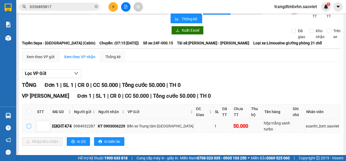
click at [29, 124] on input "checkbox" at bounding box center [29, 126] width 4 height 4
checkbox input "true"
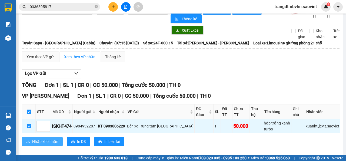
click at [32, 138] on span "Nhập kho nhận" at bounding box center [45, 141] width 26 height 6
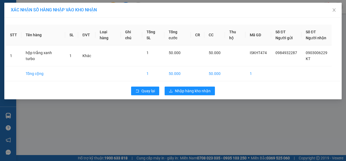
click at [202, 95] on div "Quay lại Nhập hàng kho nhận" at bounding box center [173, 91] width 335 height 14
click at [201, 95] on div "Quay lại Nhập hàng kho nhận" at bounding box center [173, 91] width 335 height 14
click at [201, 94] on button "Nhập hàng kho nhận" at bounding box center [190, 91] width 50 height 9
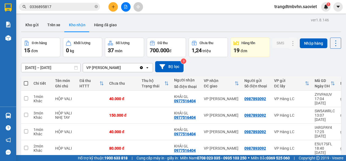
click at [76, 28] on button "Kho nhận" at bounding box center [77, 24] width 25 height 13
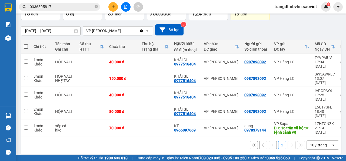
click at [271, 143] on button "1" at bounding box center [273, 145] width 8 height 8
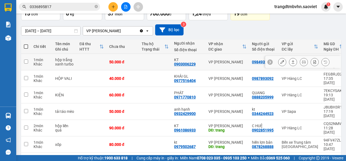
drag, startPoint x: 253, startPoint y: 69, endPoint x: 269, endPoint y: 67, distance: 16.1
click at [253, 64] on div "0984932287" at bounding box center [263, 62] width 22 height 4
click at [219, 64] on div "VP [PERSON_NAME]" at bounding box center [228, 62] width 38 height 4
checkbox input "true"
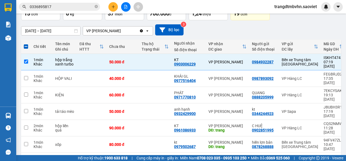
click at [272, 11] on button "SMS" at bounding box center [280, 6] width 16 height 10
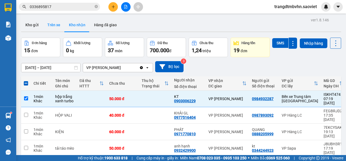
click at [58, 23] on button "Trên xe" at bounding box center [54, 24] width 22 height 13
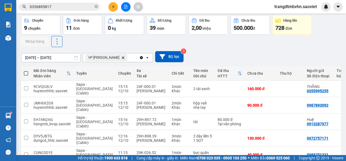
scroll to position [17, 0]
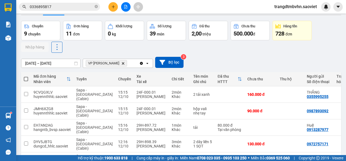
click at [54, 6] on input "0336895817" at bounding box center [62, 7] width 64 height 6
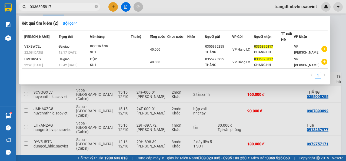
click at [54, 6] on input "0336895817" at bounding box center [62, 7] width 64 height 6
type input "0"
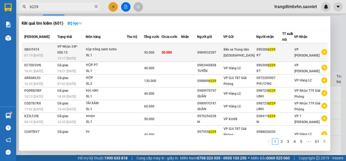
type input "6229"
click at [190, 47] on td at bounding box center [189, 52] width 16 height 19
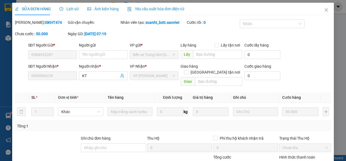
type input "0984932287"
type input "0903006229"
type input "KT"
type input "0"
type input "50.000"
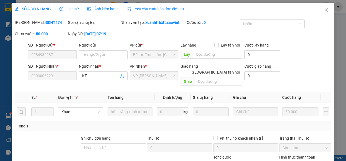
scroll to position [46, 0]
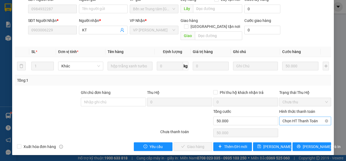
click at [305, 123] on span "Chọn HT Thanh Toán" at bounding box center [305, 121] width 45 height 8
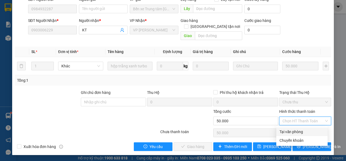
click at [287, 133] on div "Tại văn phòng" at bounding box center [302, 132] width 45 height 6
type input "0"
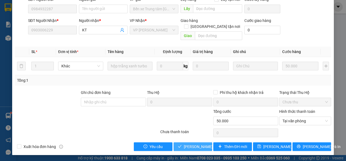
click at [199, 147] on span "Lưu và Giao hàng" at bounding box center [210, 147] width 52 height 6
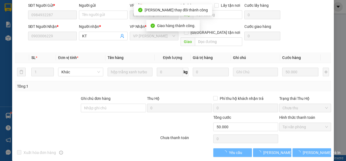
scroll to position [52, 0]
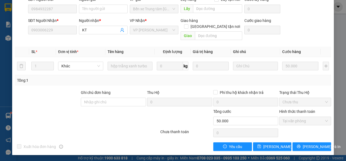
click at [200, 147] on div "Xuất hóa đơn hàng Yêu cầu Lưu thay đổi Lưu và In" at bounding box center [172, 146] width 317 height 9
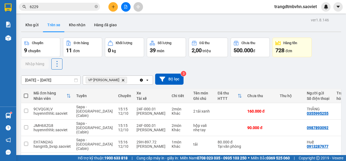
click at [214, 68] on div "Chuyến 9 chuyến Đơn hàng 11 đơn Khối lượng 0 kg Số lượng 39 món Đã thu 2,00 tri…" at bounding box center [181, 54] width 320 height 32
drag, startPoint x: 113, startPoint y: 69, endPoint x: 102, endPoint y: 60, distance: 13.3
click at [112, 68] on div "Chuyến 9 chuyến Đơn hàng 11 đơn Khối lượng 0 kg Số lượng 39 món Đã thu 2,00 tri…" at bounding box center [181, 54] width 320 height 32
click at [81, 29] on button "Kho nhận" at bounding box center [77, 24] width 25 height 13
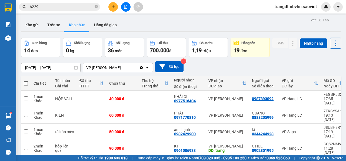
click at [296, 47] on div "Đơn hàng 14 đơn Khối lượng 0 kg Số lượng 36 món Đã thu 700.000 đ Chưa thu 1,19 …" at bounding box center [181, 47] width 320 height 19
click at [52, 22] on button "Trên xe" at bounding box center [54, 24] width 22 height 13
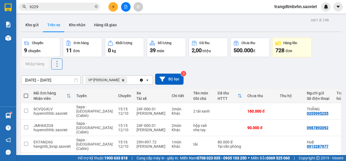
click at [82, 26] on button "Kho nhận" at bounding box center [77, 24] width 25 height 13
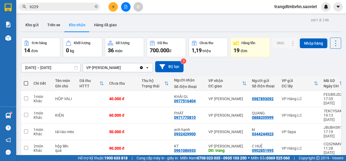
click at [113, 8] on icon "plus" at bounding box center [113, 6] width 0 height 3
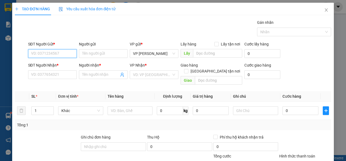
click at [48, 53] on input "SĐT Người Gửi *" at bounding box center [52, 53] width 49 height 9
type input "246"
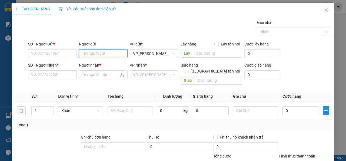
click at [92, 56] on input "Người gửi" at bounding box center [103, 53] width 49 height 9
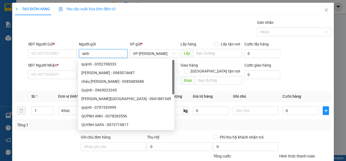
type input "sinh"
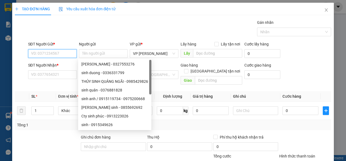
click at [52, 57] on input "SĐT Người Gửi *" at bounding box center [52, 53] width 49 height 9
click at [53, 57] on input "SĐT Người Gửi *" at bounding box center [52, 53] width 49 height 9
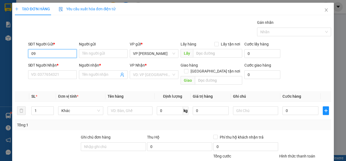
type input "09"
click at [58, 79] on div "SĐT Người Nhận * VD: 0377654321" at bounding box center [52, 71] width 49 height 19
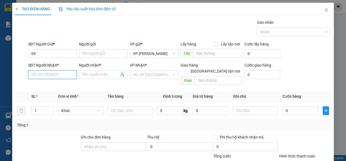
click at [60, 76] on input "SĐT Người Nhận *" at bounding box center [52, 74] width 49 height 9
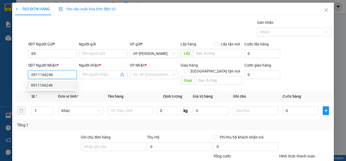
click at [50, 84] on div "0911166246" at bounding box center [52, 85] width 42 height 6
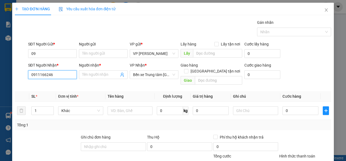
type input "0911166246"
drag, startPoint x: 47, startPoint y: 44, endPoint x: 45, endPoint y: 47, distance: 3.1
click at [47, 45] on div "SĐT Người Gửi *" at bounding box center [52, 44] width 49 height 6
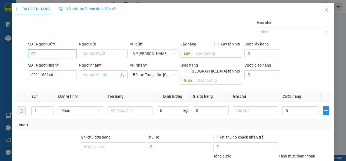
click at [47, 49] on input "09" at bounding box center [52, 53] width 49 height 9
click at [44, 50] on input "09" at bounding box center [52, 53] width 49 height 9
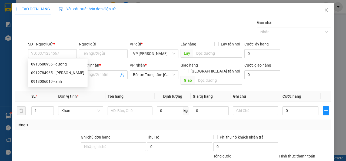
click at [52, 49] on div "SĐT Người Gửi *" at bounding box center [52, 45] width 49 height 8
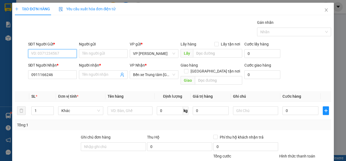
click at [53, 53] on input "SĐT Người Gửi *" at bounding box center [52, 53] width 49 height 9
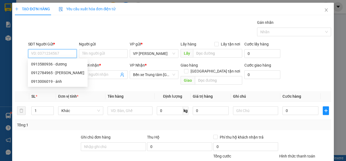
click at [53, 53] on input "SĐT Người Gửi *" at bounding box center [52, 53] width 49 height 9
click at [57, 64] on div "0913580936 - dương" at bounding box center [57, 64] width 53 height 6
type input "0913580936"
type input "dương"
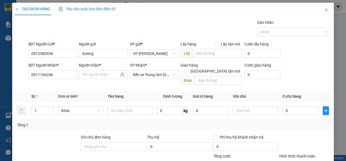
click at [227, 80] on div "Giao hàng Giao tận nơi Giao" at bounding box center [211, 74] width 61 height 25
click at [240, 106] on input "text" at bounding box center [255, 110] width 45 height 9
click at [299, 106] on input "0" at bounding box center [301, 110] width 36 height 9
type input "5"
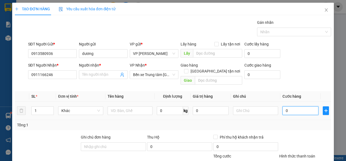
type input "5"
type input "50"
type input "50.000"
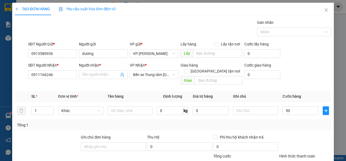
type input "50.000"
click at [305, 84] on div "Transit Pickup Surcharge Ids Transit Deliver Surcharge Ids Transit Deliver Surc…" at bounding box center [173, 107] width 316 height 176
click at [128, 106] on input "text" at bounding box center [130, 110] width 45 height 9
type input "Hộp Lavie"
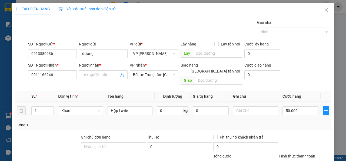
click at [155, 110] on td "0 kg" at bounding box center [173, 111] width 36 height 18
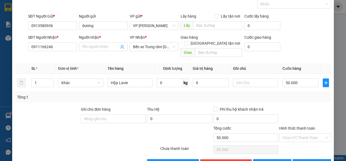
scroll to position [39, 0]
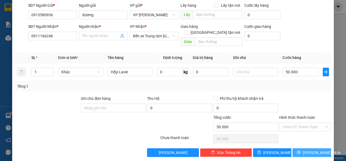
click at [304, 150] on span "[PERSON_NAME] và In" at bounding box center [322, 153] width 38 height 6
click at [106, 37] on input "Người nhận *" at bounding box center [100, 36] width 37 height 6
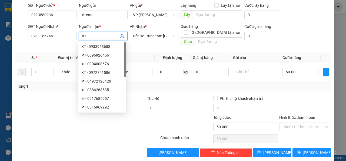
type input "Kt"
click at [305, 140] on div "Transit Pickup Surcharge Ids Transit Deliver Surcharge Ids Transit Deliver Surc…" at bounding box center [173, 69] width 316 height 176
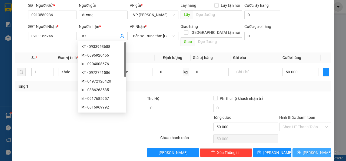
click at [298, 150] on icon "printer" at bounding box center [299, 152] width 4 height 4
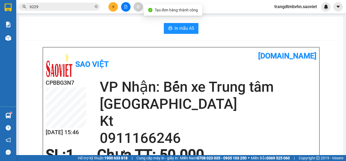
click at [176, 23] on button "In mẫu A5" at bounding box center [181, 28] width 35 height 11
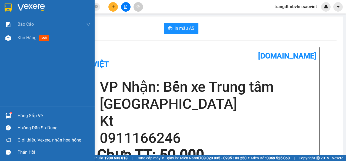
drag, startPoint x: 34, startPoint y: 121, endPoint x: 31, endPoint y: 116, distance: 5.7
click at [34, 118] on div "Hàng sắp về" at bounding box center [47, 116] width 95 height 12
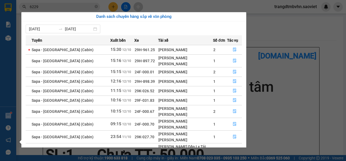
click at [1, 74] on div "Báo cáo 1B. Chi tiết đơn hàng 5. Doanh thu thực tế theo từng nhân viên 6. Thống…" at bounding box center [8, 80] width 16 height 161
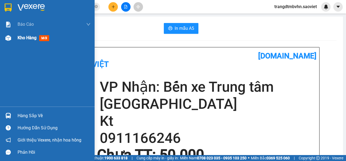
click at [12, 38] on div at bounding box center [8, 37] width 9 height 9
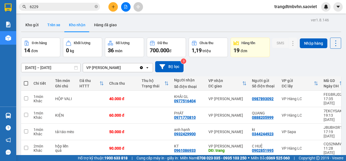
click at [62, 29] on button "Trên xe" at bounding box center [54, 24] width 22 height 13
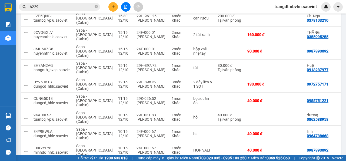
scroll to position [110, 0]
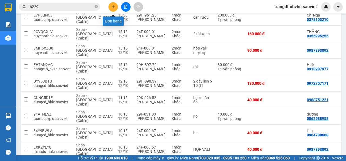
click at [115, 6] on icon "plus" at bounding box center [113, 7] width 4 height 4
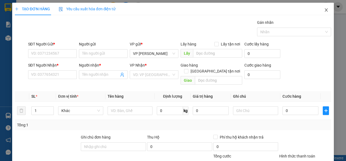
click at [320, 16] on span "Close" at bounding box center [326, 10] width 15 height 15
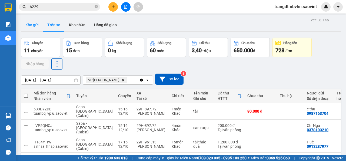
click at [41, 30] on button "Kho gửi" at bounding box center [32, 24] width 22 height 13
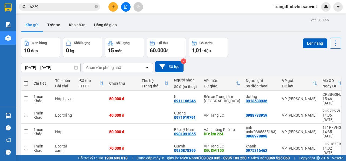
click at [63, 6] on input "6229" at bounding box center [62, 7] width 64 height 6
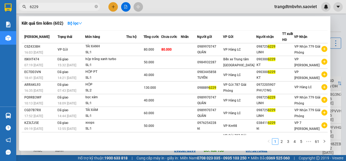
click at [114, 4] on div at bounding box center [173, 80] width 346 height 161
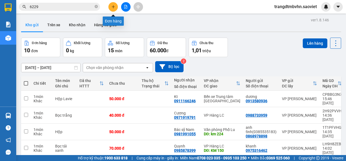
click at [114, 4] on button at bounding box center [112, 6] width 9 height 9
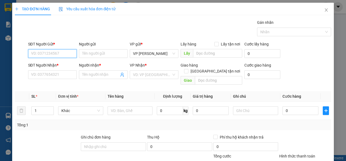
click at [73, 56] on input "SĐT Người Gửi *" at bounding box center [52, 53] width 49 height 9
click at [62, 65] on div "0988414239 - KT" at bounding box center [52, 64] width 42 height 6
type input "0988414239"
type input "KT"
type input "0989915684"
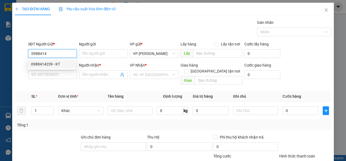
type input "hường"
type input "km 150"
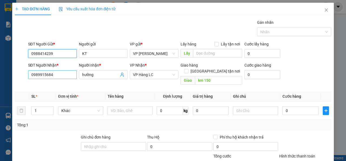
type input "0988414239"
click at [62, 71] on input "0989915684" at bounding box center [52, 74] width 49 height 9
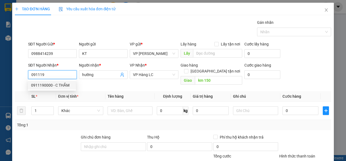
click at [60, 82] on div "0911190000 - C THẮM" at bounding box center [52, 85] width 42 height 6
type input "0911190000"
type input "C THẮM"
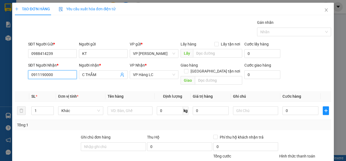
type input "0911190000"
click at [131, 91] on th "Tên hàng" at bounding box center [129, 96] width 49 height 11
click at [129, 95] on th "Tên hàng" at bounding box center [129, 96] width 49 height 11
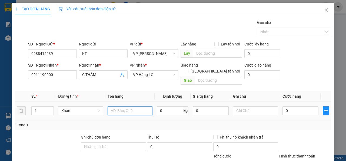
click at [124, 106] on input "text" at bounding box center [130, 110] width 45 height 9
type input "Xoops"
type input "0"
click at [124, 106] on input "Xoops" at bounding box center [130, 110] width 45 height 9
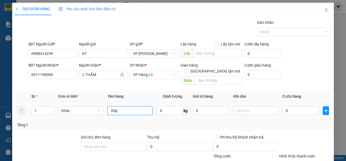
type input "Xốp"
type input "4"
type input "40"
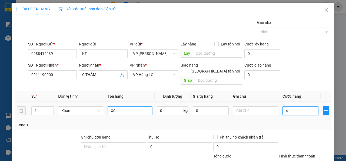
type input "40"
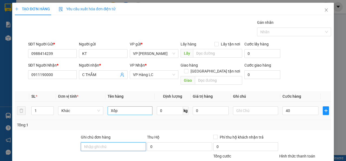
type input "40.000"
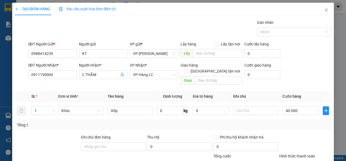
click at [253, 122] on div "Tổng: 1" at bounding box center [173, 125] width 316 height 10
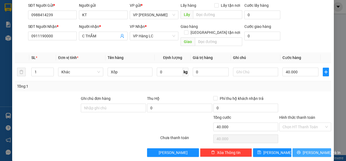
click at [305, 150] on span "[PERSON_NAME] và In" at bounding box center [322, 153] width 38 height 6
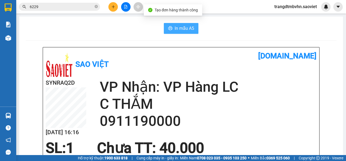
drag, startPoint x: 174, startPoint y: 21, endPoint x: 176, endPoint y: 26, distance: 5.8
click at [176, 26] on span "In mẫu A5" at bounding box center [184, 28] width 19 height 7
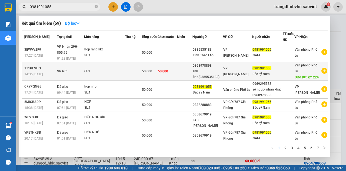
type input "0981991055"
click at [168, 69] on span "50.000" at bounding box center [163, 71] width 10 height 4
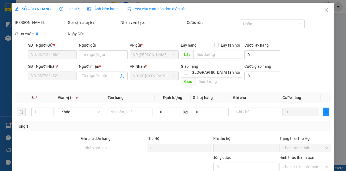
type input "0868978898"
type input "anh tỉnh(0385535183)"
type input "0981991055"
type input "Bác sỹ Nam"
type input "km 224"
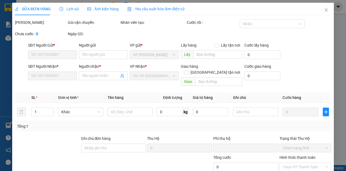
type input "0"
type input "50.000"
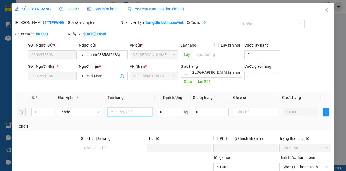
click at [128, 115] on input "text" at bounding box center [130, 111] width 45 height 9
type input "Hộp"
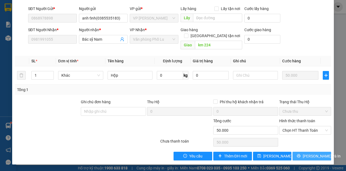
click at [300, 156] on icon "printer" at bounding box center [299, 156] width 4 height 4
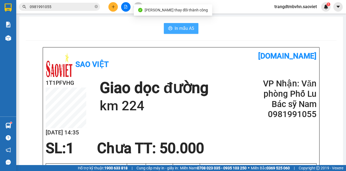
click at [177, 28] on span "In mẫu A5" at bounding box center [184, 28] width 19 height 7
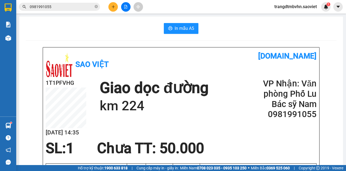
click at [111, 9] on button at bounding box center [112, 6] width 9 height 9
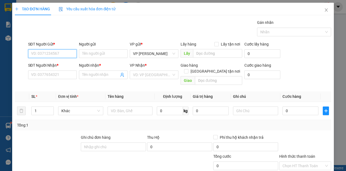
click at [64, 53] on input "SĐT Người Gửi *" at bounding box center [52, 53] width 49 height 9
type input "0988733959"
click at [63, 66] on div "0988733959" at bounding box center [52, 64] width 42 height 6
type input "0971919791"
type input "Cương"
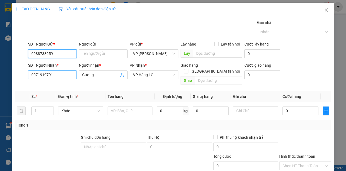
type input "0988733959"
click at [58, 74] on input "0971919791" at bounding box center [52, 74] width 49 height 9
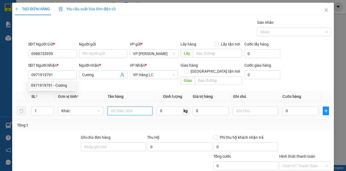
click at [136, 106] on input "text" at bounding box center [130, 110] width 45 height 9
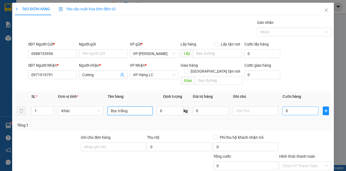
type input "Bọc trắng"
click at [290, 106] on input "0" at bounding box center [301, 110] width 36 height 9
type input "4"
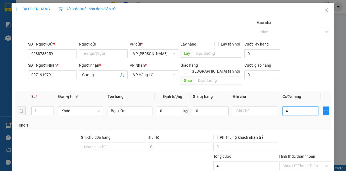
type input "40"
type input "40.000"
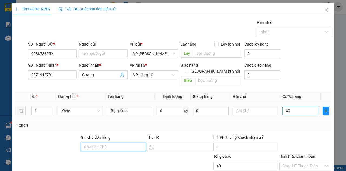
type input "40.000"
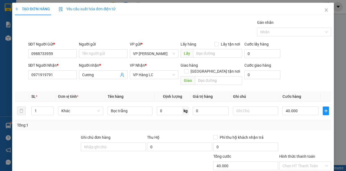
click at [290, 126] on div "Transit Pickup Surcharge Ids Transit Deliver Surcharge Ids Transit Deliver Surc…" at bounding box center [173, 107] width 316 height 176
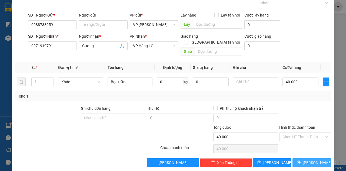
click at [311, 159] on span "[PERSON_NAME] và In" at bounding box center [322, 162] width 38 height 6
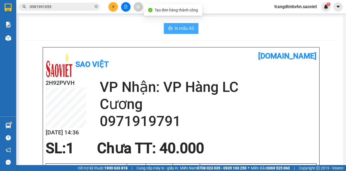
click at [191, 31] on span "In mẫu A5" at bounding box center [184, 28] width 19 height 7
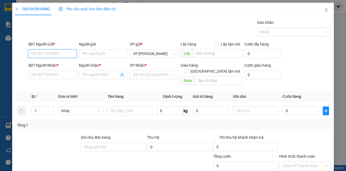
click at [67, 52] on input "SĐT Người Gửi *" at bounding box center [52, 53] width 49 height 9
click at [66, 62] on div "0936583326 - tiến" at bounding box center [52, 64] width 42 height 6
type input "0936583326"
type input "tiến"
type input "0974858567"
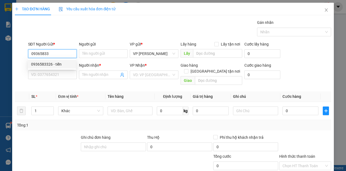
type input "kt"
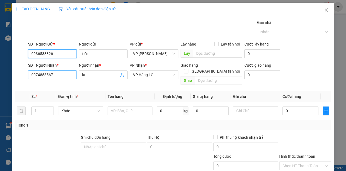
type input "0936583326"
click at [61, 71] on input "0974858567" at bounding box center [52, 74] width 49 height 9
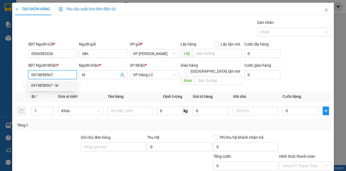
click at [65, 71] on input "0974858567" at bounding box center [52, 74] width 49 height 9
click at [62, 83] on div "0962970791 - [PERSON_NAME]" at bounding box center [57, 85] width 53 height 6
type input "0962970791"
type input "ĐÀO"
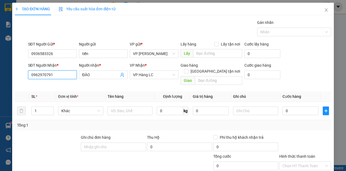
type input "0962970791"
click at [108, 81] on div "Transit Pickup Surcharge Ids Transit Deliver Surcharge Ids Transit Deliver Surc…" at bounding box center [173, 107] width 316 height 176
click at [136, 108] on input "text" at bounding box center [130, 110] width 45 height 9
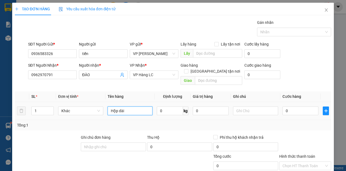
type input "Hộp dài"
type input "6"
type input "60"
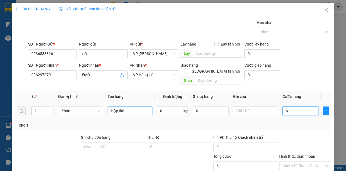
type input "60"
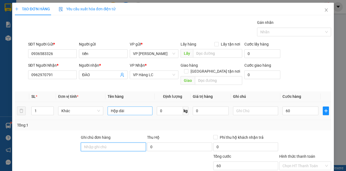
type input "60.000"
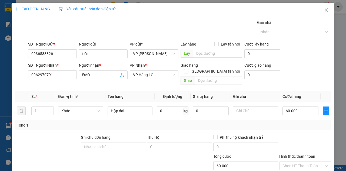
click at [287, 138] on div at bounding box center [305, 143] width 53 height 19
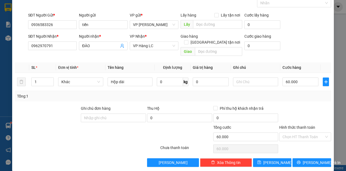
click at [299, 105] on div at bounding box center [305, 114] width 53 height 19
click at [303, 143] on div "Chọn HT Thanh Toán" at bounding box center [305, 148] width 53 height 11
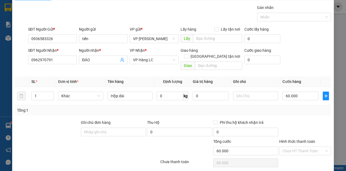
scroll to position [7, 0]
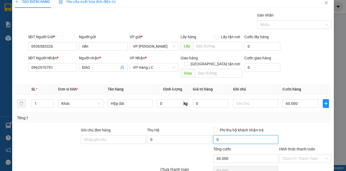
click at [266, 135] on input "0" at bounding box center [245, 139] width 65 height 9
click at [325, 115] on div "Tổng: 1" at bounding box center [173, 118] width 312 height 6
drag, startPoint x: 312, startPoint y: 127, endPoint x: 307, endPoint y: 127, distance: 4.9
click at [310, 127] on div at bounding box center [305, 136] width 53 height 19
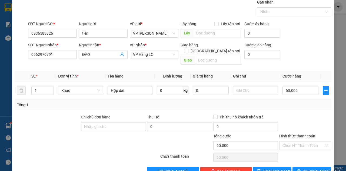
scroll to position [29, 0]
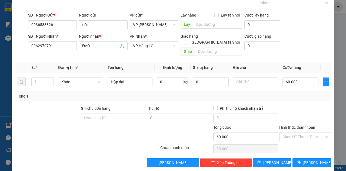
click at [300, 143] on div "Chọn HT Thanh Toán" at bounding box center [305, 148] width 53 height 11
click at [309, 143] on div "Chọn HT Thanh Toán" at bounding box center [305, 148] width 53 height 11
click at [298, 151] on div "Transit Pickup Surcharge Ids Transit Deliver Surcharge Ids Transit Deliver Surc…" at bounding box center [173, 79] width 316 height 176
click at [306, 159] on span "[PERSON_NAME] và In" at bounding box center [322, 162] width 38 height 6
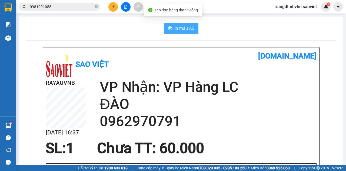
click at [174, 23] on button "In mẫu A5" at bounding box center [181, 28] width 35 height 11
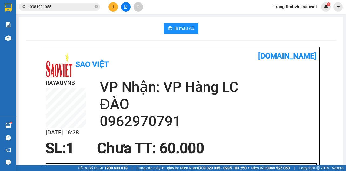
click at [208, 114] on h2 "0962970791" at bounding box center [208, 121] width 217 height 17
drag, startPoint x: 156, startPoint y: 101, endPoint x: 127, endPoint y: 101, distance: 28.1
click at [154, 101] on h2 "ĐÀO" at bounding box center [208, 103] width 217 height 17
click at [113, 101] on h2 "ĐÀO" at bounding box center [208, 103] width 217 height 17
click at [91, 98] on div "RAYAUVNB [DATE] 16:38" at bounding box center [73, 108] width 54 height 61
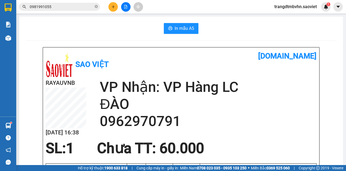
drag, startPoint x: 140, startPoint y: 106, endPoint x: 143, endPoint y: 106, distance: 3.3
click at [143, 106] on h2 "ĐÀO" at bounding box center [208, 103] width 217 height 17
click at [115, 8] on button at bounding box center [112, 6] width 9 height 9
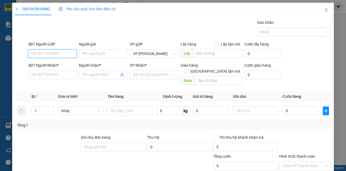
click at [42, 55] on input "SĐT Người Gửi *" at bounding box center [52, 53] width 49 height 9
type input "0903006229"
click at [46, 63] on div "0903006229 - KT" at bounding box center [52, 64] width 42 height 6
type input "KT"
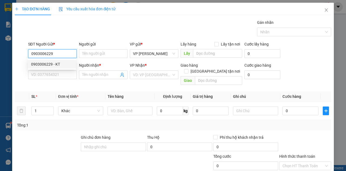
type input "0984932287"
type input "Hảo"
type input "19/9c"
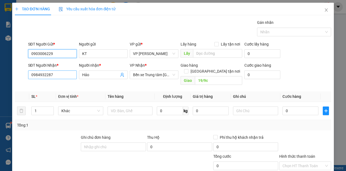
type input "0903006229"
click at [61, 78] on input "0984932287" at bounding box center [52, 74] width 49 height 9
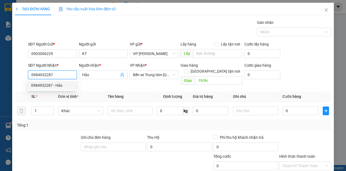
click at [69, 77] on input "0984932287" at bounding box center [52, 74] width 49 height 9
click at [70, 76] on input "0984932287" at bounding box center [52, 74] width 49 height 9
click at [110, 81] on div "Transit Pickup Surcharge Ids Transit Deliver Surcharge Ids Transit Deliver Surc…" at bounding box center [173, 107] width 316 height 176
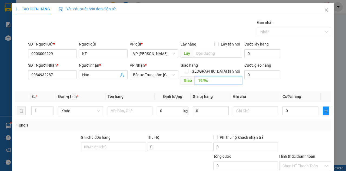
click at [222, 76] on input "19/9c" at bounding box center [218, 80] width 47 height 9
click at [207, 94] on span "Giá trị hàng" at bounding box center [203, 96] width 20 height 4
drag, startPoint x: 246, startPoint y: 109, endPoint x: 122, endPoint y: 108, distance: 123.3
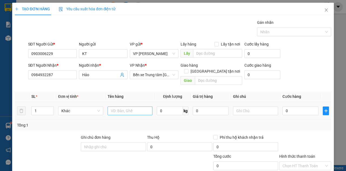
click at [241, 109] on div at bounding box center [255, 110] width 45 height 11
click at [122, 106] on input "text" at bounding box center [130, 110] width 45 height 9
type input "Hoopj"
type input "Hộp"
click at [295, 102] on td "0" at bounding box center [300, 111] width 40 height 18
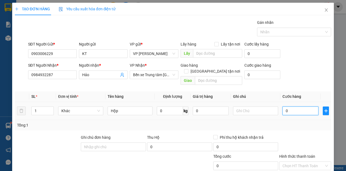
click at [290, 106] on input "0" at bounding box center [301, 110] width 36 height 9
type input "5"
type input "50"
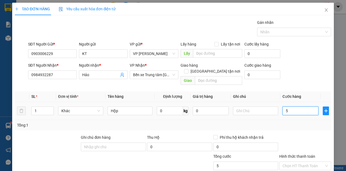
type input "50"
type input "50.000"
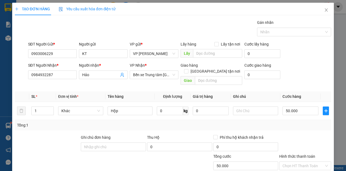
click at [297, 122] on div "Tổng: 1" at bounding box center [173, 125] width 312 height 6
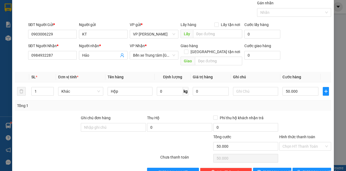
scroll to position [29, 0]
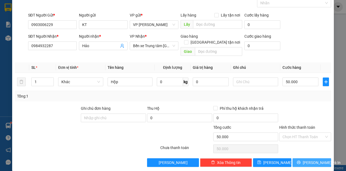
click at [305, 159] on span "[PERSON_NAME] và In" at bounding box center [322, 162] width 38 height 6
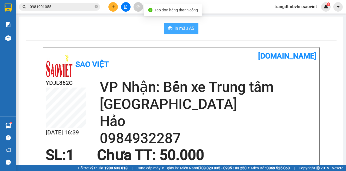
click at [183, 31] on span "In mẫu A5" at bounding box center [184, 28] width 19 height 7
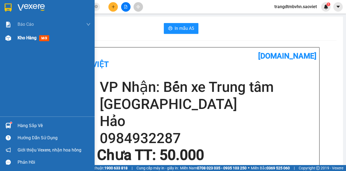
click at [31, 36] on span "Kho hàng" at bounding box center [27, 37] width 19 height 5
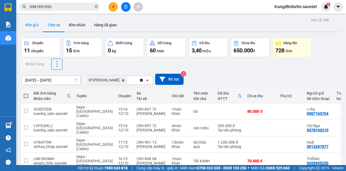
click at [32, 25] on button "Kho gửi" at bounding box center [32, 24] width 22 height 13
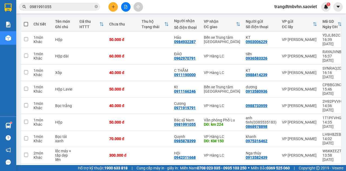
scroll to position [80, 0]
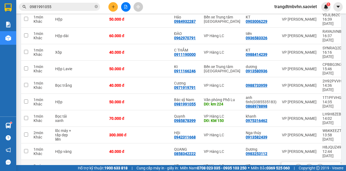
click at [75, 160] on td "2 thùng" at bounding box center [64, 168] width 24 height 16
checkbox input "true"
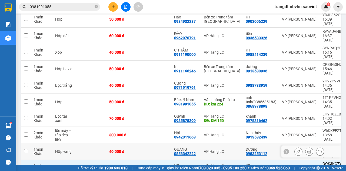
click at [78, 143] on td at bounding box center [92, 151] width 30 height 16
checkbox input "true"
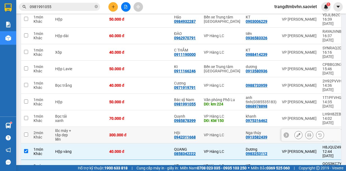
click at [80, 127] on td at bounding box center [92, 135] width 30 height 16
checkbox input "true"
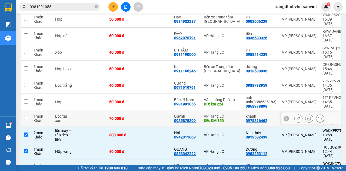
click at [92, 110] on td at bounding box center [92, 118] width 30 height 16
checkbox input "true"
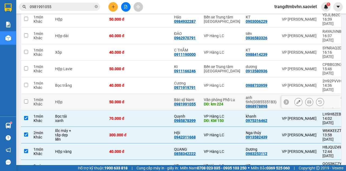
click at [96, 94] on td at bounding box center [92, 102] width 30 height 16
checkbox input "true"
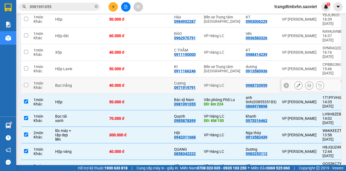
click at [92, 77] on td at bounding box center [92, 85] width 30 height 16
checkbox input "true"
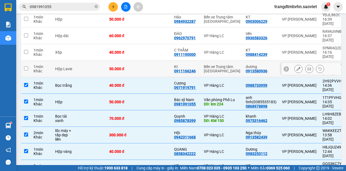
click at [92, 61] on td at bounding box center [92, 69] width 30 height 16
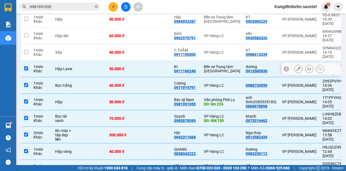
click at [190, 69] on div "0911166246" at bounding box center [185, 71] width 22 height 4
click at [140, 61] on td at bounding box center [155, 69] width 32 height 16
checkbox input "false"
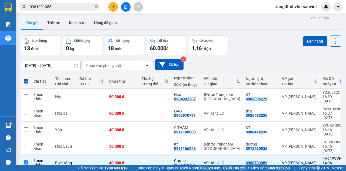
scroll to position [0, 0]
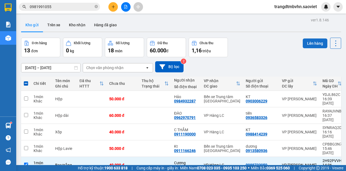
click at [315, 42] on button "Lên hàng" at bounding box center [315, 43] width 25 height 10
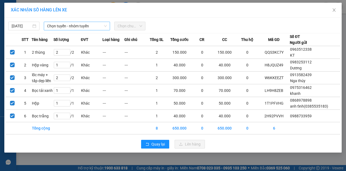
click at [73, 26] on span "Chọn tuyến - nhóm tuyến" at bounding box center [77, 26] width 60 height 8
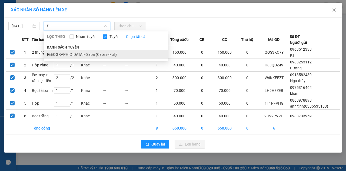
type input "f"
click at [80, 55] on li "[GEOGRAPHIC_DATA] - Sapa (Cabin - Full)" at bounding box center [106, 54] width 124 height 9
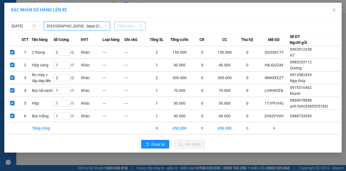
click at [124, 26] on span "Chọn chuyến" at bounding box center [130, 26] width 25 height 8
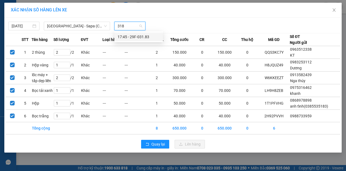
type input "3183"
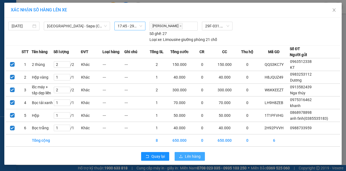
click at [199, 154] on span "Lên hàng" at bounding box center [193, 156] width 16 height 6
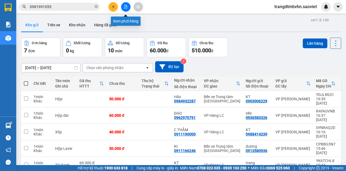
click at [127, 9] on button at bounding box center [125, 6] width 9 height 9
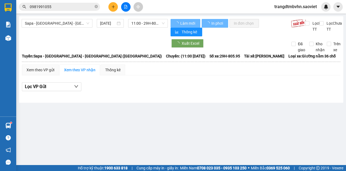
click at [51, 14] on main "Sapa - [GEOGRAPHIC_DATA] - [GEOGRAPHIC_DATA] ([GEOGRAPHIC_DATA]) [DATE] 11:00 -…" at bounding box center [173, 82] width 346 height 165
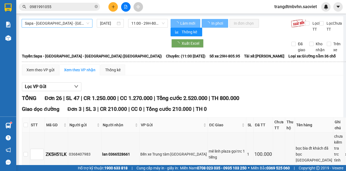
click at [52, 20] on span "Sapa - [GEOGRAPHIC_DATA] - [GEOGRAPHIC_DATA] ([GEOGRAPHIC_DATA])" at bounding box center [57, 23] width 64 height 8
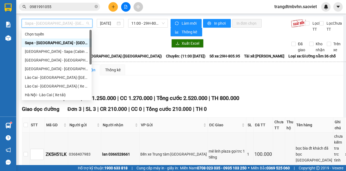
type input "f"
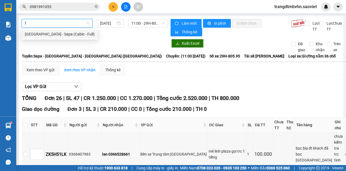
click at [61, 31] on div "[GEOGRAPHIC_DATA] - Sapa (Cabin - Full)" at bounding box center [60, 34] width 70 height 6
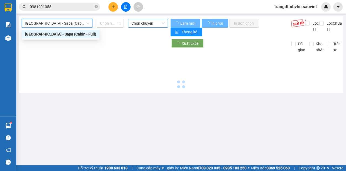
type input "[DATE]"
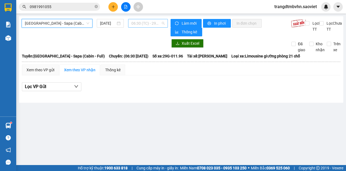
click at [153, 23] on span "06:30 (TC) - 29G-011.96" at bounding box center [147, 23] width 33 height 8
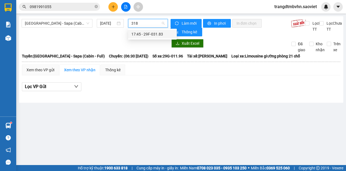
type input "3183"
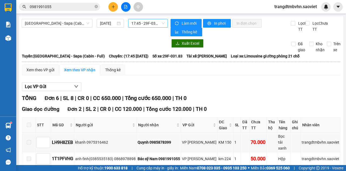
drag, startPoint x: 342, startPoint y: 84, endPoint x: 343, endPoint y: 87, distance: 3.2
click at [343, 87] on main "[GEOGRAPHIC_DATA] - Sapa (Cabin - Full) [DATE] 17:45 - 29F-031.83 Làm mới In ph…" at bounding box center [173, 82] width 346 height 165
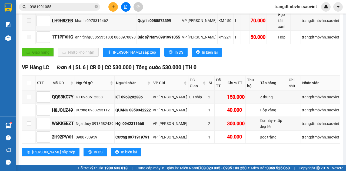
scroll to position [123, 0]
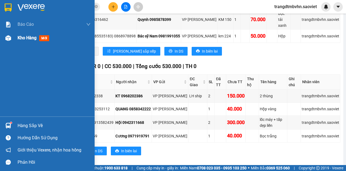
click at [21, 39] on span "Kho hàng" at bounding box center [27, 37] width 19 height 5
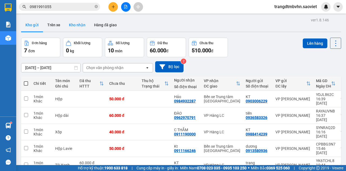
click at [74, 25] on button "Kho nhận" at bounding box center [77, 24] width 25 height 13
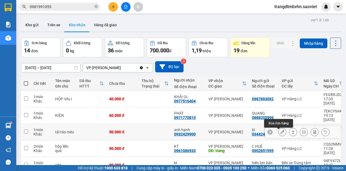
click at [280, 133] on icon at bounding box center [282, 132] width 4 height 4
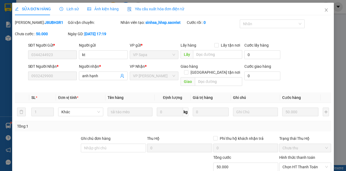
type input "0344244923"
type input "kt"
type input "0932429900"
type input "anh hạnh"
type input "0"
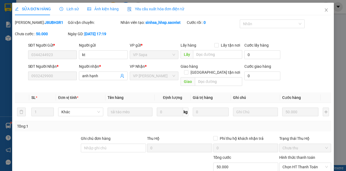
type input "50.000"
click at [285, 166] on span "Chọn HT Thanh Toán" at bounding box center [305, 167] width 45 height 8
click at [289, 149] on div "Tại văn phòng" at bounding box center [302, 147] width 45 height 6
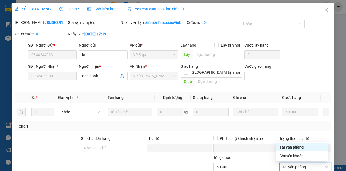
type input "0"
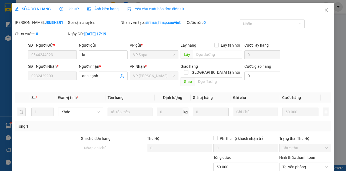
scroll to position [36, 0]
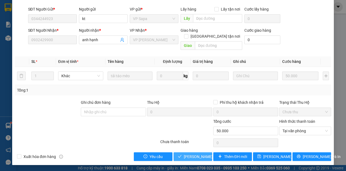
click at [197, 153] on span "[PERSON_NAME] và Giao hàng" at bounding box center [210, 156] width 52 height 6
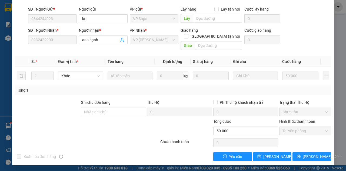
scroll to position [0, 0]
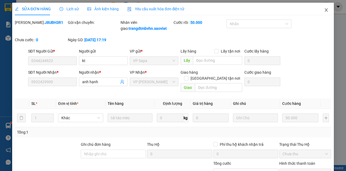
click at [319, 8] on span "Close" at bounding box center [326, 10] width 15 height 15
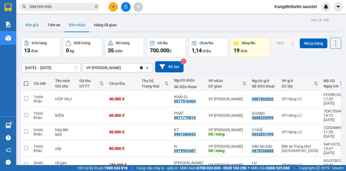
click at [35, 26] on button "Kho gửi" at bounding box center [32, 24] width 22 height 13
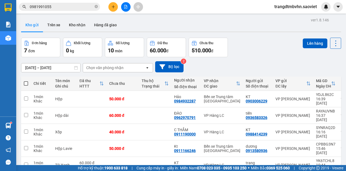
click at [97, 67] on div "Chọn văn phòng nhận" at bounding box center [104, 67] width 37 height 5
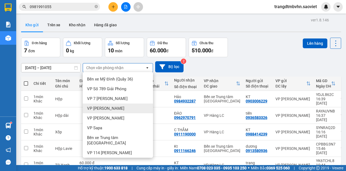
click at [99, 110] on span "VP [PERSON_NAME]" at bounding box center [105, 107] width 37 height 5
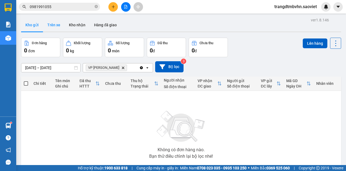
click at [51, 24] on button "Trên xe" at bounding box center [54, 24] width 22 height 13
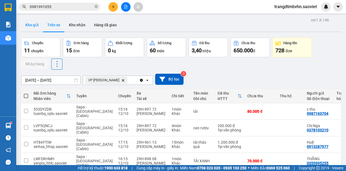
click at [38, 27] on button "Kho gửi" at bounding box center [32, 24] width 22 height 13
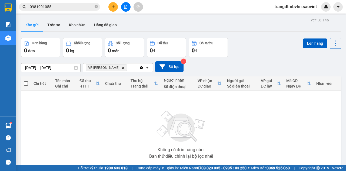
click at [112, 66] on span "VP [PERSON_NAME]" at bounding box center [106, 67] width 41 height 6
click at [121, 66] on icon "Delete" at bounding box center [122, 67] width 3 height 3
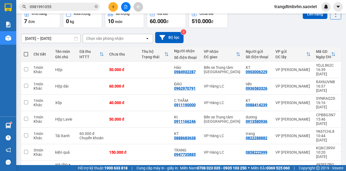
scroll to position [39, 0]
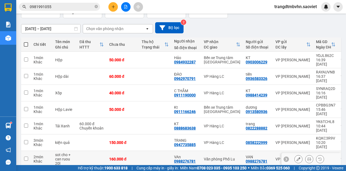
click at [70, 152] on div "sot cho + can ruou 20l" at bounding box center [64, 158] width 19 height 13
checkbox input "true"
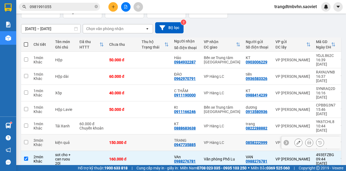
click at [82, 134] on td at bounding box center [92, 142] width 30 height 16
checkbox input "true"
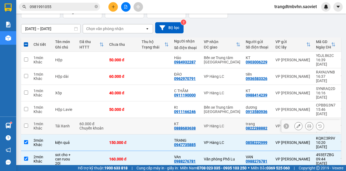
click at [91, 126] on div "Chuyển khoản" at bounding box center [92, 128] width 24 height 4
checkbox input "true"
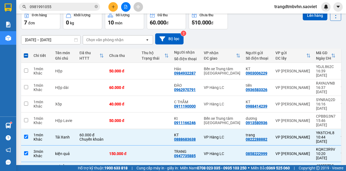
scroll to position [26, 0]
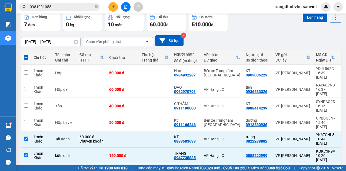
click at [315, 24] on div "Lên hàng" at bounding box center [322, 21] width 38 height 19
click at [315, 19] on button "Lên hàng" at bounding box center [315, 17] width 25 height 10
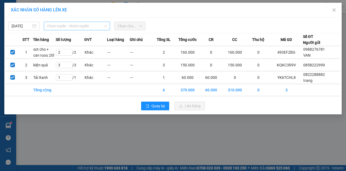
click at [81, 28] on span "Chọn tuyến - nhóm tuyến" at bounding box center [77, 26] width 60 height 8
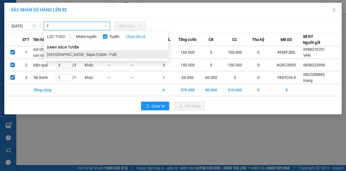
type input "f"
click at [88, 57] on li "[GEOGRAPHIC_DATA] - Sapa (Cabin - Full)" at bounding box center [106, 54] width 124 height 9
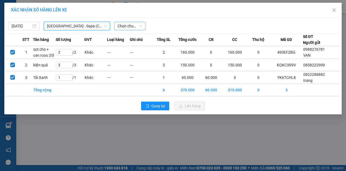
click at [128, 26] on span "Chọn chuyến" at bounding box center [130, 26] width 25 height 8
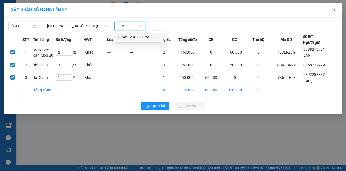
type input "3183"
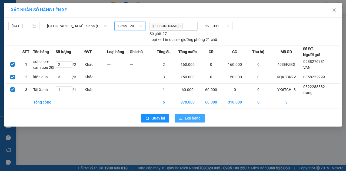
click at [202, 117] on button "Lên hàng" at bounding box center [190, 118] width 30 height 9
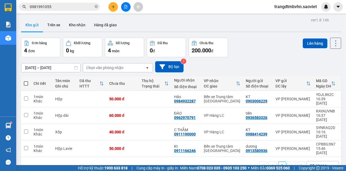
scroll to position [25, 0]
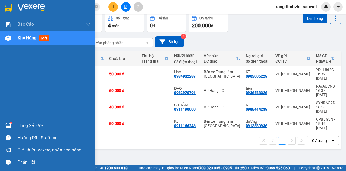
click at [14, 125] on div "Hàng sắp về" at bounding box center [47, 125] width 95 height 12
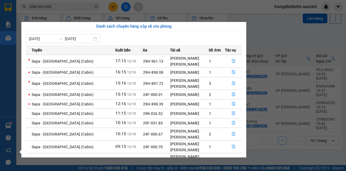
click at [346, 67] on section "Kết quả tìm kiếm ( 69 ) Bộ lọc Mã ĐH Trạng thái Món hàng Thu hộ Tổng cước Chưa …" at bounding box center [173, 85] width 346 height 171
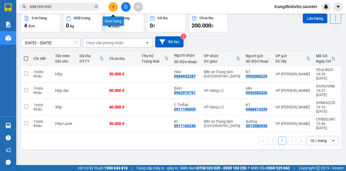
click at [110, 9] on button at bounding box center [112, 6] width 9 height 9
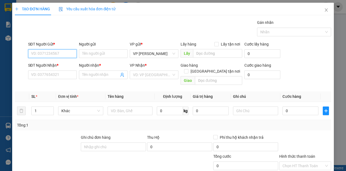
click at [61, 56] on input "SĐT Người Gửi *" at bounding box center [52, 53] width 49 height 9
type input "0983253112"
click at [59, 64] on div "0983253112 - Dương" at bounding box center [52, 64] width 42 height 6
type input "Dương"
type input "0858342222"
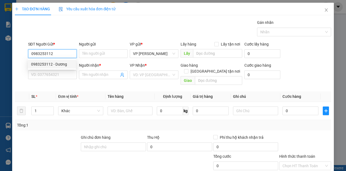
type input "QUANG"
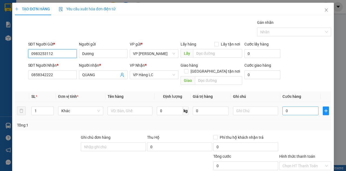
type input "0983253112"
click at [289, 107] on input "0" at bounding box center [301, 110] width 36 height 9
type input "4"
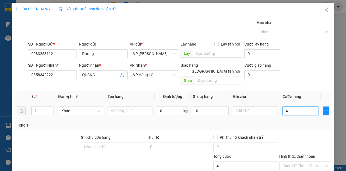
type input "40"
type input "40.000"
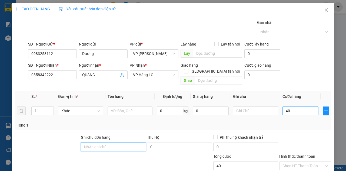
type input "40.000"
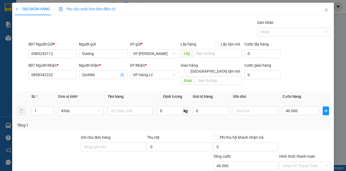
click at [123, 105] on div at bounding box center [130, 110] width 45 height 11
click at [127, 106] on input "text" at bounding box center [130, 110] width 45 height 9
type input "Hộp dẹt vàng"
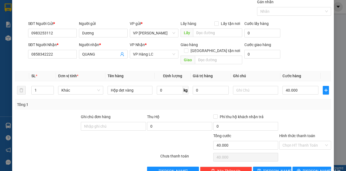
click at [307, 135] on form "Ghi chú đơn hàng Thu Hộ 0 Phí thu hộ khách nhận trả 0 Tổng cước 40.000 Hình thứ…" at bounding box center [173, 133] width 316 height 38
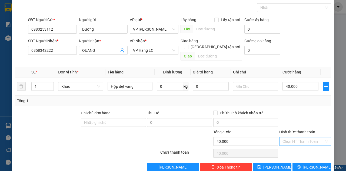
scroll to position [29, 0]
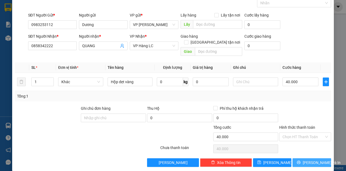
click at [303, 158] on button "[PERSON_NAME] và In" at bounding box center [312, 162] width 39 height 9
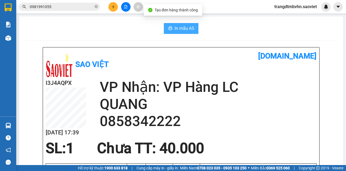
click at [175, 24] on button "In mẫu A5" at bounding box center [181, 28] width 35 height 11
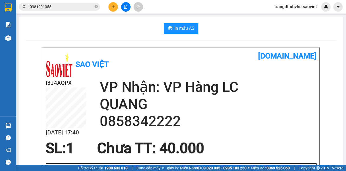
click at [116, 6] on button at bounding box center [112, 6] width 9 height 9
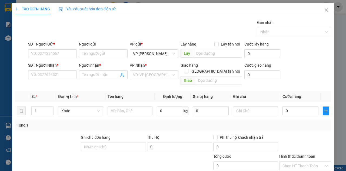
click at [59, 80] on div "SĐT Người Nhận * VD: 0377654321" at bounding box center [52, 71] width 49 height 19
click at [57, 79] on div "SĐT Người Nhận * VD: 0377654321" at bounding box center [52, 71] width 49 height 19
click at [55, 77] on input "SĐT Người Nhận *" at bounding box center [52, 74] width 49 height 9
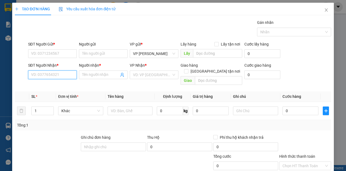
click at [55, 77] on input "SĐT Người Nhận *" at bounding box center [52, 74] width 49 height 9
click at [64, 84] on div "0947735885 - TRANG" at bounding box center [52, 85] width 42 height 6
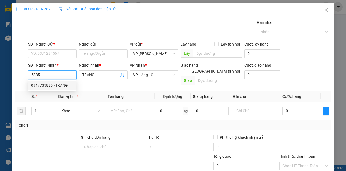
type input "0947735885"
type input "TRANG"
type input "0947735885"
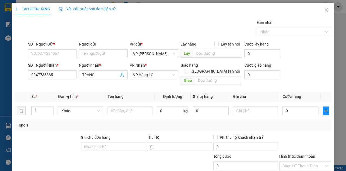
click at [41, 44] on div "SĐT Người Gửi *" at bounding box center [52, 44] width 49 height 6
click at [41, 49] on input "SĐT Người Gửi *" at bounding box center [52, 53] width 49 height 9
click at [44, 48] on div "SĐT Người Gửi *" at bounding box center [52, 45] width 49 height 8
click at [45, 49] on div "SĐT Người Gửi *" at bounding box center [52, 45] width 49 height 8
click at [46, 50] on input "SĐT Người Gửi *" at bounding box center [52, 53] width 49 height 9
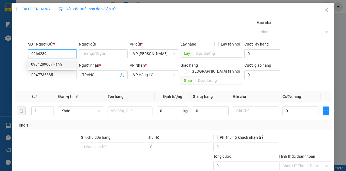
click at [68, 65] on div "0964289007 - anh" at bounding box center [52, 64] width 42 height 6
type input "0964289007"
type input "anh"
type input "0964289007"
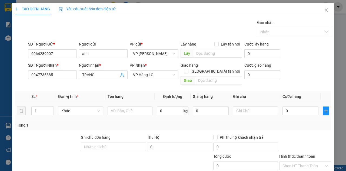
click at [287, 109] on div "0" at bounding box center [301, 110] width 36 height 11
drag, startPoint x: 288, startPoint y: 109, endPoint x: 287, endPoint y: 105, distance: 3.9
click at [288, 108] on div "0" at bounding box center [301, 110] width 36 height 11
click at [287, 106] on input "0" at bounding box center [301, 110] width 36 height 9
type input "2"
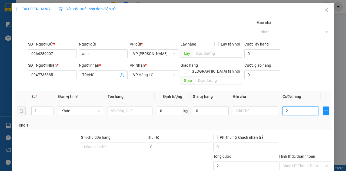
type input "2"
type input "25"
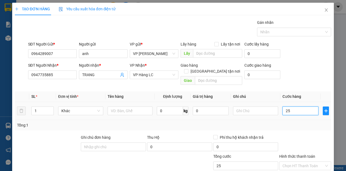
type input "250"
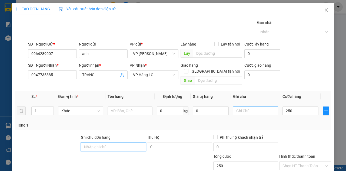
type input "250.000"
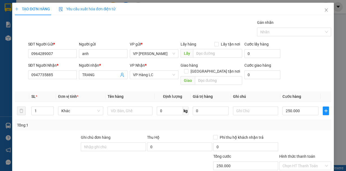
click at [300, 127] on div "Transit Pickup Surcharge Ids Transit Deliver Surcharge Ids Transit Deliver Surc…" at bounding box center [173, 107] width 316 height 176
click at [38, 107] on input "1" at bounding box center [43, 111] width 22 height 8
click at [39, 107] on input "1" at bounding box center [43, 111] width 22 height 8
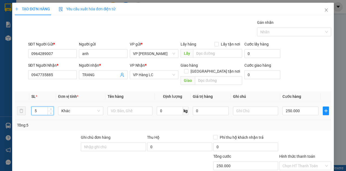
type input "5"
click at [91, 120] on div "Tổng: 5" at bounding box center [173, 125] width 316 height 10
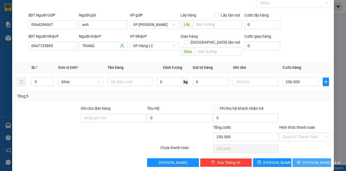
click at [309, 159] on span "[PERSON_NAME] và In" at bounding box center [322, 162] width 38 height 6
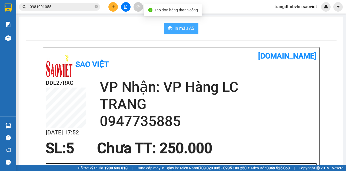
click at [177, 30] on span "In mẫu A5" at bounding box center [184, 28] width 19 height 7
click at [172, 27] on button "In mẫu A5" at bounding box center [181, 28] width 35 height 11
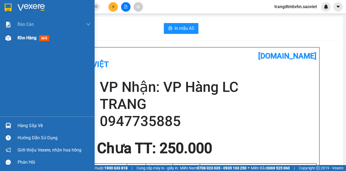
click at [16, 36] on div "Kho hàng mới" at bounding box center [47, 38] width 95 height 14
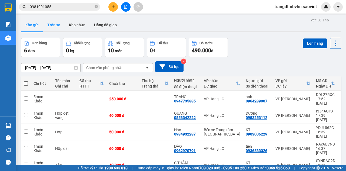
click at [54, 25] on button "Trên xe" at bounding box center [54, 24] width 22 height 13
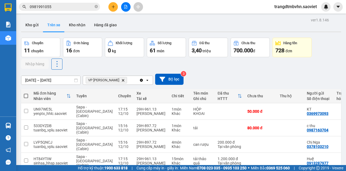
scroll to position [83, 0]
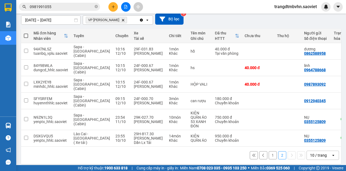
scroll to position [61, 0]
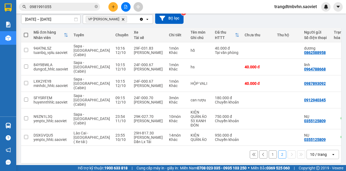
click at [272, 152] on button "1" at bounding box center [273, 154] width 8 height 8
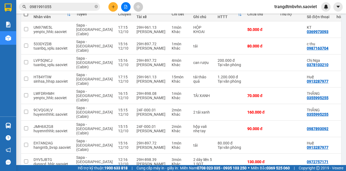
scroll to position [83, 0]
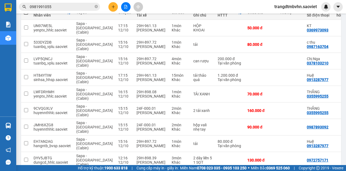
drag, startPoint x: 216, startPoint y: 143, endPoint x: 253, endPoint y: 143, distance: 37.3
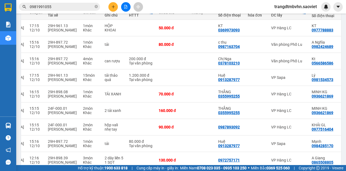
scroll to position [0, 87]
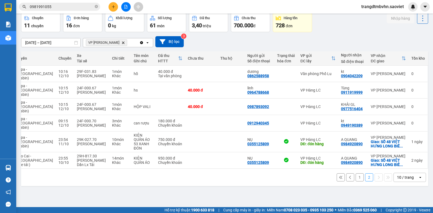
scroll to position [0, 46]
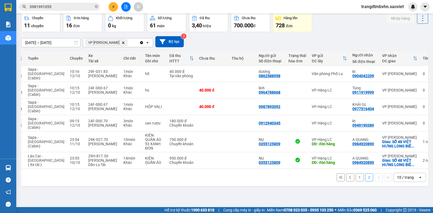
click at [256, 170] on div "ver 1.8.146 Kho gửi Trên xe Kho nhận Hàng đã giao Chuyến 11 chuyến Đơn hàng 16 …" at bounding box center [224, 97] width 411 height 213
click at [261, 170] on div "ver 1.8.146 Kho gửi Trên xe Kho nhận Hàng đã giao Chuyến 11 chuyến Đơn hàng 16 …" at bounding box center [224, 97] width 411 height 213
click at [346, 170] on button "1" at bounding box center [359, 178] width 8 height 8
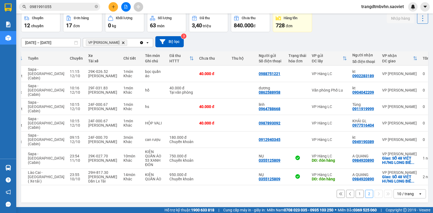
click at [346, 170] on button "1" at bounding box center [359, 194] width 8 height 8
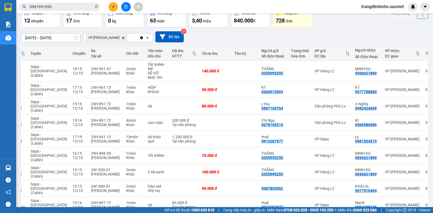
scroll to position [38, 0]
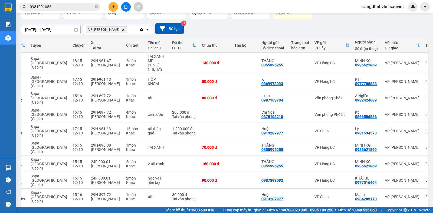
drag, startPoint x: 366, startPoint y: 196, endPoint x: 284, endPoint y: 203, distance: 82.5
click at [284, 170] on div "ver 1.8.146 Kho gửi Trên xe Kho nhận Hàng đã giao Chuyến 12 chuyến Đơn hàng 17 …" at bounding box center [224, 109] width 411 height 263
drag, startPoint x: 363, startPoint y: 194, endPoint x: 371, endPoint y: 190, distance: 8.3
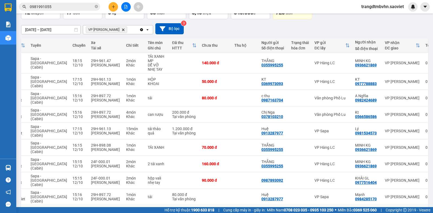
click at [346, 170] on div "Mã đơn hàng Nhân viên Tuyến Chuyến Xe Tài xế Chi tiết Tên món Ghi chú Đã thu HT…" at bounding box center [224, 138] width 407 height 201
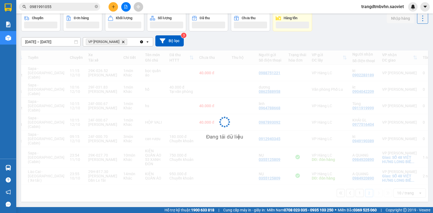
scroll to position [25, 0]
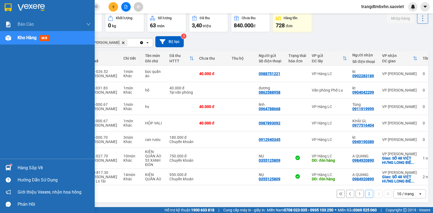
click at [13, 169] on div "Hàng sắp về" at bounding box center [47, 168] width 95 height 12
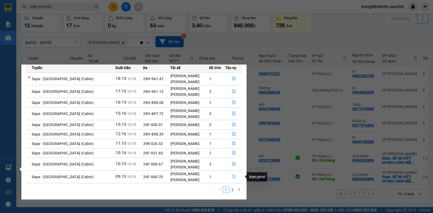
click at [230, 170] on button "button" at bounding box center [233, 177] width 16 height 9
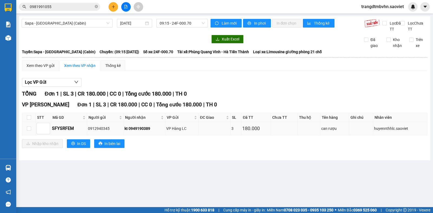
click at [32, 127] on td at bounding box center [29, 128] width 14 height 13
click at [31, 127] on td at bounding box center [29, 128] width 14 height 13
click at [30, 128] on input "checkbox" at bounding box center [29, 129] width 4 height 4
checkbox input "true"
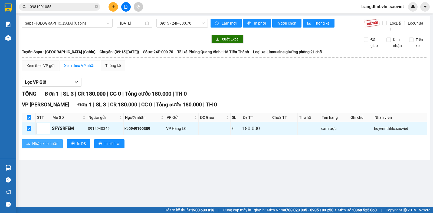
click at [35, 140] on button "Nhập kho nhận" at bounding box center [42, 144] width 41 height 9
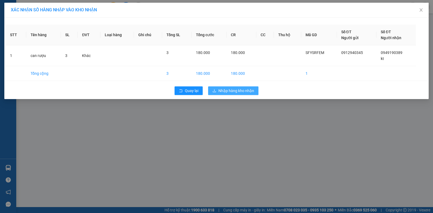
click at [237, 88] on button "Nhập hàng kho nhận" at bounding box center [233, 91] width 50 height 9
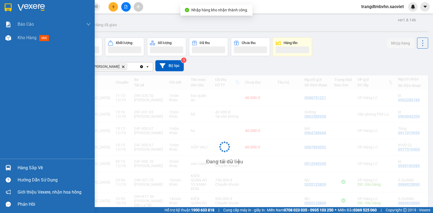
click at [15, 168] on div "Hàng sắp về" at bounding box center [47, 168] width 95 height 12
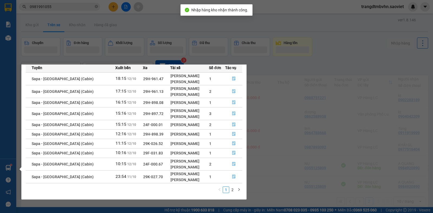
scroll to position [9, 0]
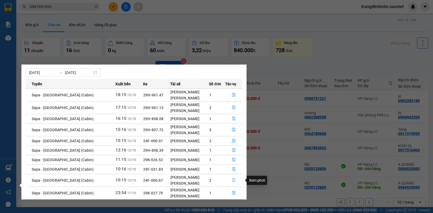
click at [238, 170] on button "button" at bounding box center [233, 180] width 16 height 9
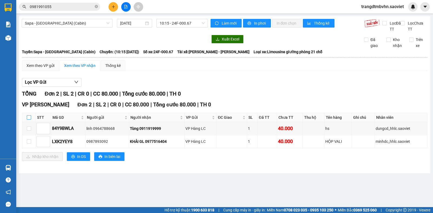
drag, startPoint x: 31, startPoint y: 118, endPoint x: 28, endPoint y: 118, distance: 3.6
click at [30, 118] on th at bounding box center [29, 117] width 14 height 9
click at [28, 118] on input "checkbox" at bounding box center [29, 117] width 4 height 4
checkbox input "true"
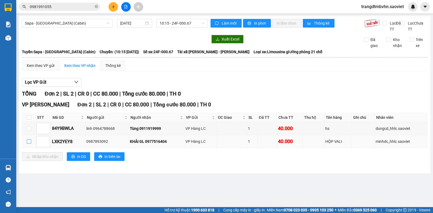
checkbox input "true"
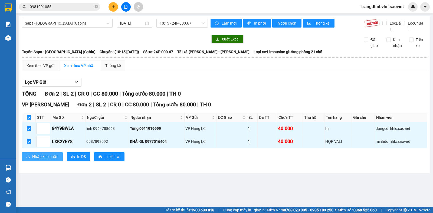
click at [32, 155] on span "Nhập kho nhận" at bounding box center [45, 157] width 26 height 6
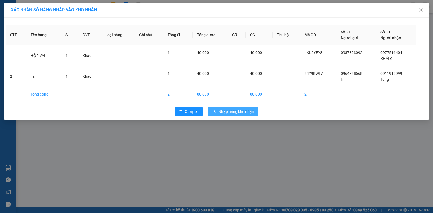
click at [243, 110] on span "Nhập hàng kho nhận" at bounding box center [236, 112] width 36 height 6
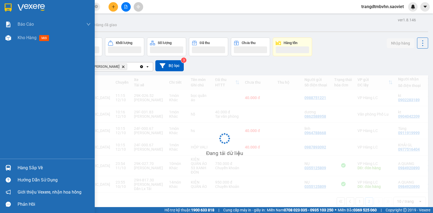
click at [8, 166] on img at bounding box center [8, 168] width 6 height 6
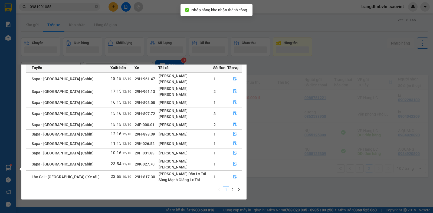
scroll to position [9, 0]
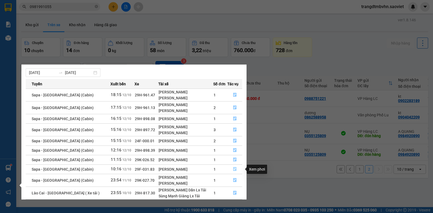
click at [234, 170] on icon "file-done" at bounding box center [235, 169] width 4 height 4
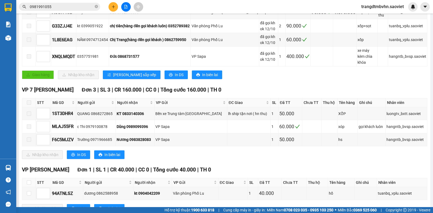
scroll to position [137, 0]
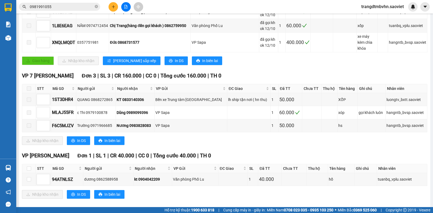
click at [27, 158] on div "VP [PERSON_NAME][GEOGRAPHIC_DATA] 1 | SL 1 | CR 40.000 | CC 0 | Tổng cước 40.00…" at bounding box center [224, 177] width 405 height 51
click at [28, 167] on input "checkbox" at bounding box center [29, 169] width 4 height 4
checkbox input "true"
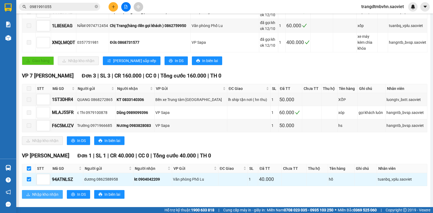
click at [37, 170] on span "Nhập kho nhận" at bounding box center [45, 195] width 26 height 6
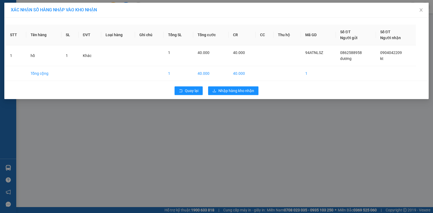
click at [234, 99] on div "XÁC NHẬN SỐ HÀNG NHẬP VÀO KHO NHẬN STT Tên hàng SL ĐVT Loại hàng Ghi chú Tổng S…" at bounding box center [216, 106] width 433 height 213
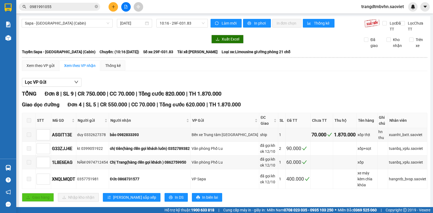
scroll to position [137, 0]
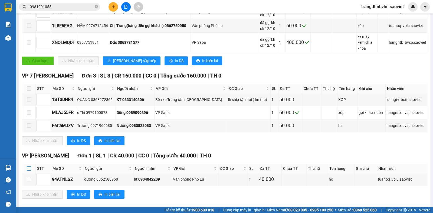
drag, startPoint x: 25, startPoint y: 161, endPoint x: 30, endPoint y: 159, distance: 6.2
click at [28, 164] on th at bounding box center [29, 168] width 14 height 9
click at [31, 166] on label at bounding box center [29, 169] width 4 height 6
click at [31, 167] on input "checkbox" at bounding box center [29, 169] width 4 height 4
checkbox input "true"
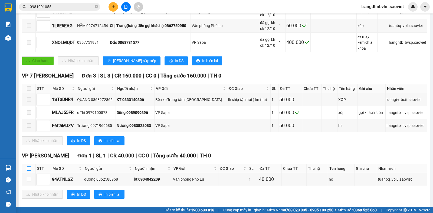
checkbox input "true"
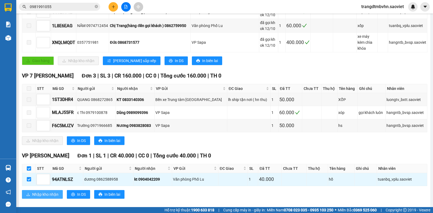
click at [37, 170] on span "Nhập kho nhận" at bounding box center [45, 195] width 26 height 6
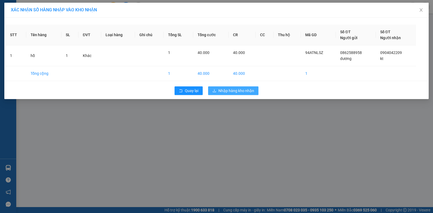
click at [224, 94] on span "Nhập hàng kho nhận" at bounding box center [236, 91] width 36 height 6
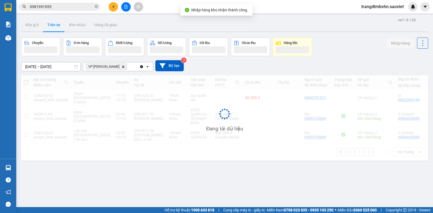
click at [17, 170] on main "ver 1.8.146 Kho gửi Trên xe Kho nhận Hàng đã giao Chuyến Đơn hàng Khối lượng Số…" at bounding box center [216, 103] width 433 height 207
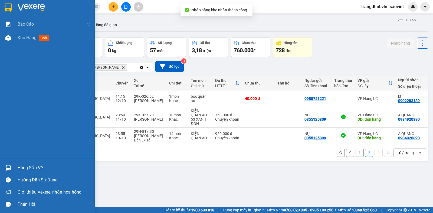
click at [6, 167] on img at bounding box center [8, 168] width 6 height 6
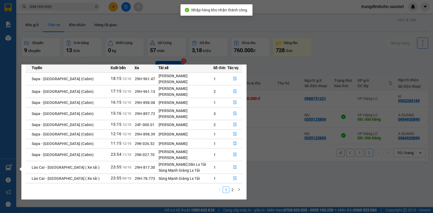
scroll to position [9, 0]
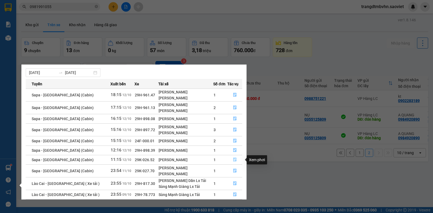
click at [228, 160] on button "button" at bounding box center [234, 160] width 14 height 9
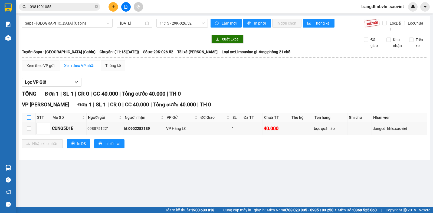
click at [30, 118] on th at bounding box center [29, 117] width 14 height 9
click at [30, 118] on input "checkbox" at bounding box center [29, 117] width 4 height 4
checkbox input "true"
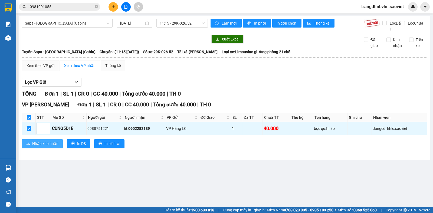
click at [35, 142] on span "Nhập kho nhận" at bounding box center [45, 144] width 26 height 6
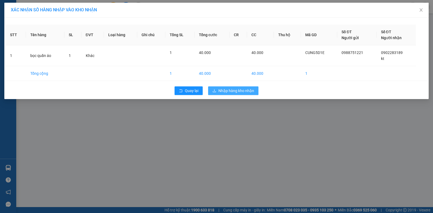
drag, startPoint x: 229, startPoint y: 97, endPoint x: 229, endPoint y: 93, distance: 4.1
click at [229, 97] on div "Quay lại Nhập hàng kho nhận" at bounding box center [216, 91] width 421 height 14
click at [229, 92] on span "Nhập hàng kho nhận" at bounding box center [236, 91] width 36 height 6
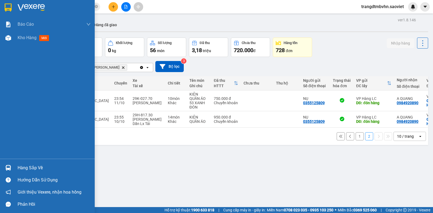
click at [16, 166] on div "Hàng sắp về" at bounding box center [47, 168] width 95 height 12
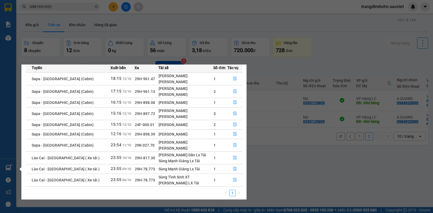
scroll to position [9, 0]
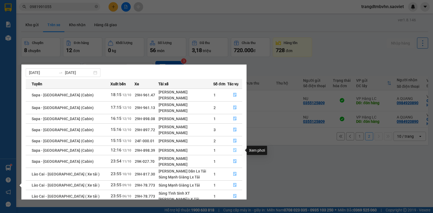
click at [231, 153] on button "button" at bounding box center [234, 150] width 14 height 9
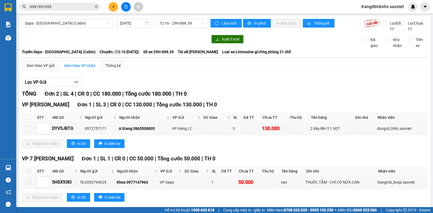
scroll to position [10, 0]
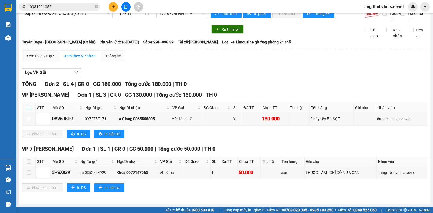
click at [31, 108] on input "checkbox" at bounding box center [29, 108] width 4 height 4
checkbox input "true"
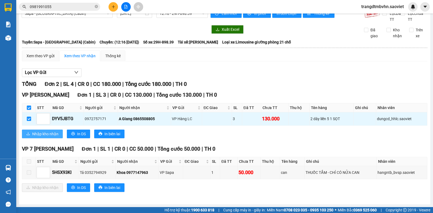
click at [33, 132] on span "Nhập kho nhận" at bounding box center [45, 134] width 26 height 6
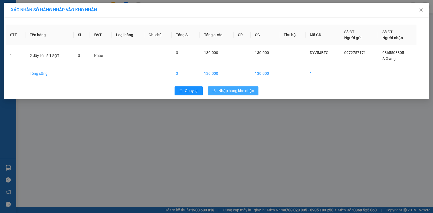
click at [233, 91] on span "Nhập hàng kho nhận" at bounding box center [236, 91] width 36 height 6
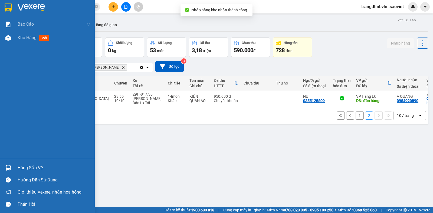
click at [24, 168] on div "Hàng sắp về" at bounding box center [54, 168] width 73 height 8
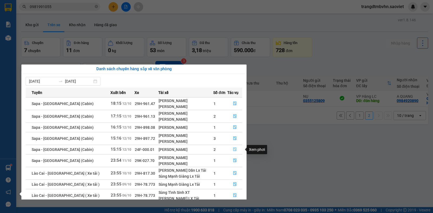
click at [235, 154] on button "button" at bounding box center [234, 149] width 14 height 9
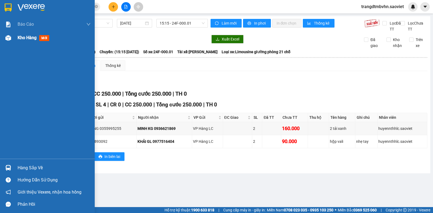
click at [10, 38] on img at bounding box center [8, 38] width 6 height 6
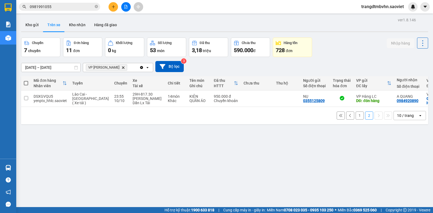
click at [91, 32] on div at bounding box center [224, 31] width 407 height 1
click at [82, 30] on button "Kho nhận" at bounding box center [77, 24] width 25 height 13
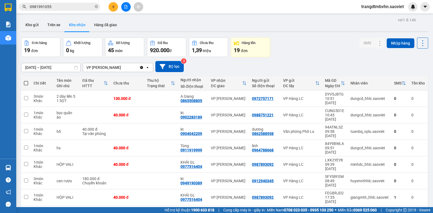
scroll to position [10, 0]
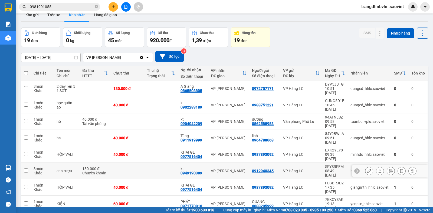
drag, startPoint x: 302, startPoint y: 141, endPoint x: 272, endPoint y: 138, distance: 29.9
click at [302, 163] on td "VP Hàng LC" at bounding box center [301, 171] width 42 height 16
checkbox input "true"
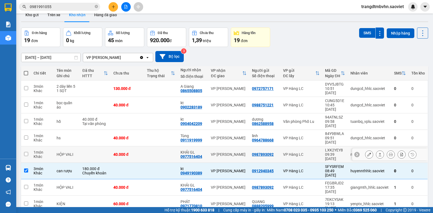
click at [246, 147] on td "VP [PERSON_NAME]" at bounding box center [228, 155] width 41 height 16
checkbox input "true"
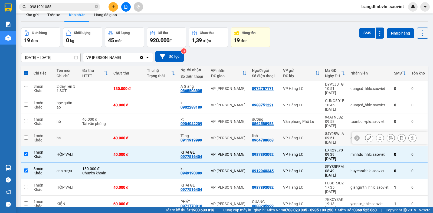
click at [155, 130] on td at bounding box center [161, 138] width 34 height 16
checkbox input "true"
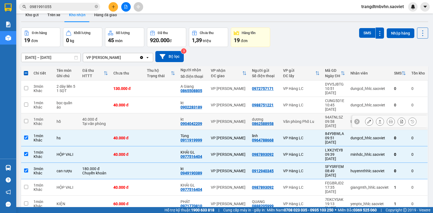
click at [137, 114] on td at bounding box center [128, 122] width 34 height 16
checkbox input "true"
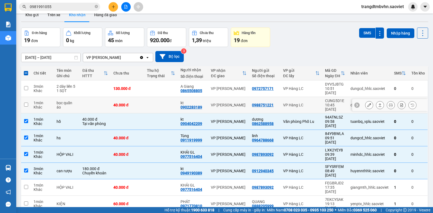
click at [134, 101] on td "40.000 đ" at bounding box center [128, 105] width 34 height 16
checkbox input "true"
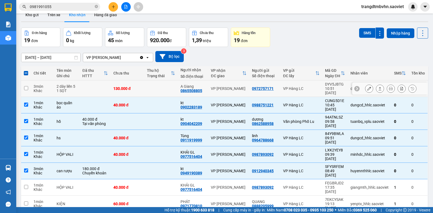
click at [138, 90] on td "130.000 đ" at bounding box center [128, 89] width 34 height 16
checkbox input "true"
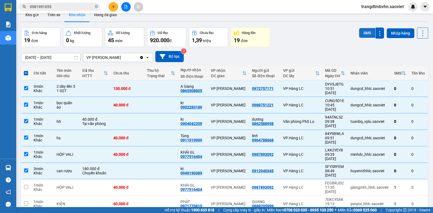
click at [346, 36] on button "SMS" at bounding box center [367, 33] width 16 height 10
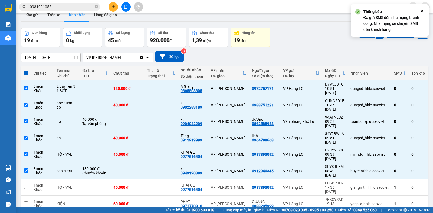
click at [301, 47] on div "[DATE] – [DATE] Press the down arrow key to interact with the calendar and sele…" at bounding box center [224, 56] width 407 height 19
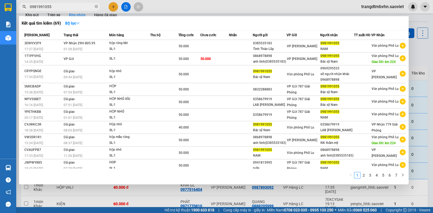
click at [68, 9] on input "0981991055" at bounding box center [62, 7] width 64 height 6
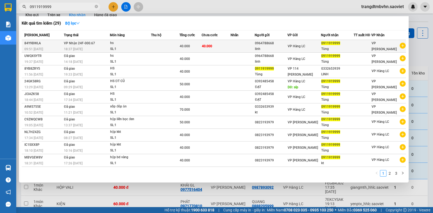
type input "0911919999"
click at [346, 52] on td at bounding box center [361, 46] width 17 height 13
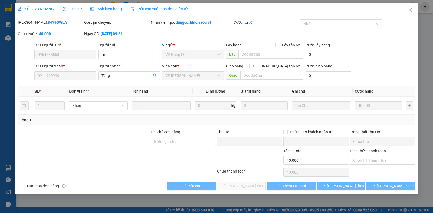
type input "0964788668"
type input "linh"
type input "0911919999"
type input "Tùng"
type input "0"
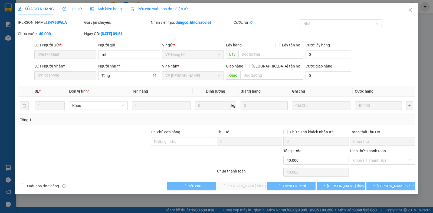
type input "40.000"
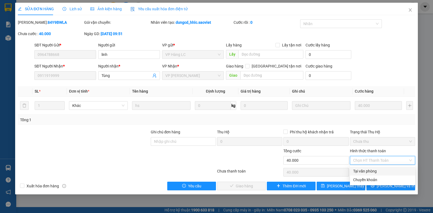
drag, startPoint x: 359, startPoint y: 171, endPoint x: 358, endPoint y: 175, distance: 3.9
click at [346, 170] on div "Tại văn phòng" at bounding box center [382, 171] width 59 height 6
type input "0"
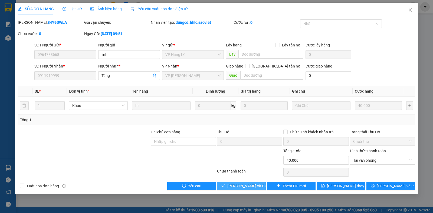
click at [251, 170] on button "[PERSON_NAME] và Giao hàng" at bounding box center [241, 186] width 49 height 9
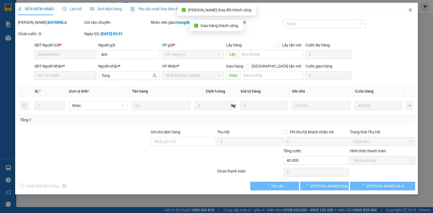
click at [346, 8] on icon "close" at bounding box center [410, 10] width 4 height 4
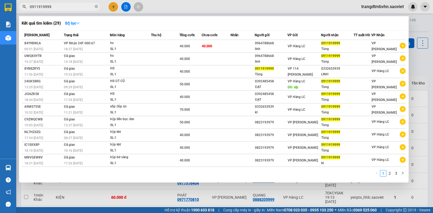
click at [66, 4] on span "0911919999" at bounding box center [59, 7] width 81 height 8
click at [68, 4] on input "0911919999" at bounding box center [62, 7] width 64 height 6
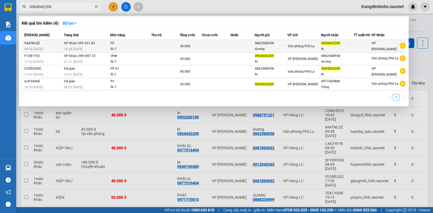
type input "0904042209"
click at [179, 47] on td at bounding box center [165, 46] width 28 height 13
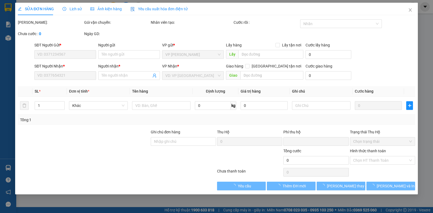
type input "0862588958"
type input "dương"
type input "0904042209"
type input "kt"
type input "0"
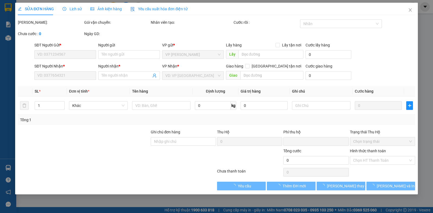
type input "40.000"
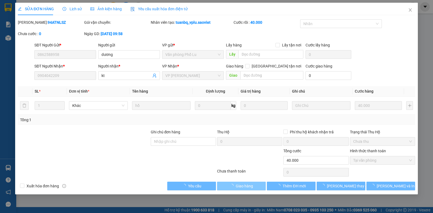
click at [244, 170] on span "Giao hàng" at bounding box center [244, 186] width 17 height 6
click at [251, 170] on div "Chưa thanh toán" at bounding box center [249, 172] width 66 height 9
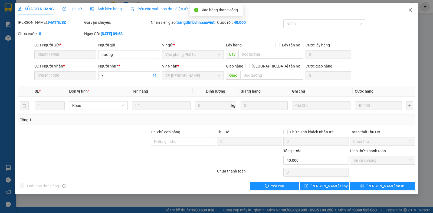
click at [346, 10] on span "Close" at bounding box center [409, 10] width 15 height 15
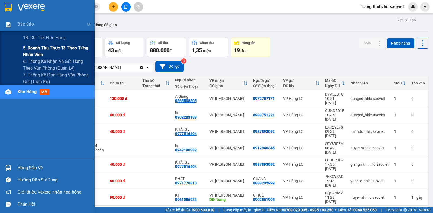
click at [38, 50] on span "5. Doanh thu thực tế theo từng nhân viên" at bounding box center [57, 52] width 68 height 14
